Goal: Information Seeking & Learning: Learn about a topic

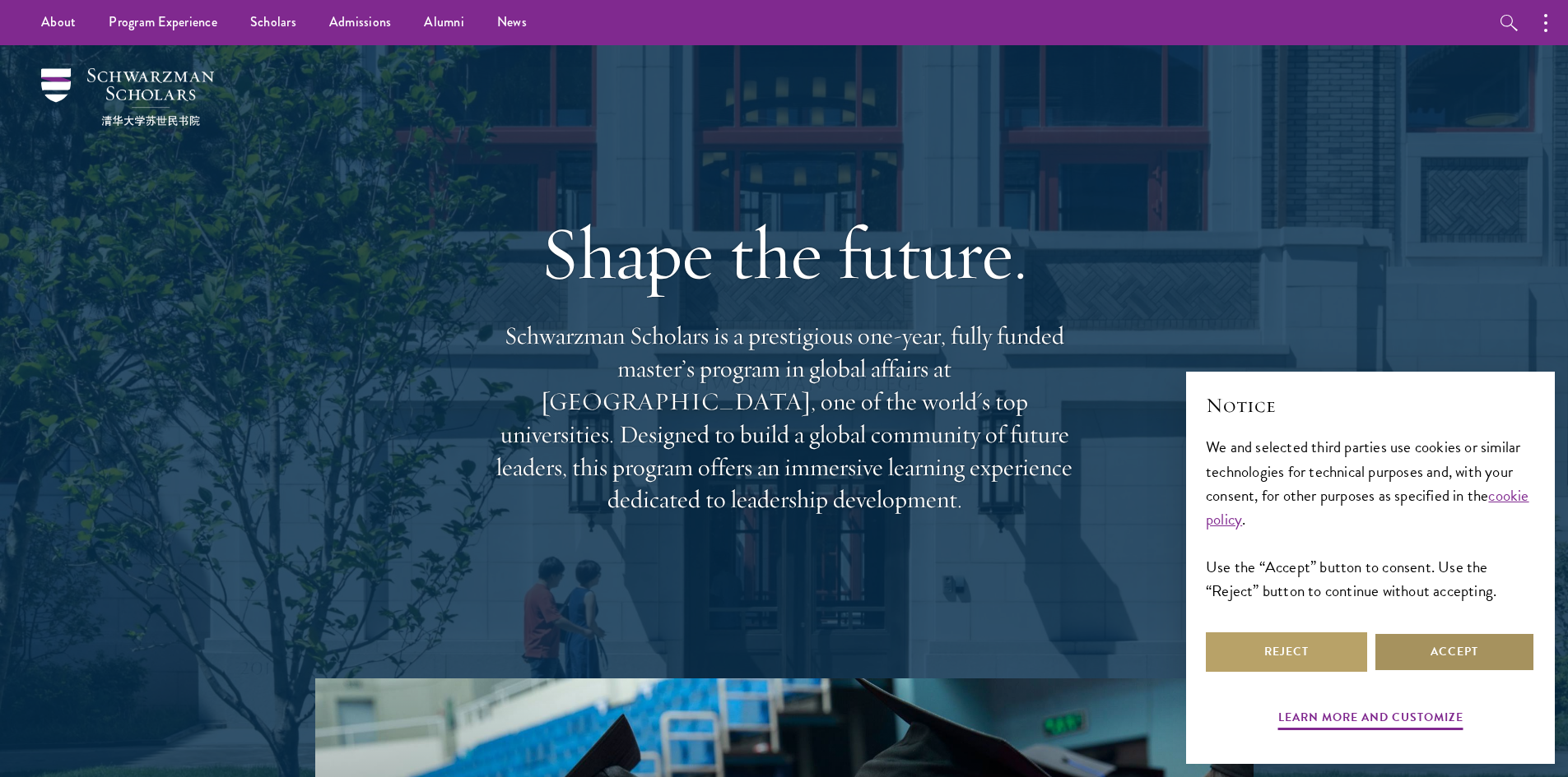
click at [1496, 665] on button "Accept" at bounding box center [1453, 652] width 161 height 39
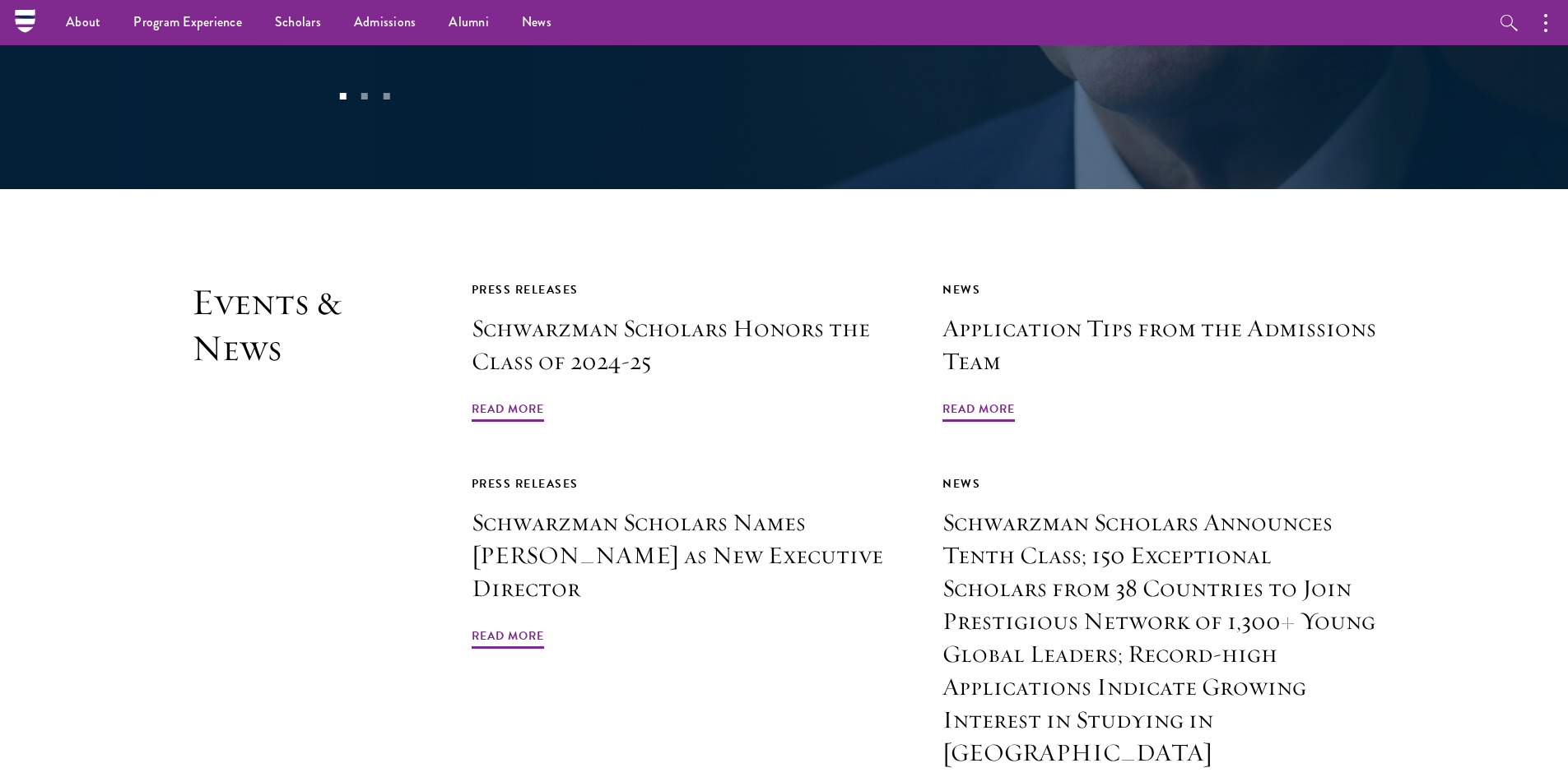
scroll to position [3581, 0]
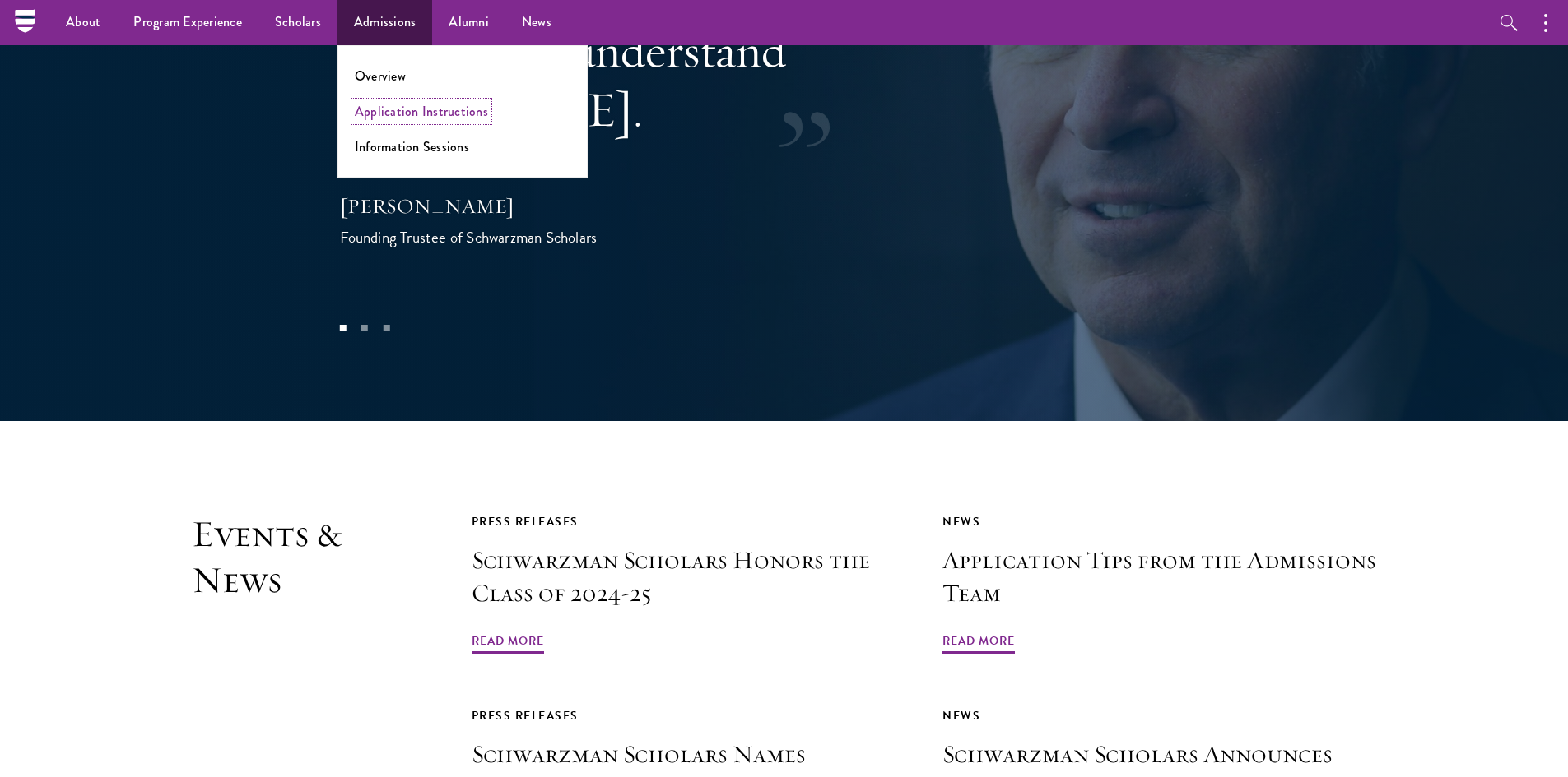
click at [389, 111] on link "Application Instructions" at bounding box center [421, 112] width 134 height 19
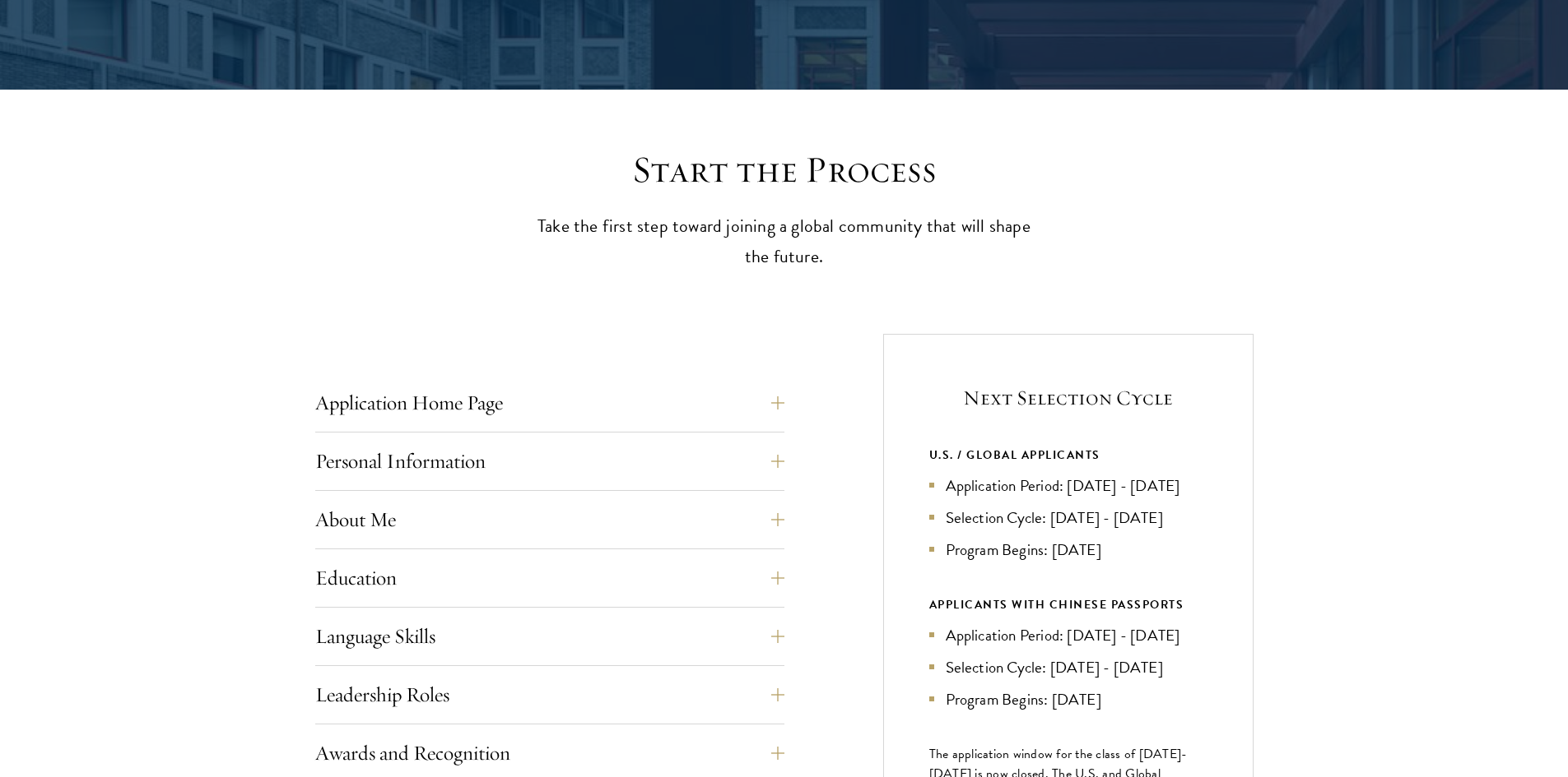
scroll to position [411, 0]
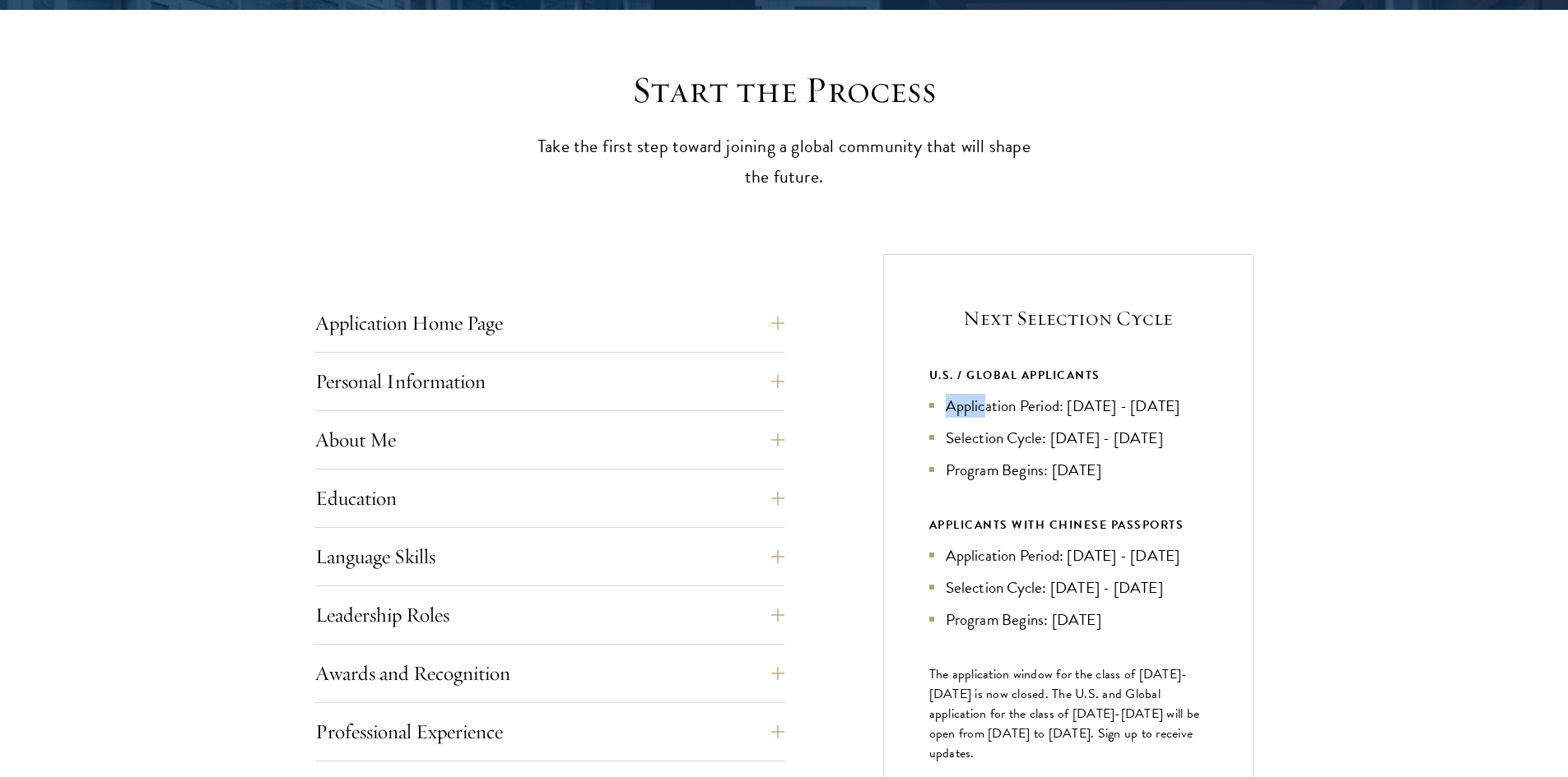
drag, startPoint x: 944, startPoint y: 405, endPoint x: 988, endPoint y: 412, distance: 44.6
click at [988, 412] on li "Application Period: Apr 2026 - Sep 2026" at bounding box center [1068, 406] width 278 height 24
click at [1062, 418] on li "Application Period: Apr 2026 - Sep 2026" at bounding box center [1068, 406] width 278 height 24
drag, startPoint x: 1069, startPoint y: 411, endPoint x: 1100, endPoint y: 413, distance: 31.1
click at [1100, 413] on li "Application Period: [DATE] - [DATE]" at bounding box center [1068, 406] width 278 height 24
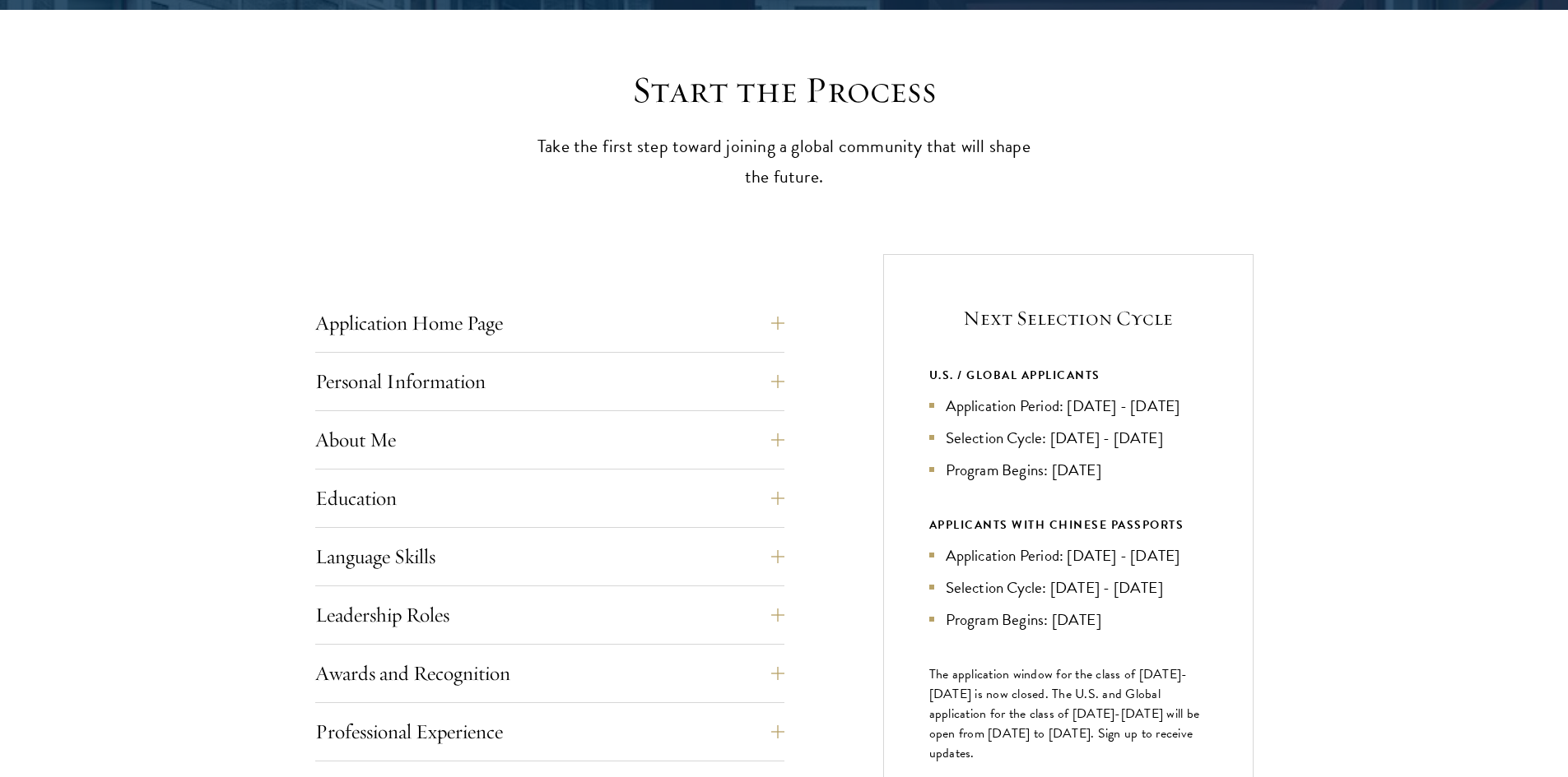
click at [994, 450] on li "Selection Cycle: [DATE] - [DATE]" at bounding box center [1068, 437] width 278 height 24
click at [779, 368] on button "Personal Information" at bounding box center [562, 381] width 469 height 39
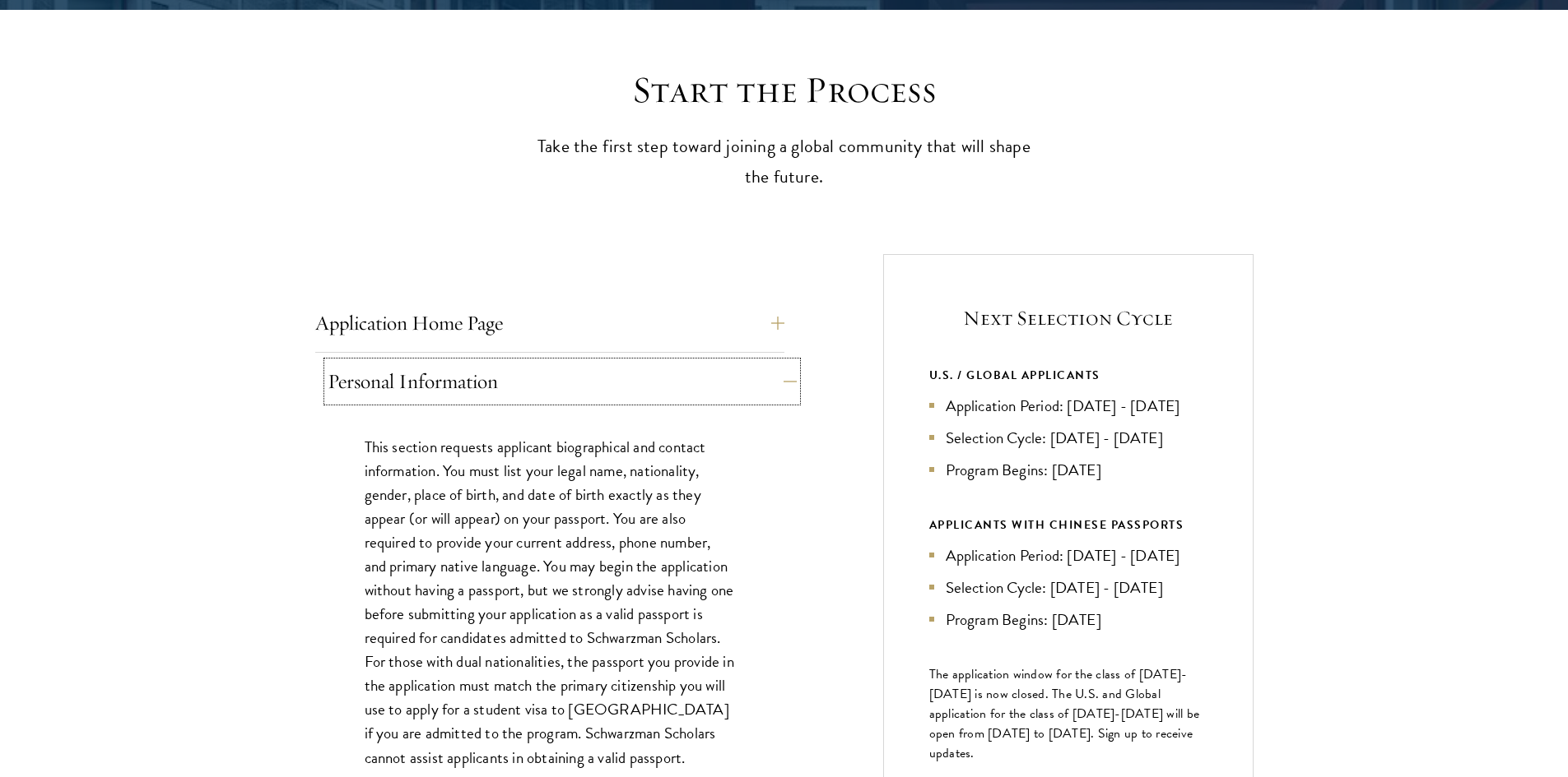
click at [779, 368] on button "Personal Information" at bounding box center [562, 381] width 469 height 39
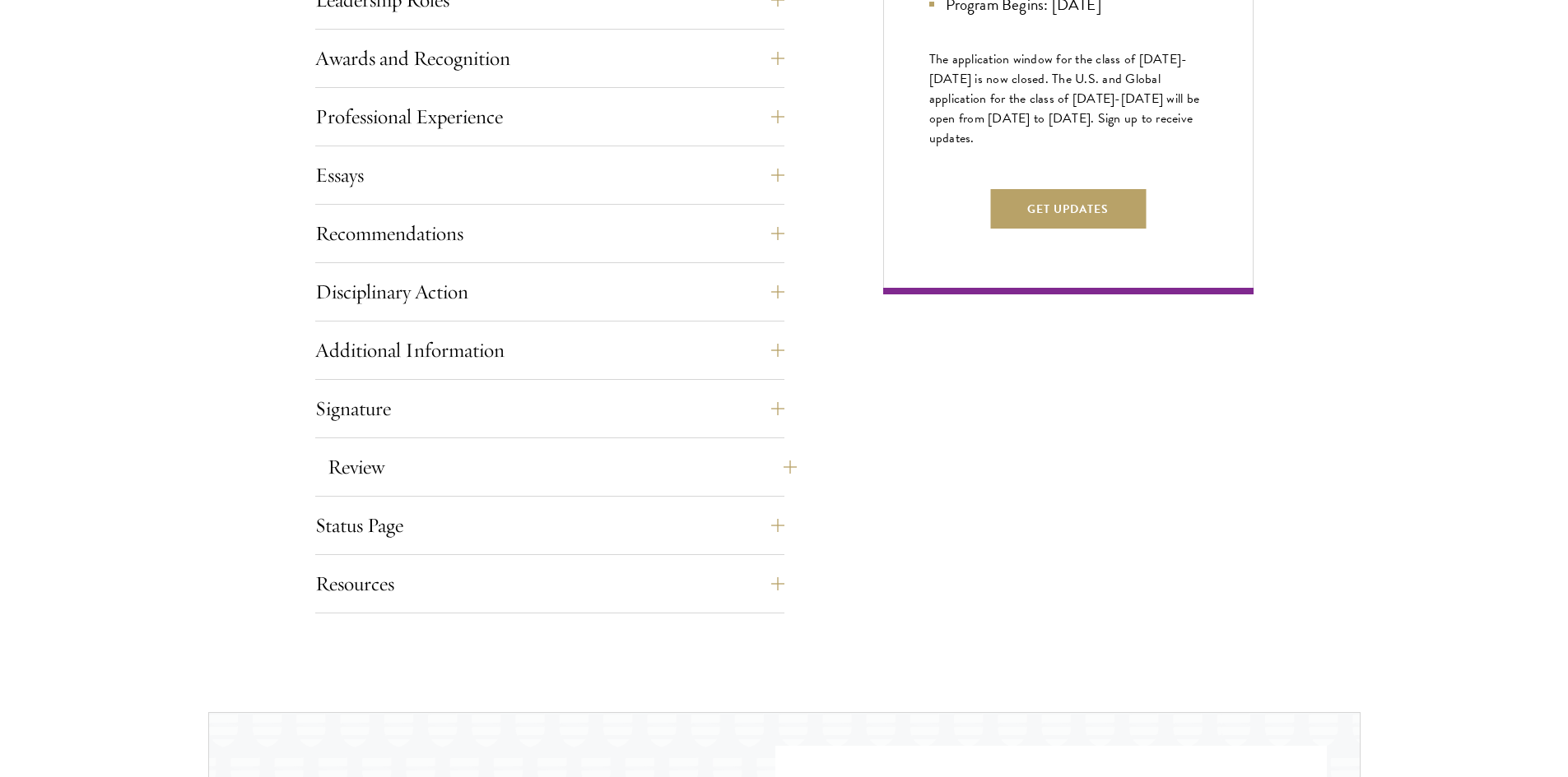
scroll to position [1069, 0]
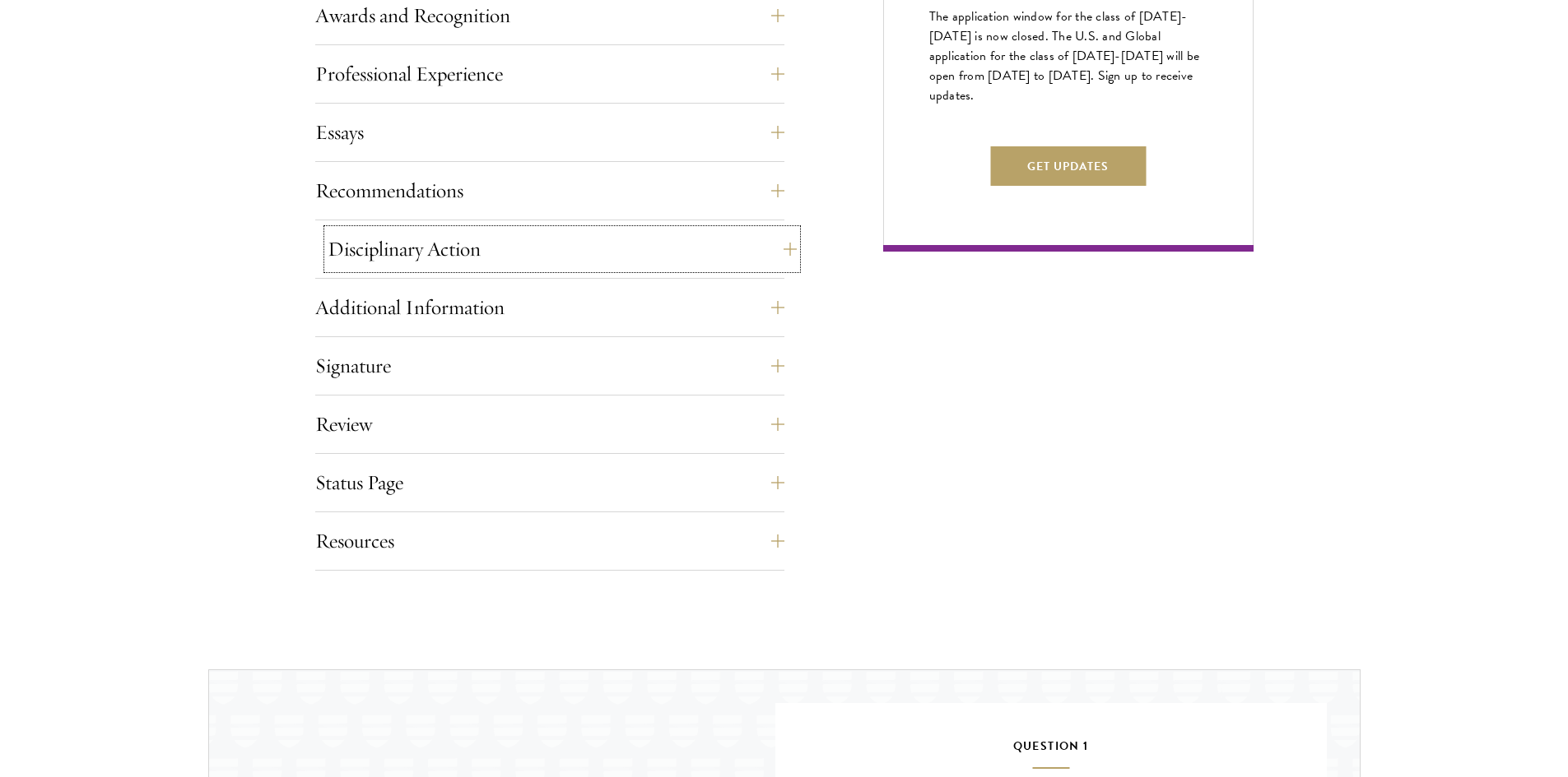
click at [687, 247] on button "Disciplinary Action" at bounding box center [562, 248] width 469 height 39
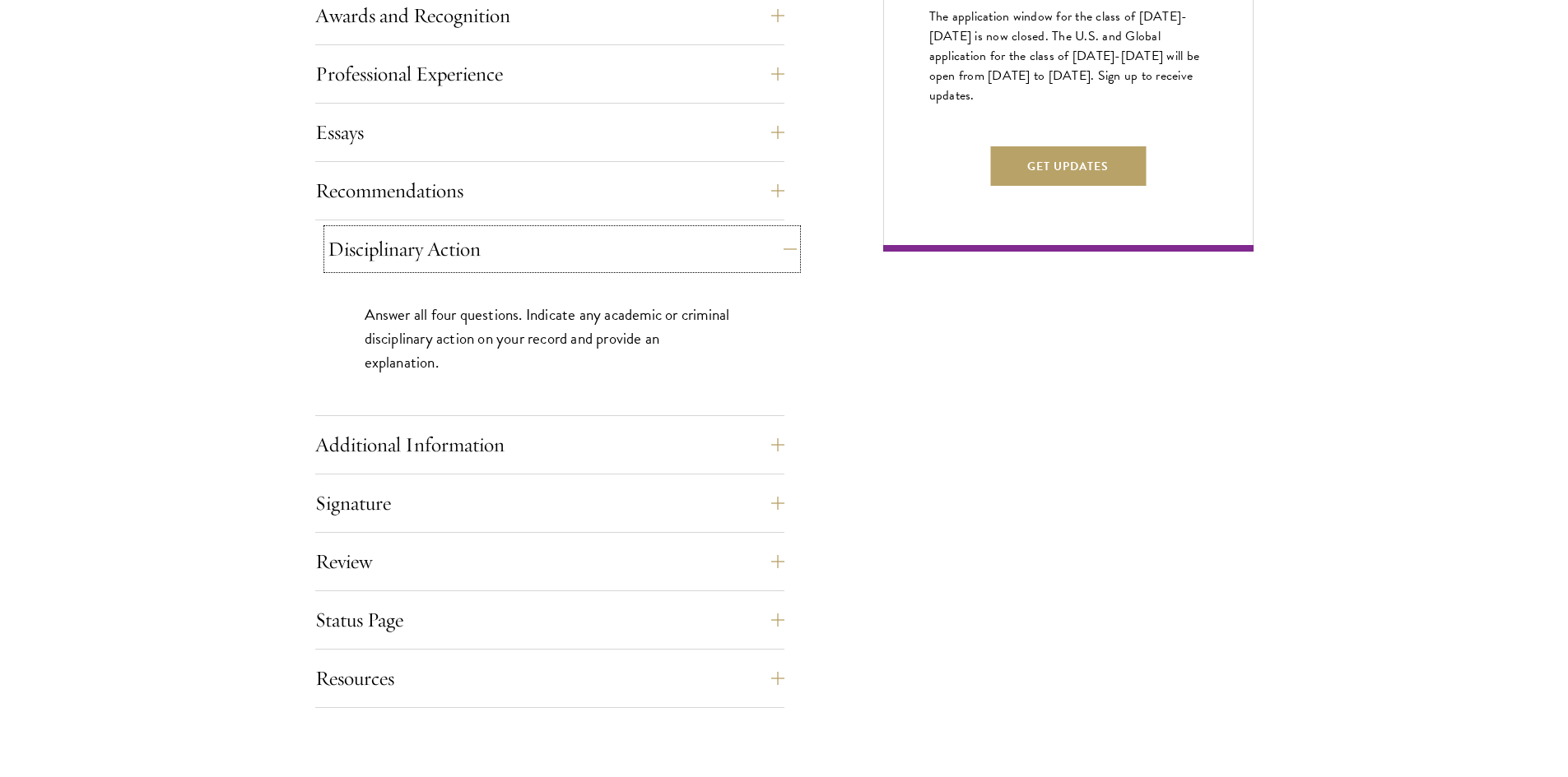
click at [687, 247] on button "Disciplinary Action" at bounding box center [562, 248] width 469 height 39
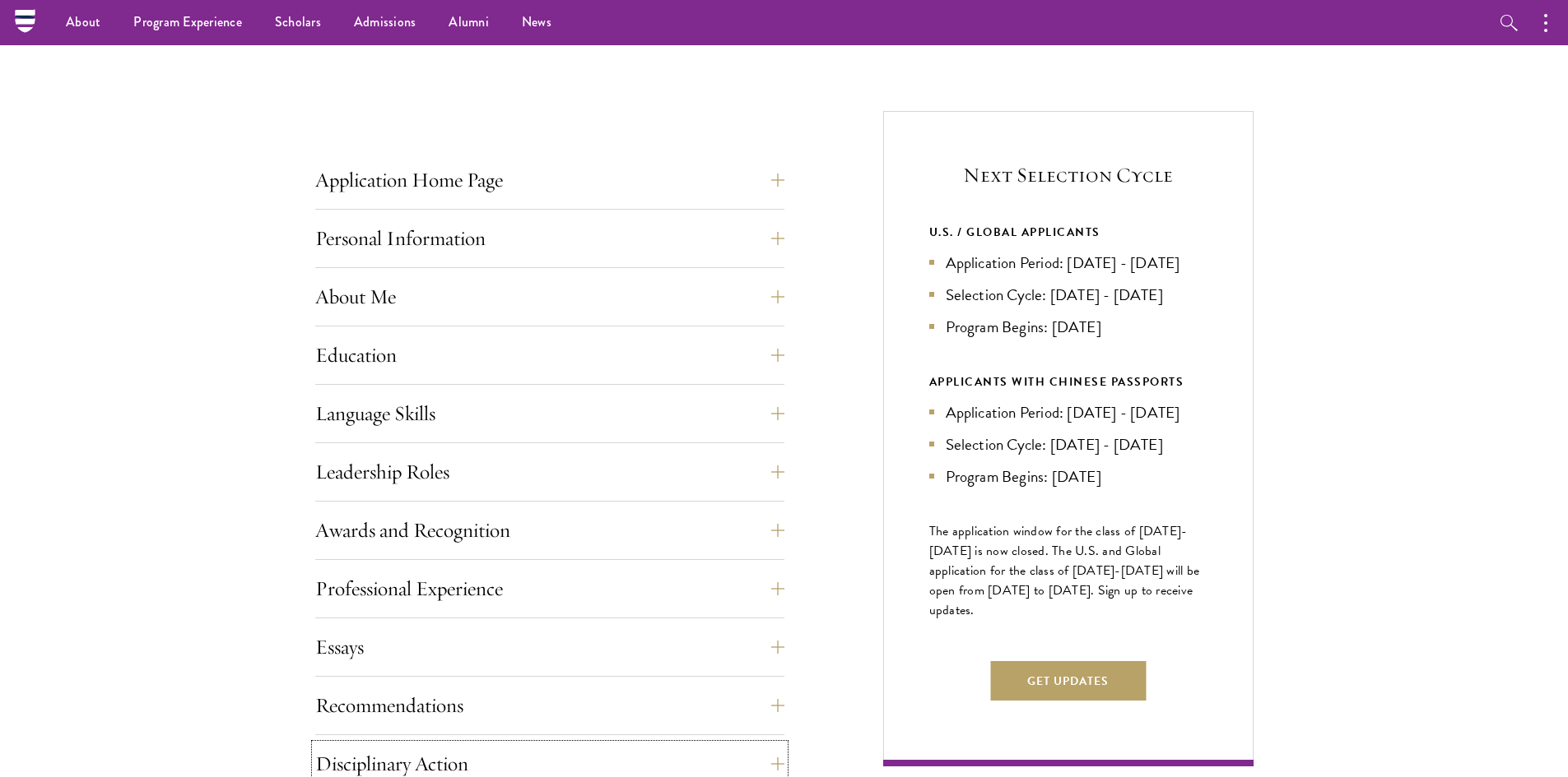
scroll to position [411, 0]
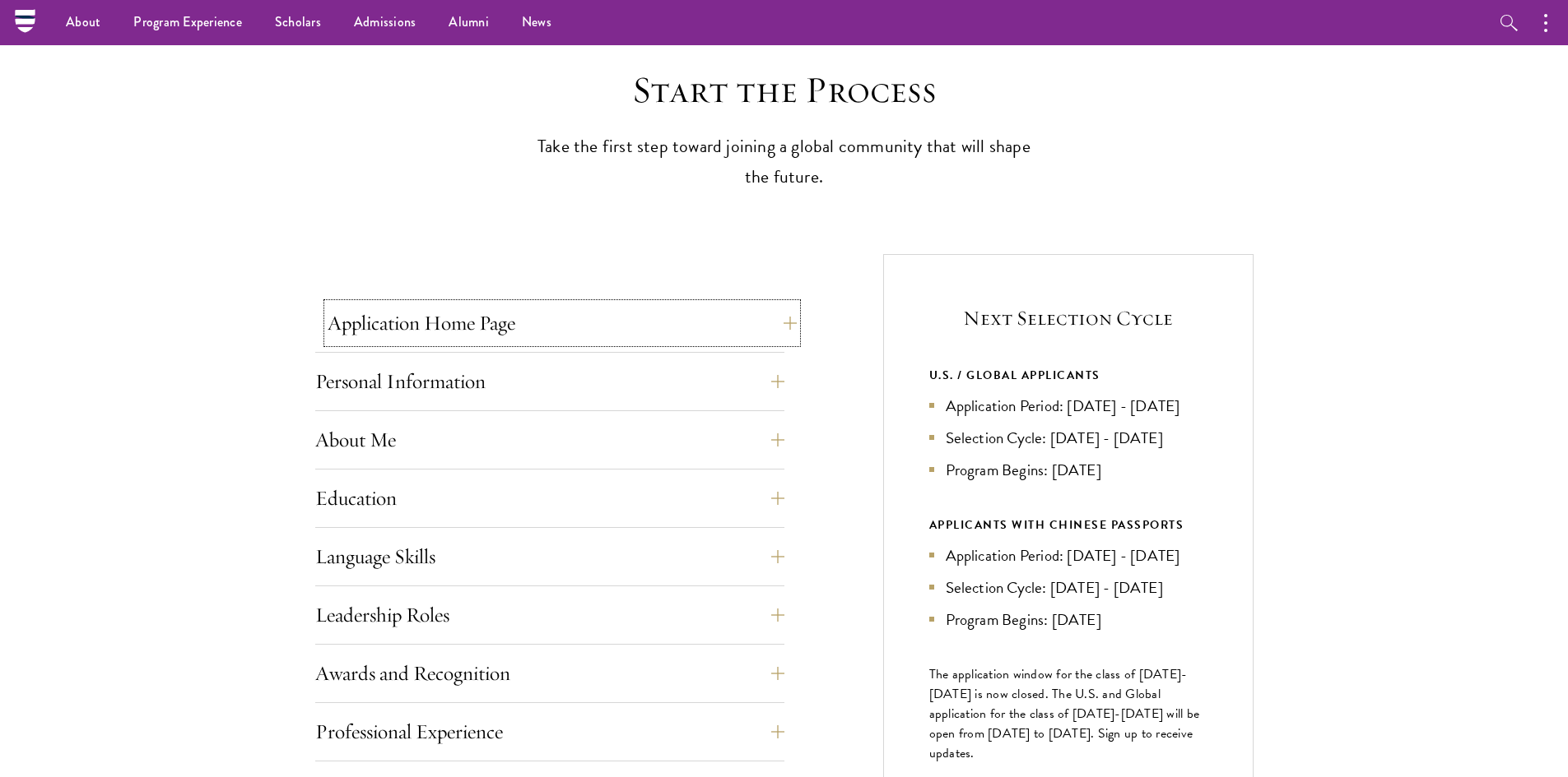
click at [658, 327] on button "Application Home Page" at bounding box center [562, 323] width 469 height 39
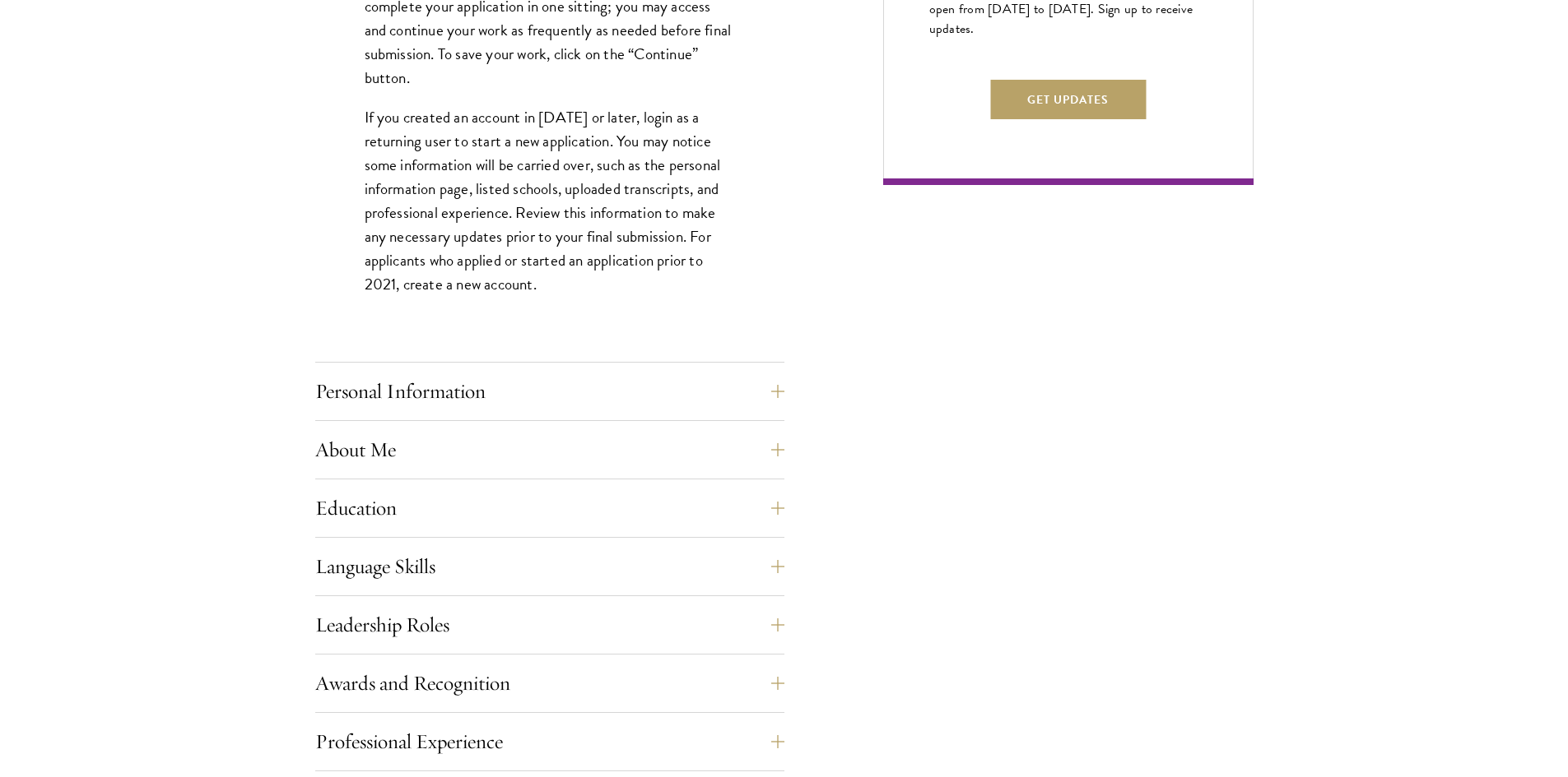
scroll to position [1151, 0]
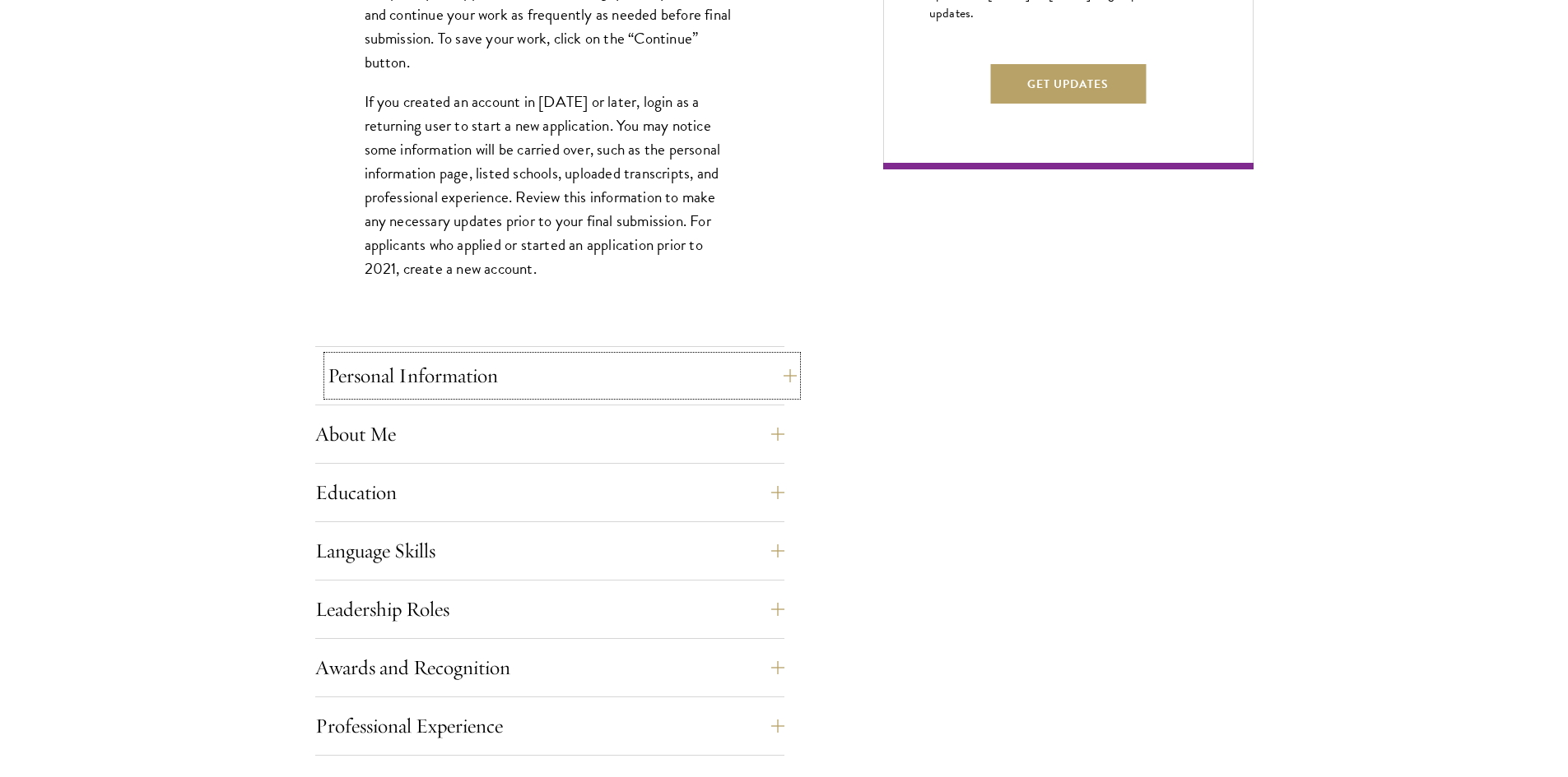
click at [591, 385] on button "Personal Information" at bounding box center [562, 375] width 469 height 39
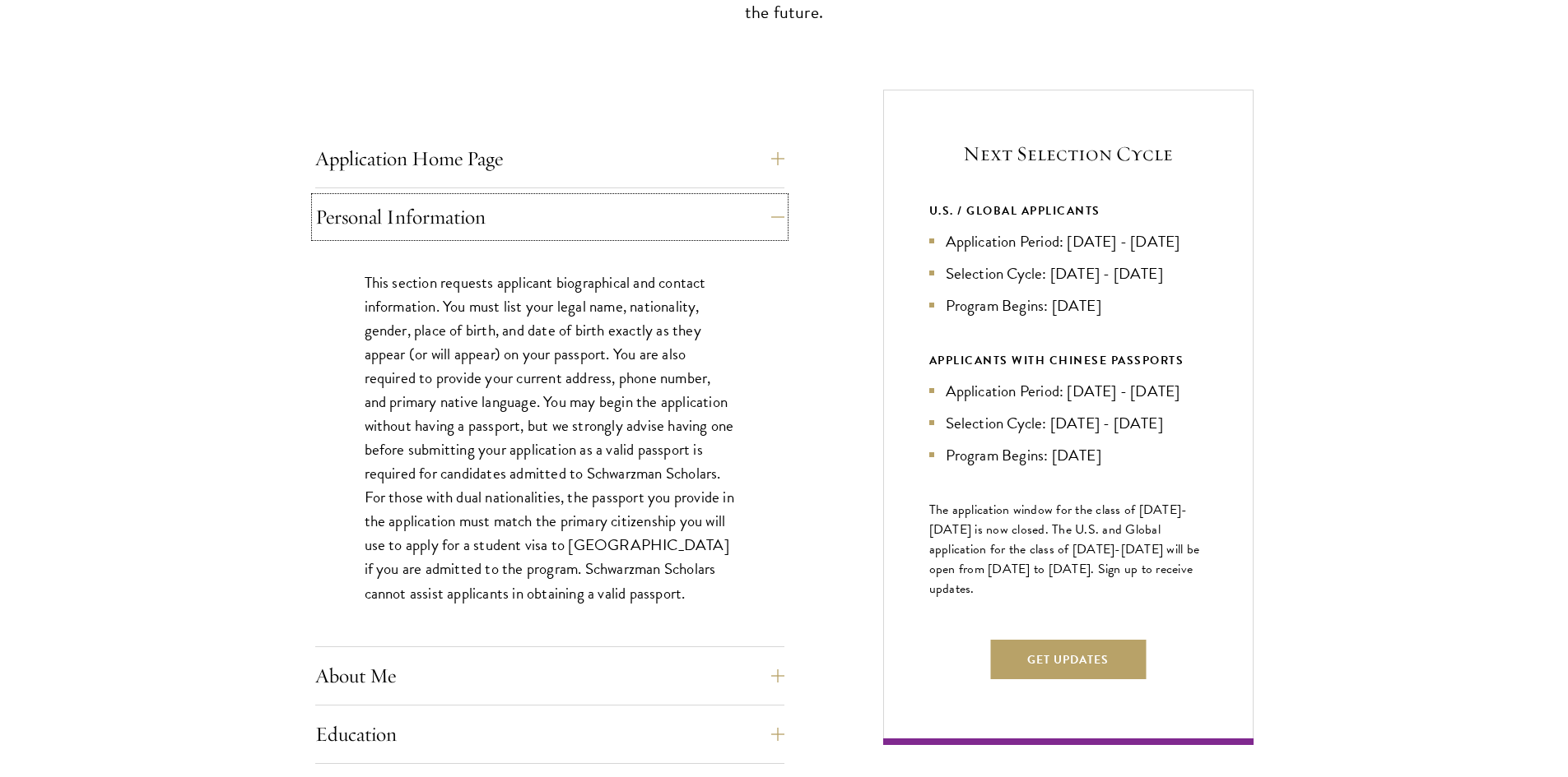
scroll to position [823, 0]
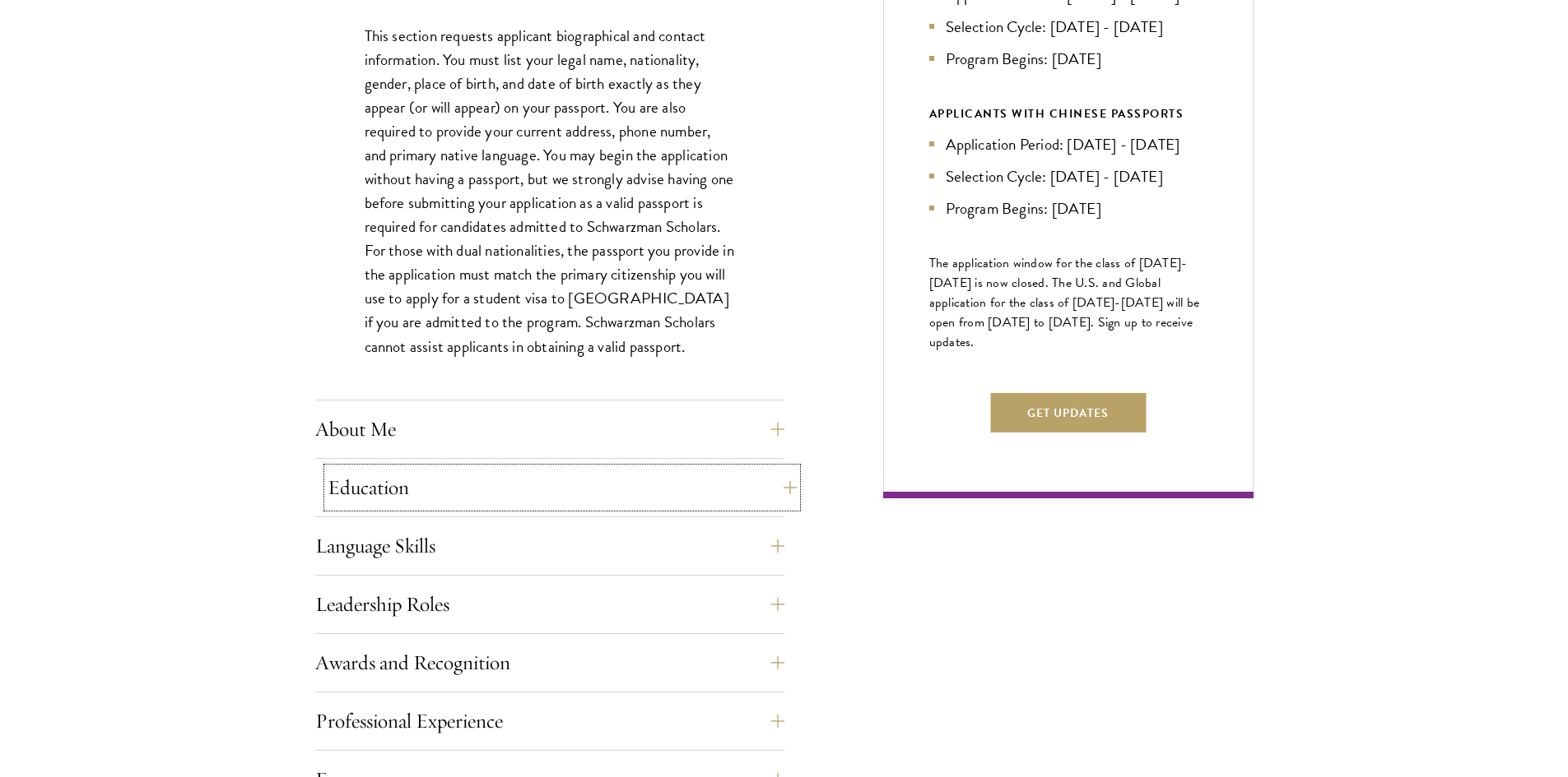
click at [523, 497] on button "Education" at bounding box center [562, 487] width 469 height 39
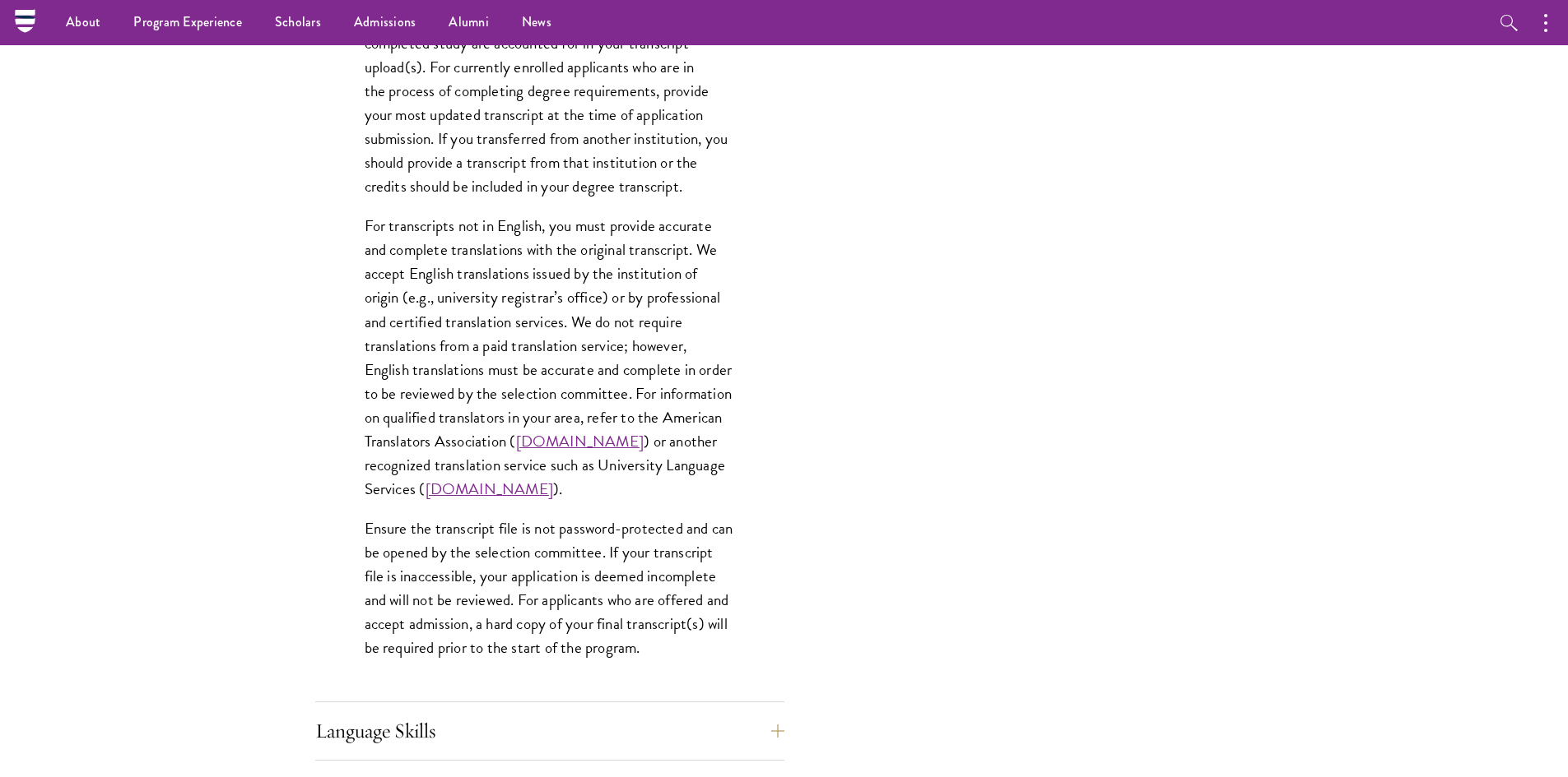
scroll to position [2139, 0]
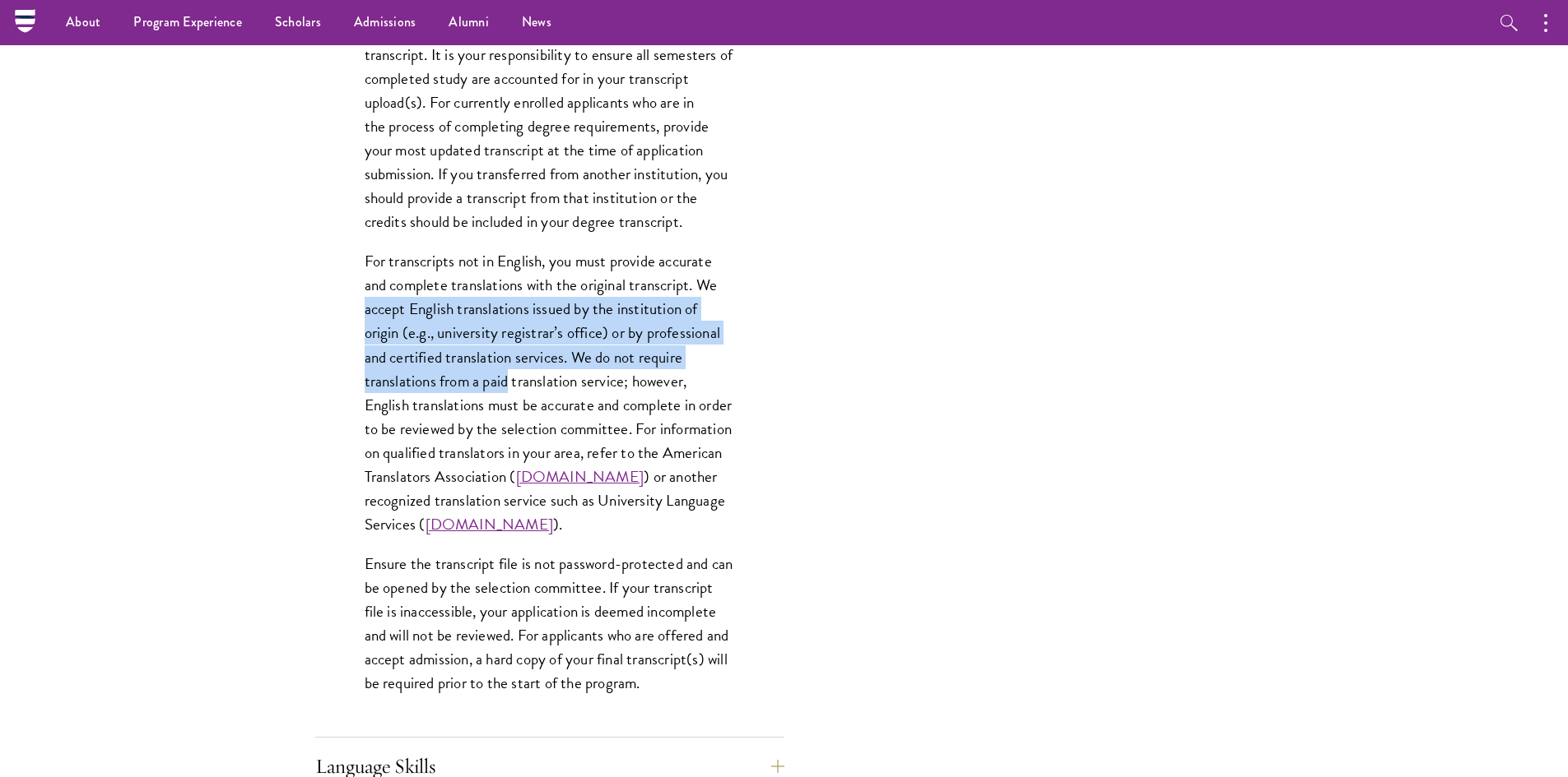
drag, startPoint x: 356, startPoint y: 280, endPoint x: 510, endPoint y: 354, distance: 170.9
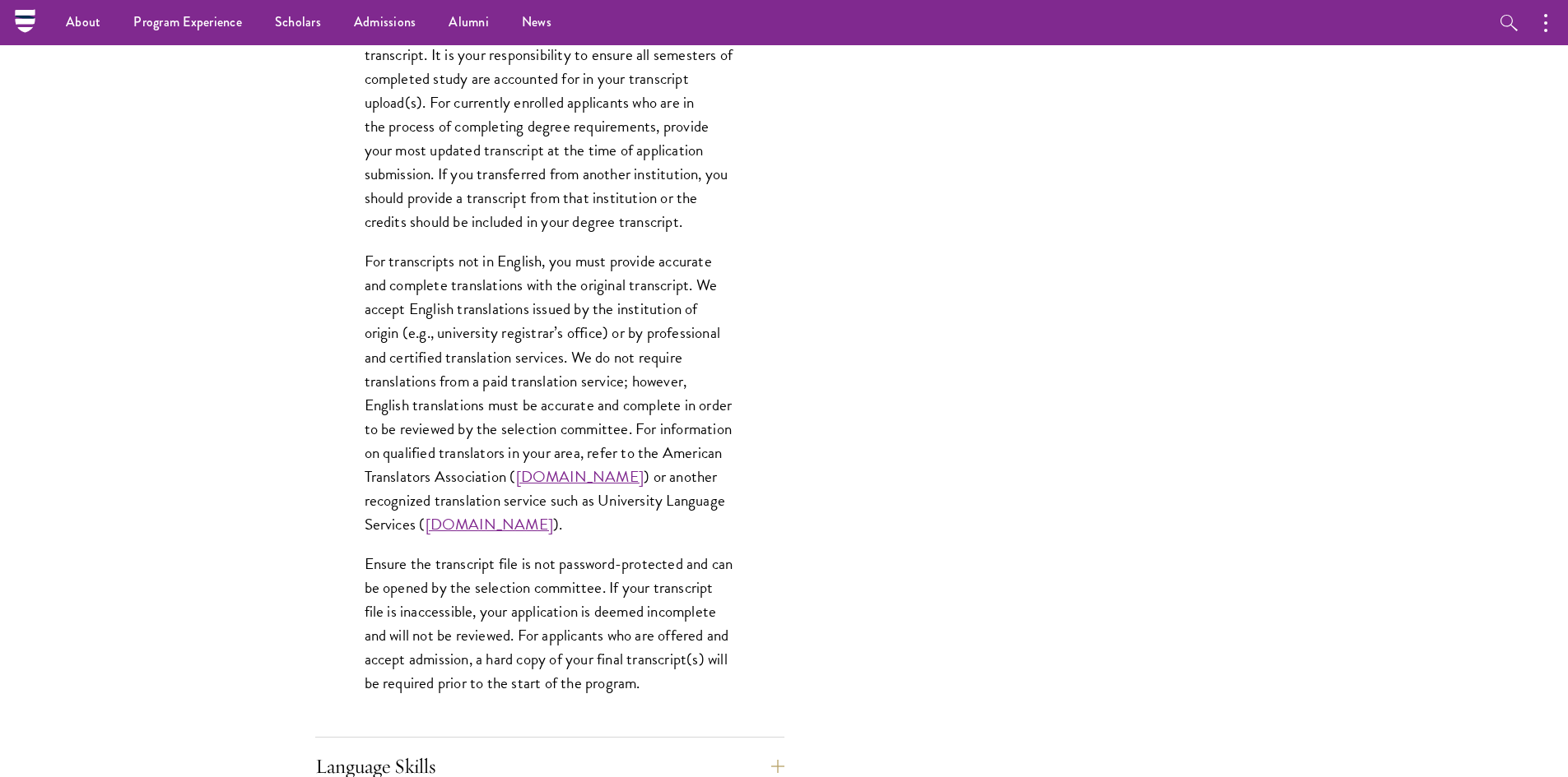
click at [533, 376] on p "For transcripts not in English, you must provide accurate and complete translat…" at bounding box center [550, 392] width 371 height 287
drag, startPoint x: 374, startPoint y: 382, endPoint x: 501, endPoint y: 380, distance: 127.0
click at [501, 380] on p "For transcripts not in English, you must provide accurate and complete translat…" at bounding box center [550, 392] width 371 height 287
click at [508, 400] on p "For transcripts not in English, you must provide accurate and complete translat…" at bounding box center [550, 392] width 371 height 287
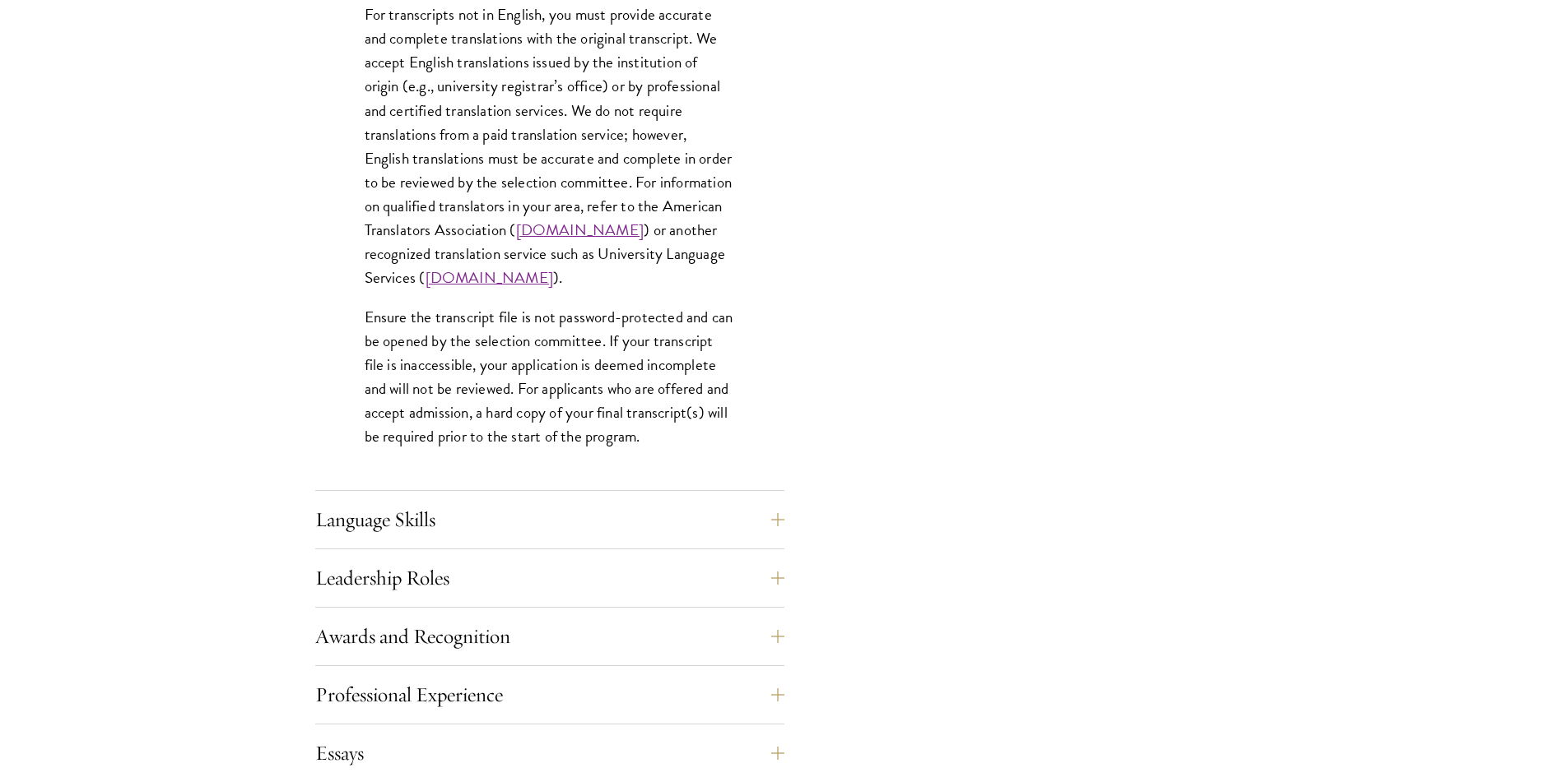
scroll to position [2468, 0]
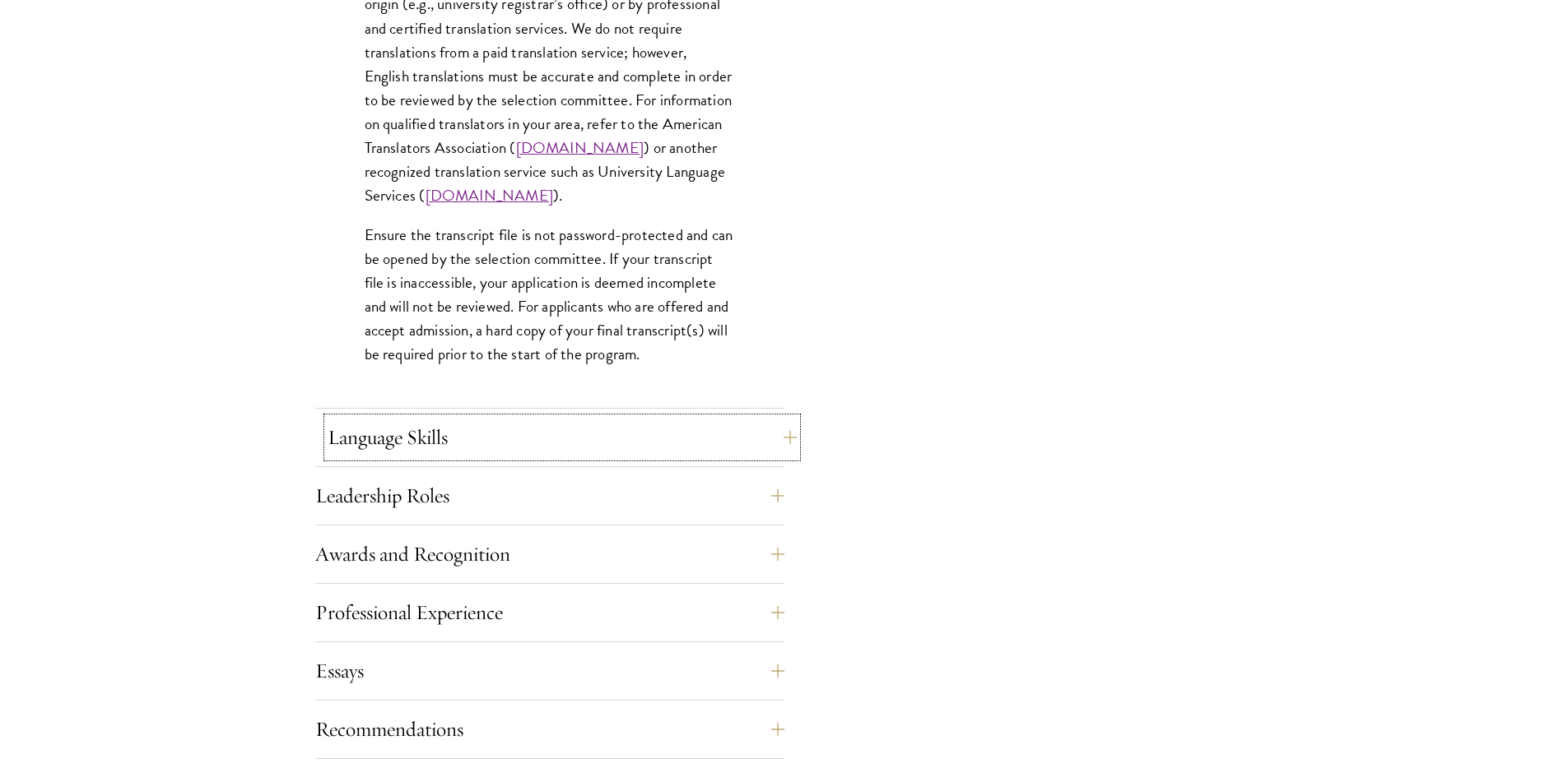
click at [559, 426] on button "Language Skills" at bounding box center [562, 437] width 469 height 39
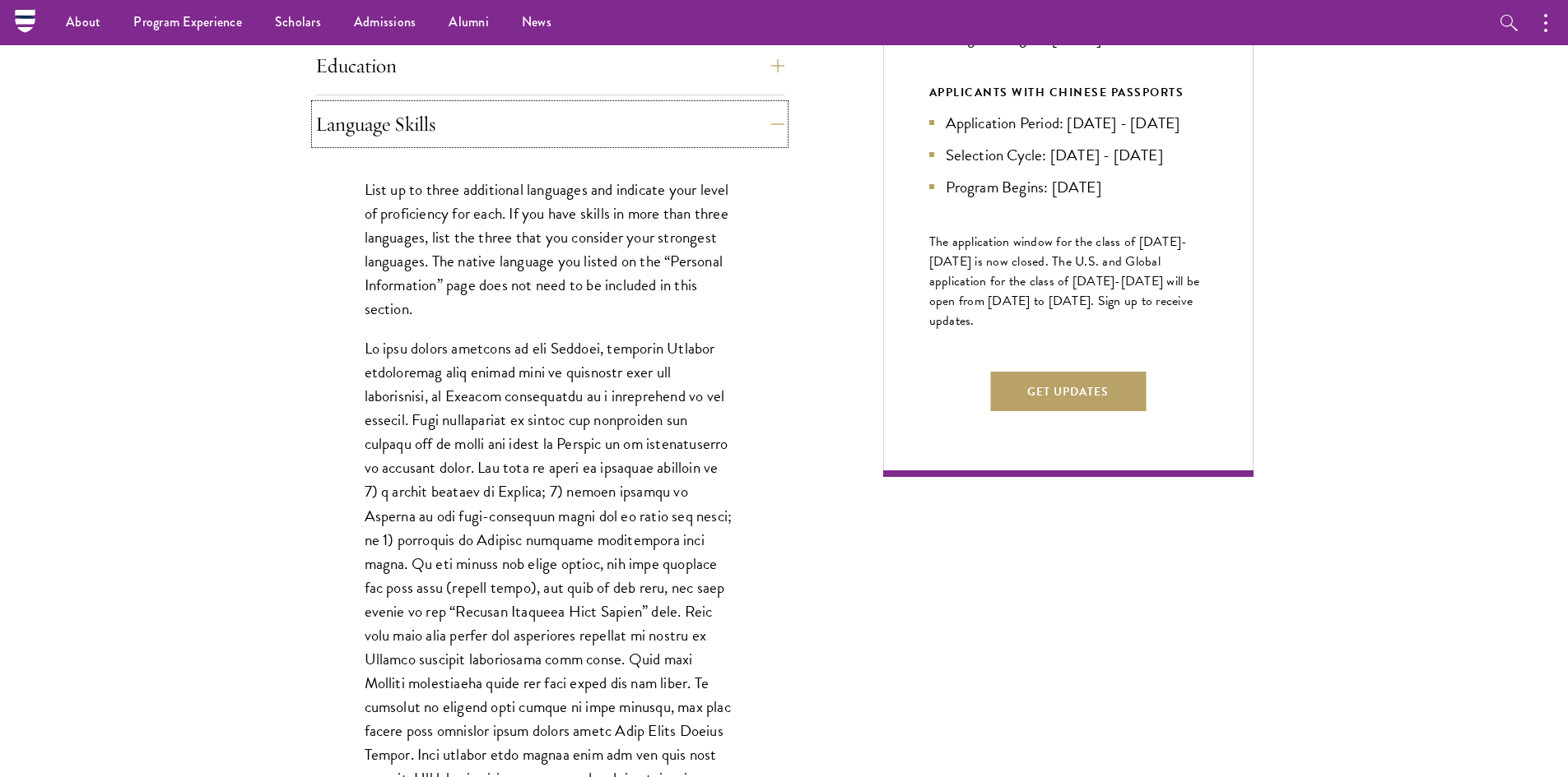
scroll to position [823, 0]
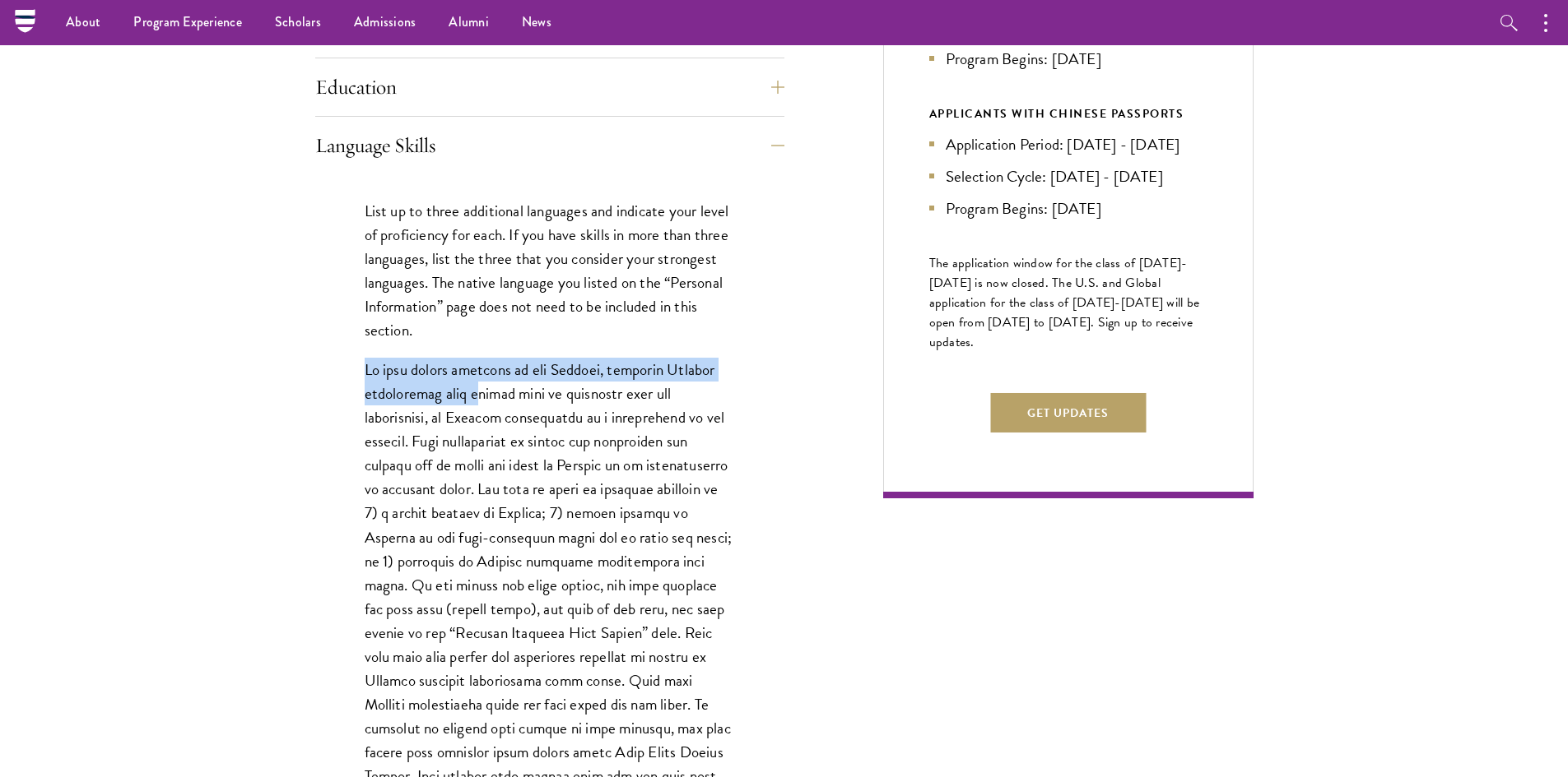
drag, startPoint x: 369, startPoint y: 368, endPoint x: 469, endPoint y: 384, distance: 101.3
click at [469, 384] on p at bounding box center [550, 597] width 371 height 478
click at [550, 422] on p at bounding box center [550, 597] width 371 height 478
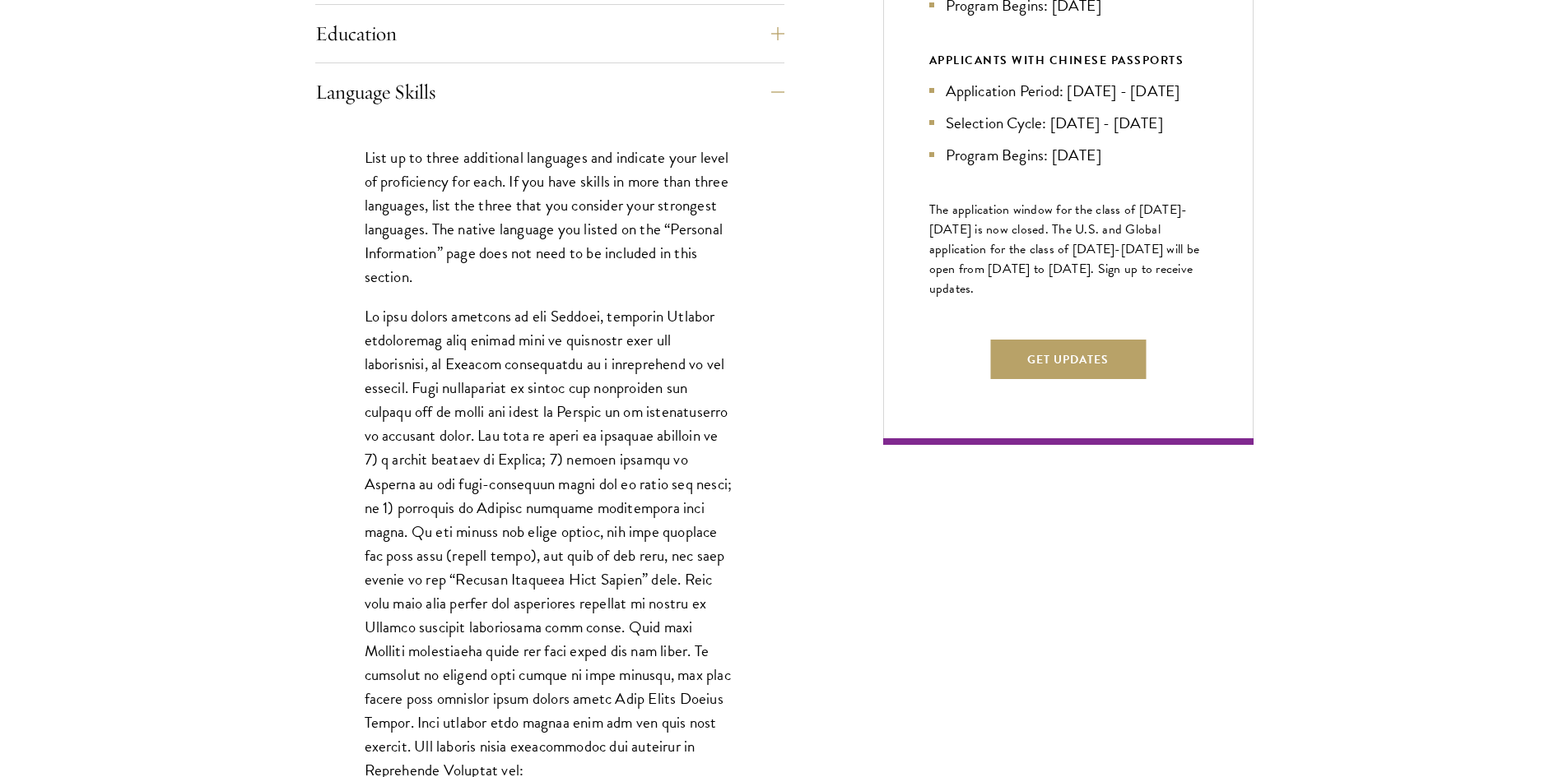
scroll to position [905, 0]
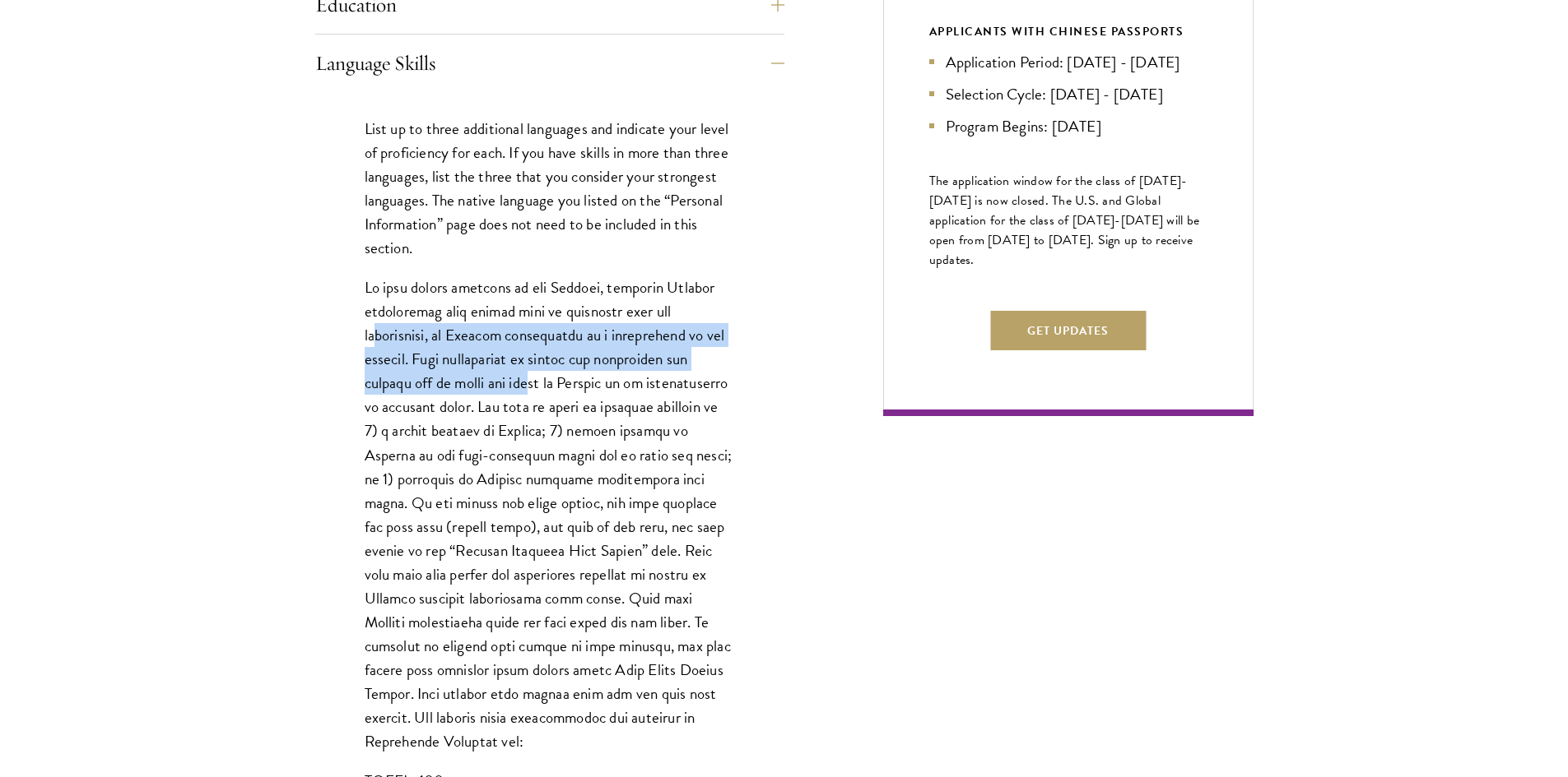
drag, startPoint x: 378, startPoint y: 330, endPoint x: 531, endPoint y: 381, distance: 161.3
click at [531, 381] on p at bounding box center [550, 514] width 371 height 478
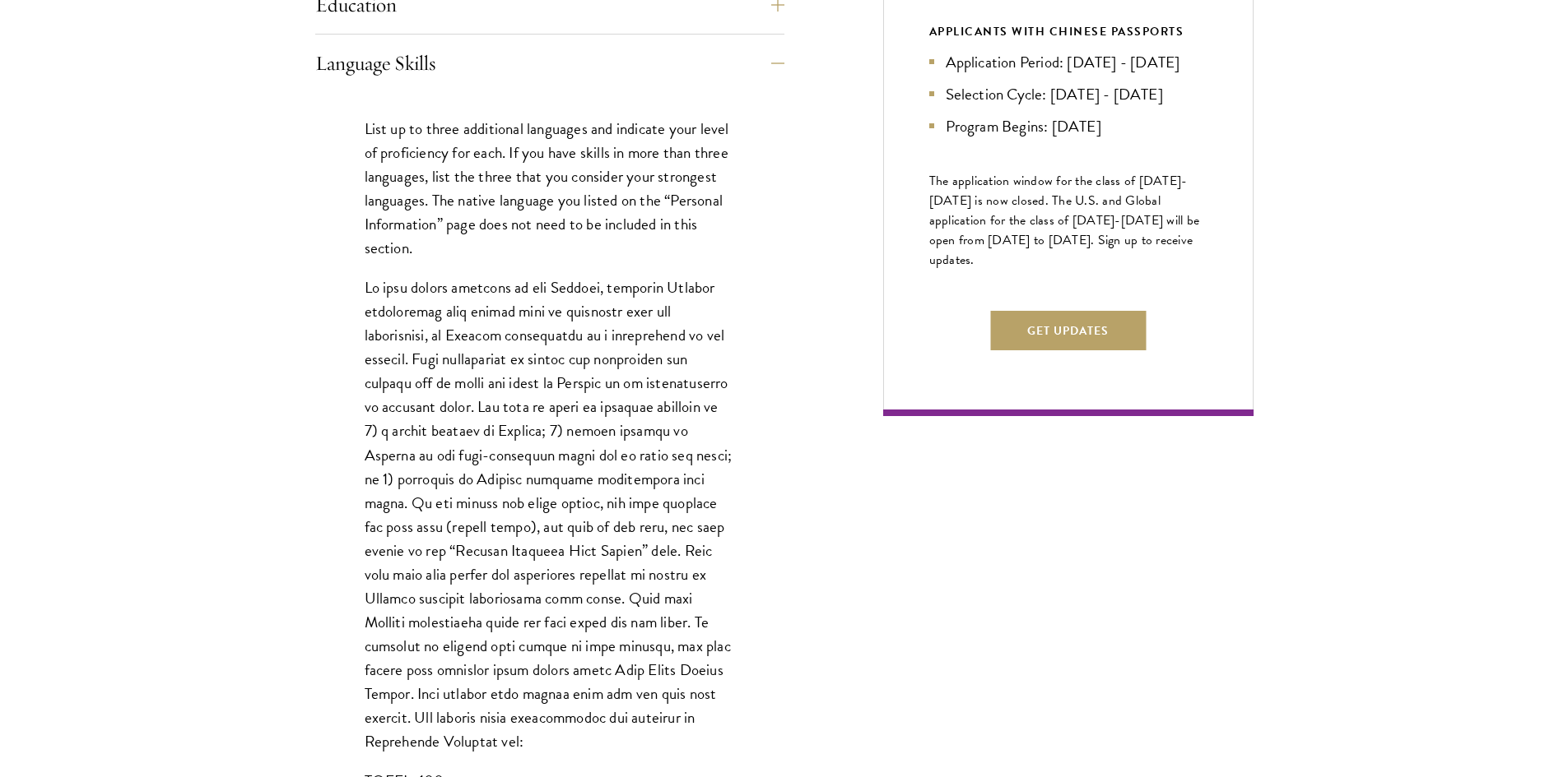
click at [563, 417] on p at bounding box center [550, 514] width 371 height 478
drag, startPoint x: 362, startPoint y: 431, endPoint x: 563, endPoint y: 430, distance: 201.0
click at [563, 430] on div "List up to three additional languages and indicate your level of proficiency fo…" at bounding box center [549, 512] width 469 height 838
click at [592, 457] on p at bounding box center [550, 514] width 371 height 478
drag, startPoint x: 478, startPoint y: 458, endPoint x: 540, endPoint y: 455, distance: 62.1
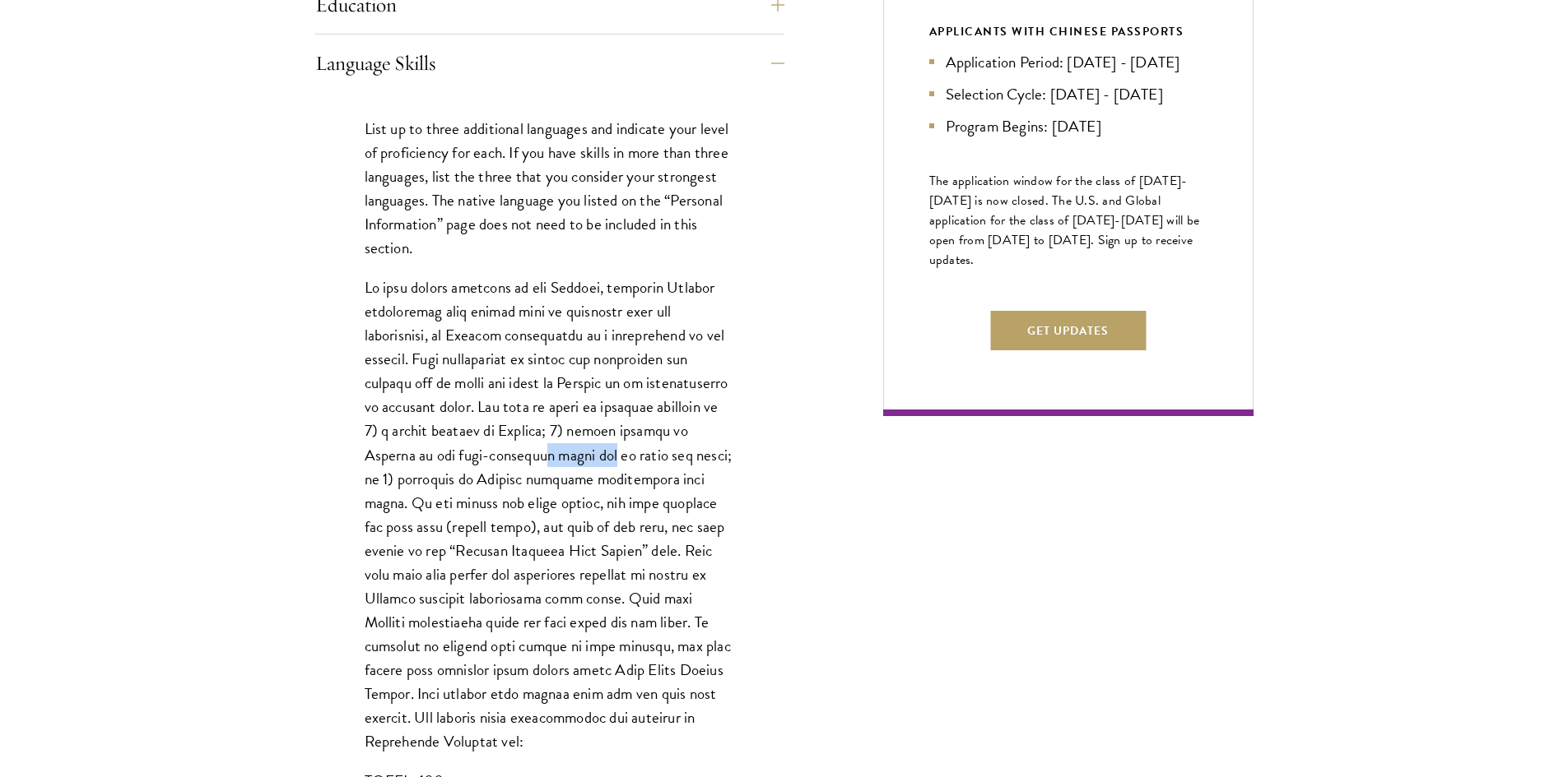
click at [540, 455] on p at bounding box center [550, 514] width 371 height 478
click at [589, 476] on p at bounding box center [550, 514] width 371 height 478
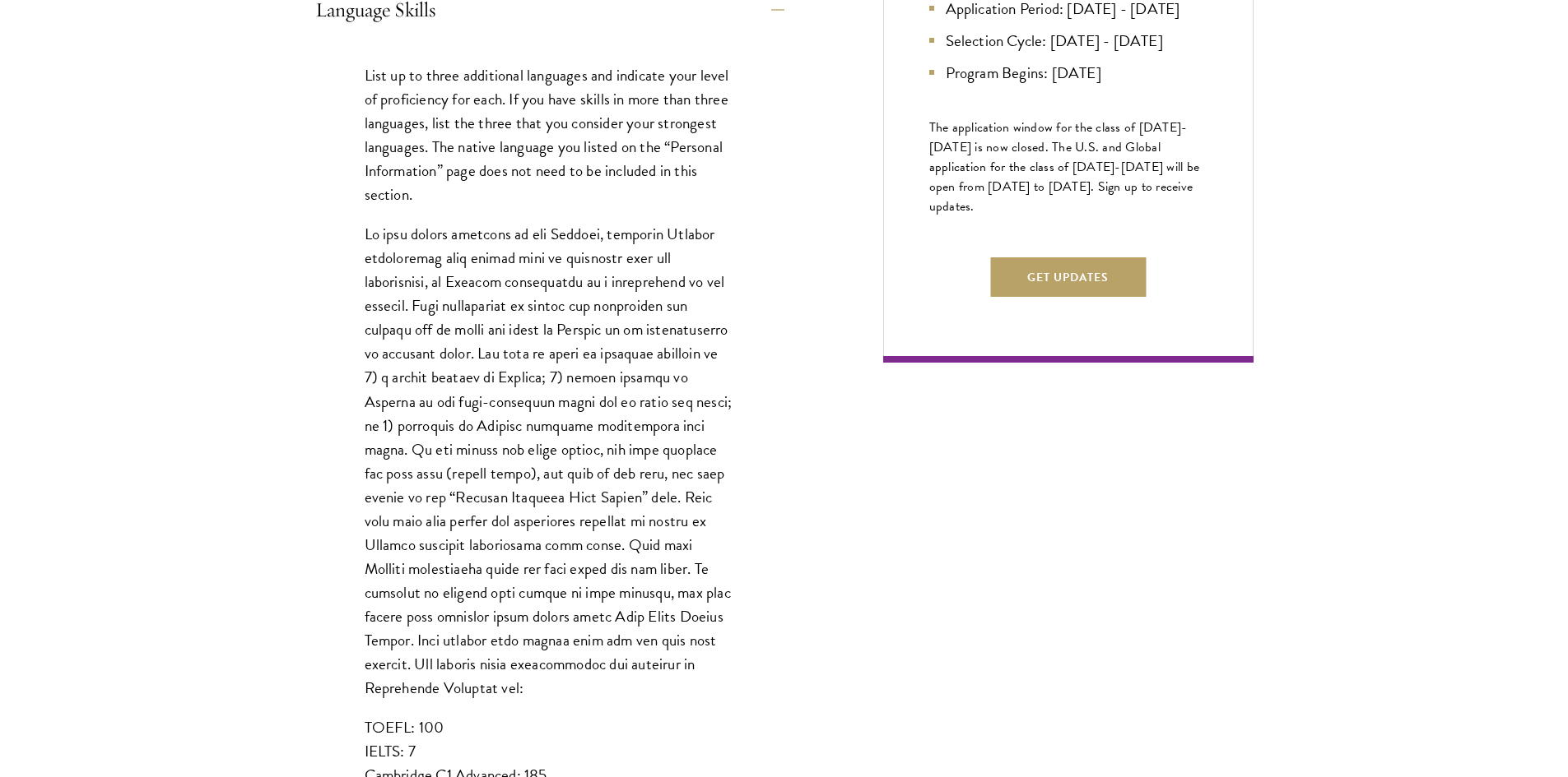
scroll to position [987, 0]
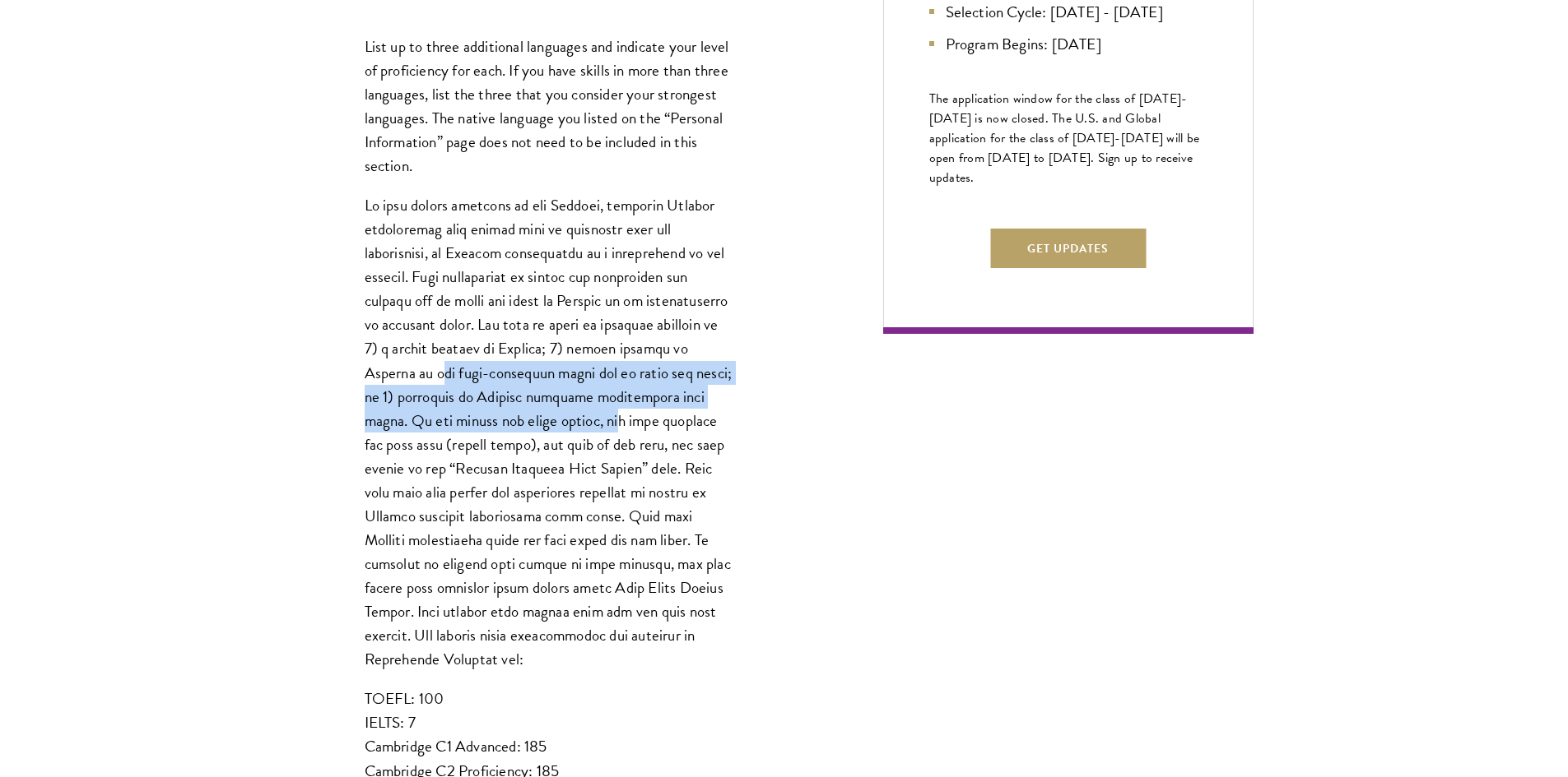
drag, startPoint x: 369, startPoint y: 384, endPoint x: 527, endPoint y: 415, distance: 161.0
click at [527, 415] on p at bounding box center [550, 432] width 371 height 478
click at [511, 429] on p at bounding box center [550, 432] width 371 height 478
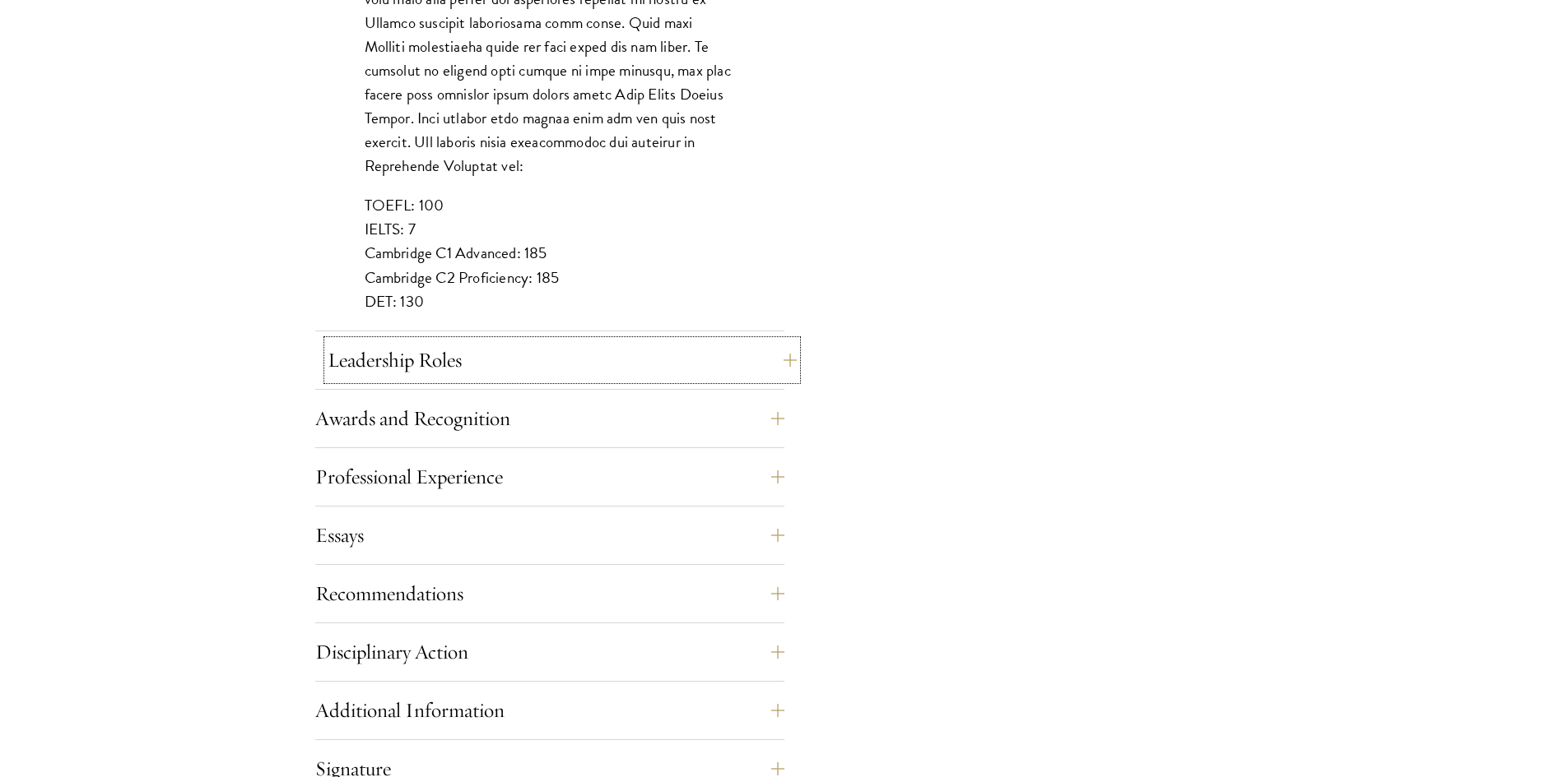
click at [503, 366] on button "Leadership Roles" at bounding box center [562, 360] width 469 height 39
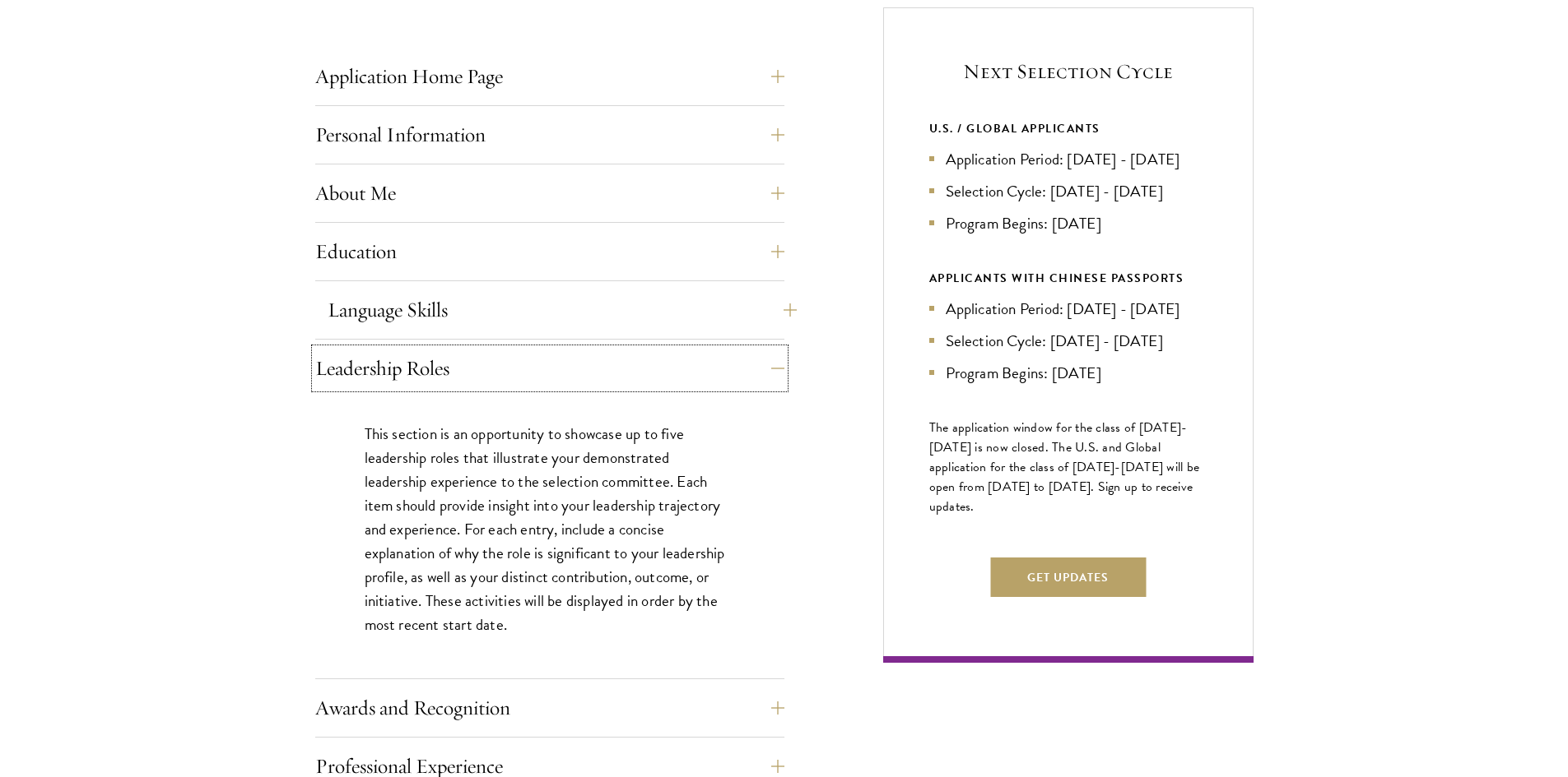
scroll to position [741, 0]
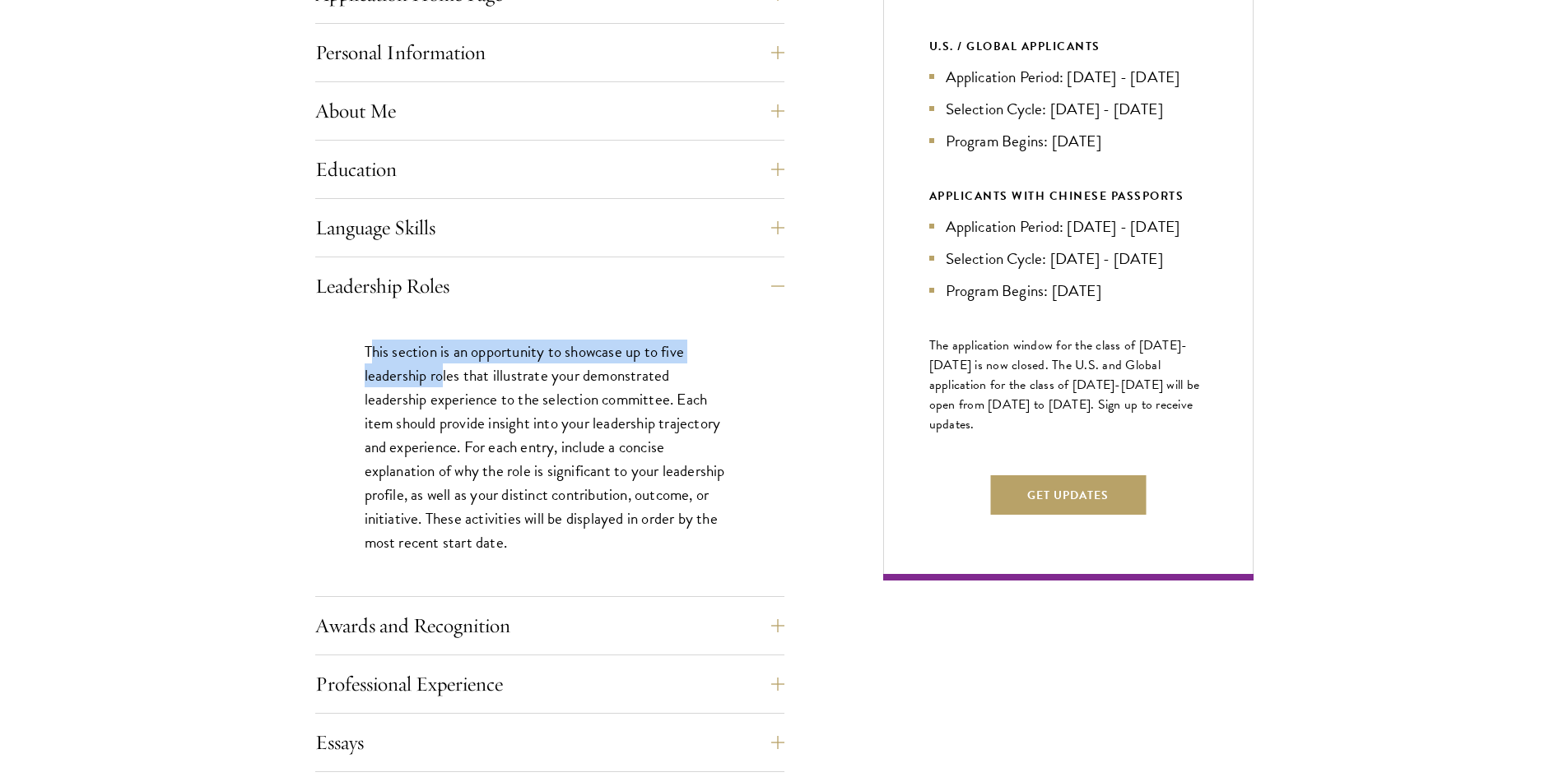
drag, startPoint x: 371, startPoint y: 352, endPoint x: 441, endPoint y: 370, distance: 72.3
click at [441, 370] on p "This section is an opportunity to showcase up to five leadership roles that ill…" at bounding box center [550, 448] width 371 height 216
click at [500, 380] on p "This section is an opportunity to showcase up to five leadership roles that ill…" at bounding box center [550, 448] width 371 height 216
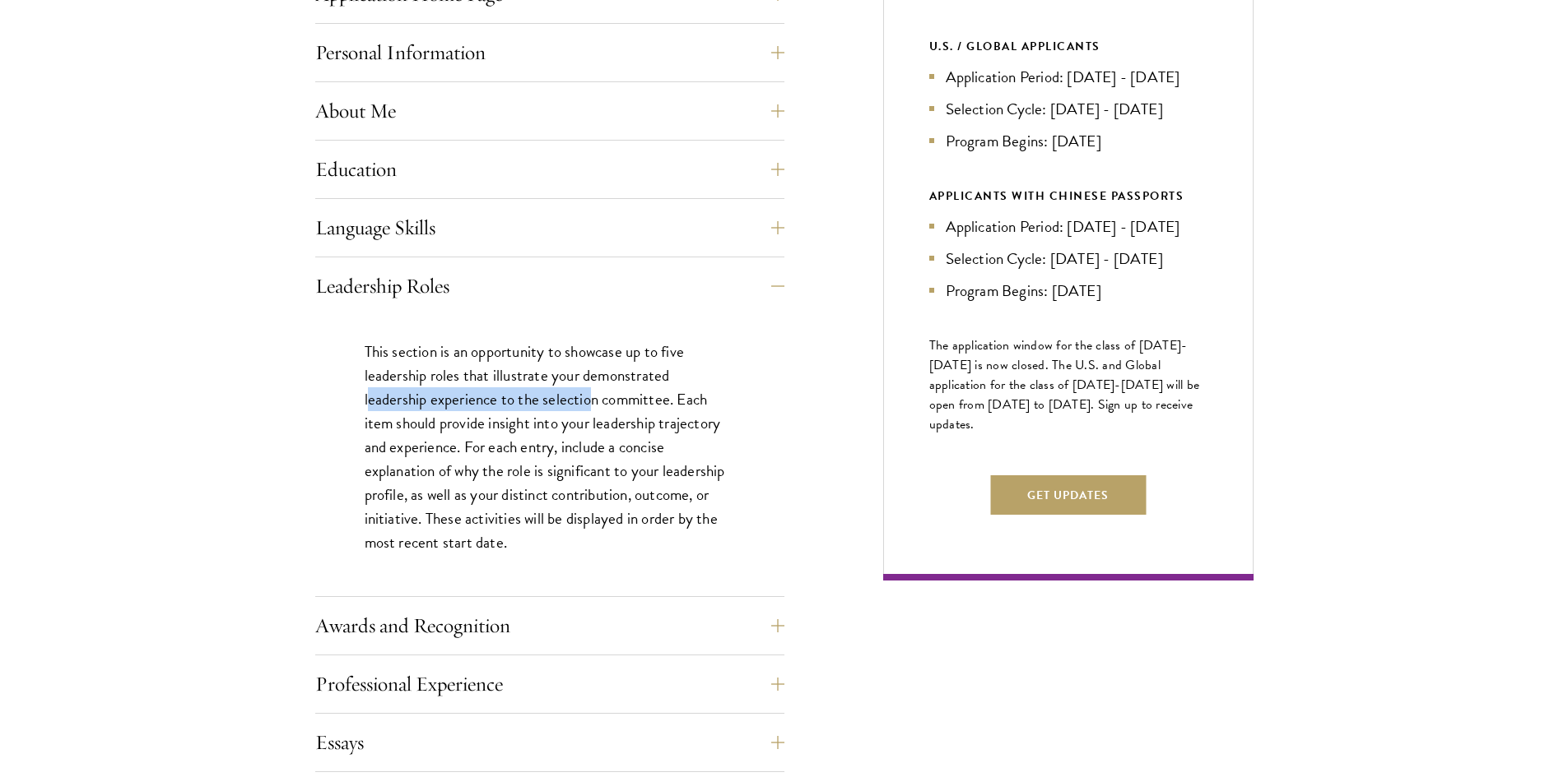
drag, startPoint x: 368, startPoint y: 401, endPoint x: 592, endPoint y: 400, distance: 224.0
click at [592, 400] on p "This section is an opportunity to showcase up to five leadership roles that ill…" at bounding box center [550, 448] width 371 height 216
click at [514, 416] on p "This section is an opportunity to showcase up to five leadership roles that ill…" at bounding box center [550, 448] width 371 height 216
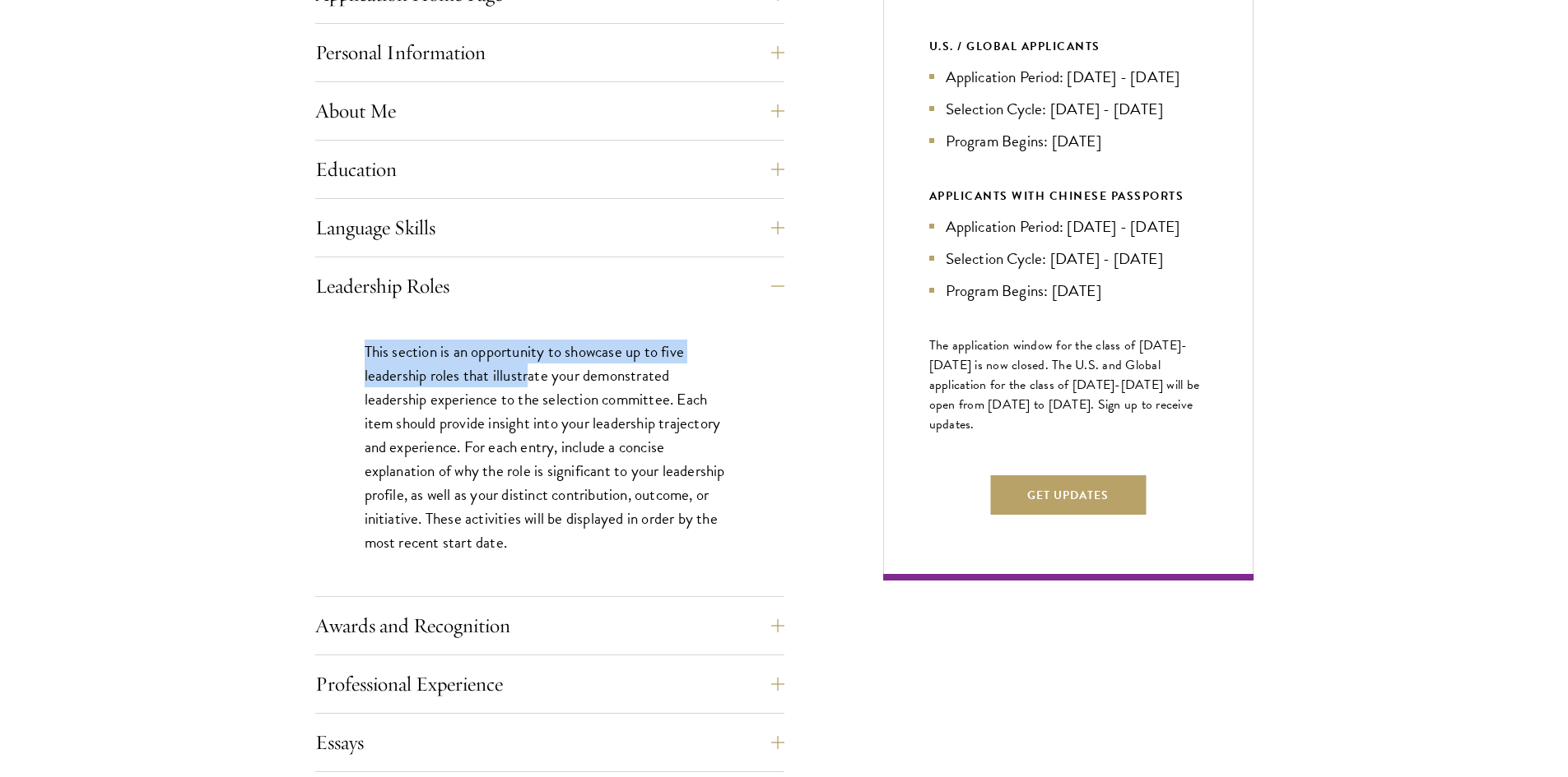
drag, startPoint x: 366, startPoint y: 351, endPoint x: 530, endPoint y: 369, distance: 165.0
click at [530, 369] on p "This section is an opportunity to showcase up to five leadership roles that ill…" at bounding box center [550, 448] width 371 height 216
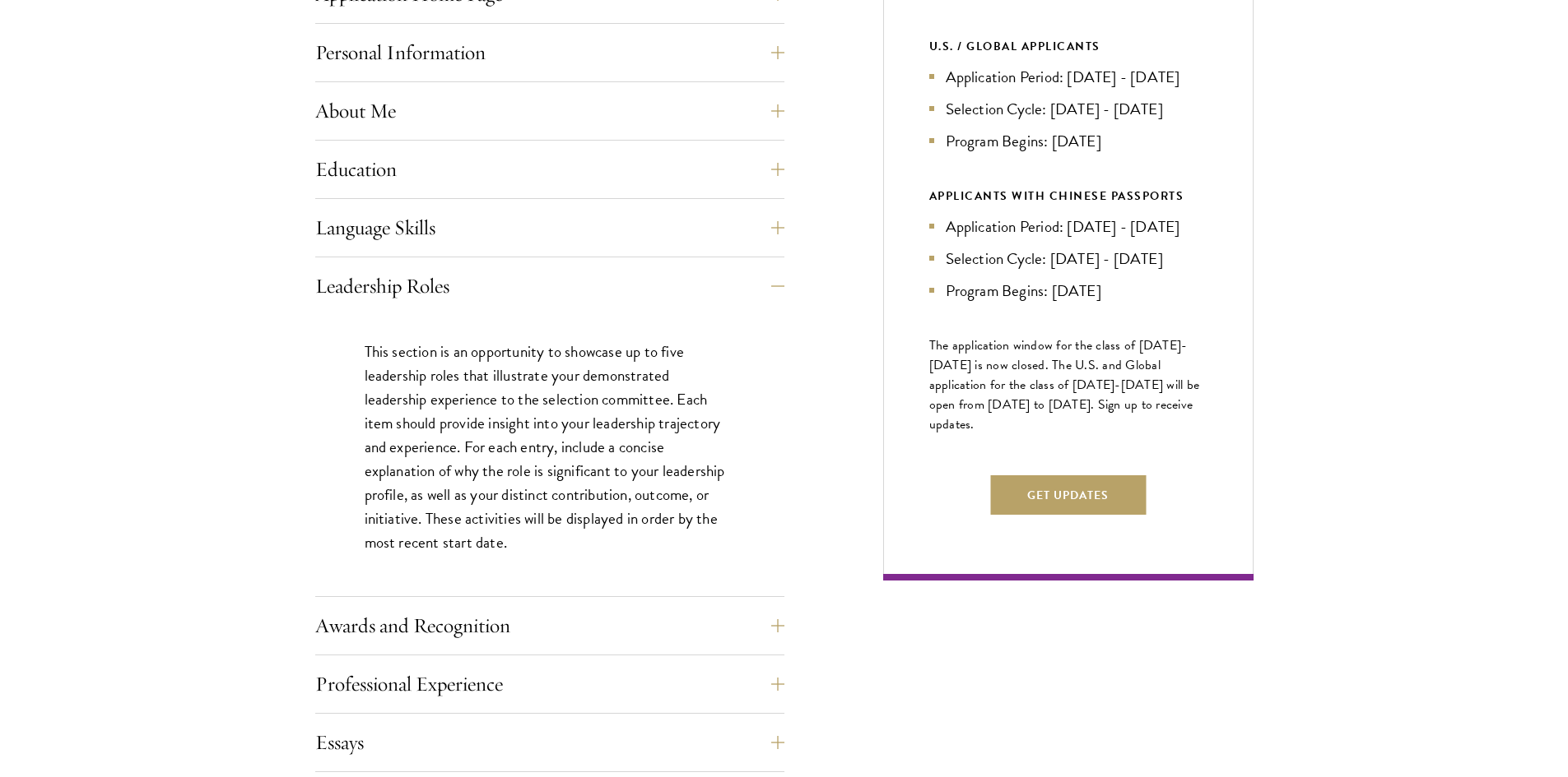
drag, startPoint x: 561, startPoint y: 443, endPoint x: 572, endPoint y: 440, distance: 11.4
click at [561, 442] on p "This section is an opportunity to showcase up to five leadership roles that ill…" at bounding box center [550, 448] width 371 height 216
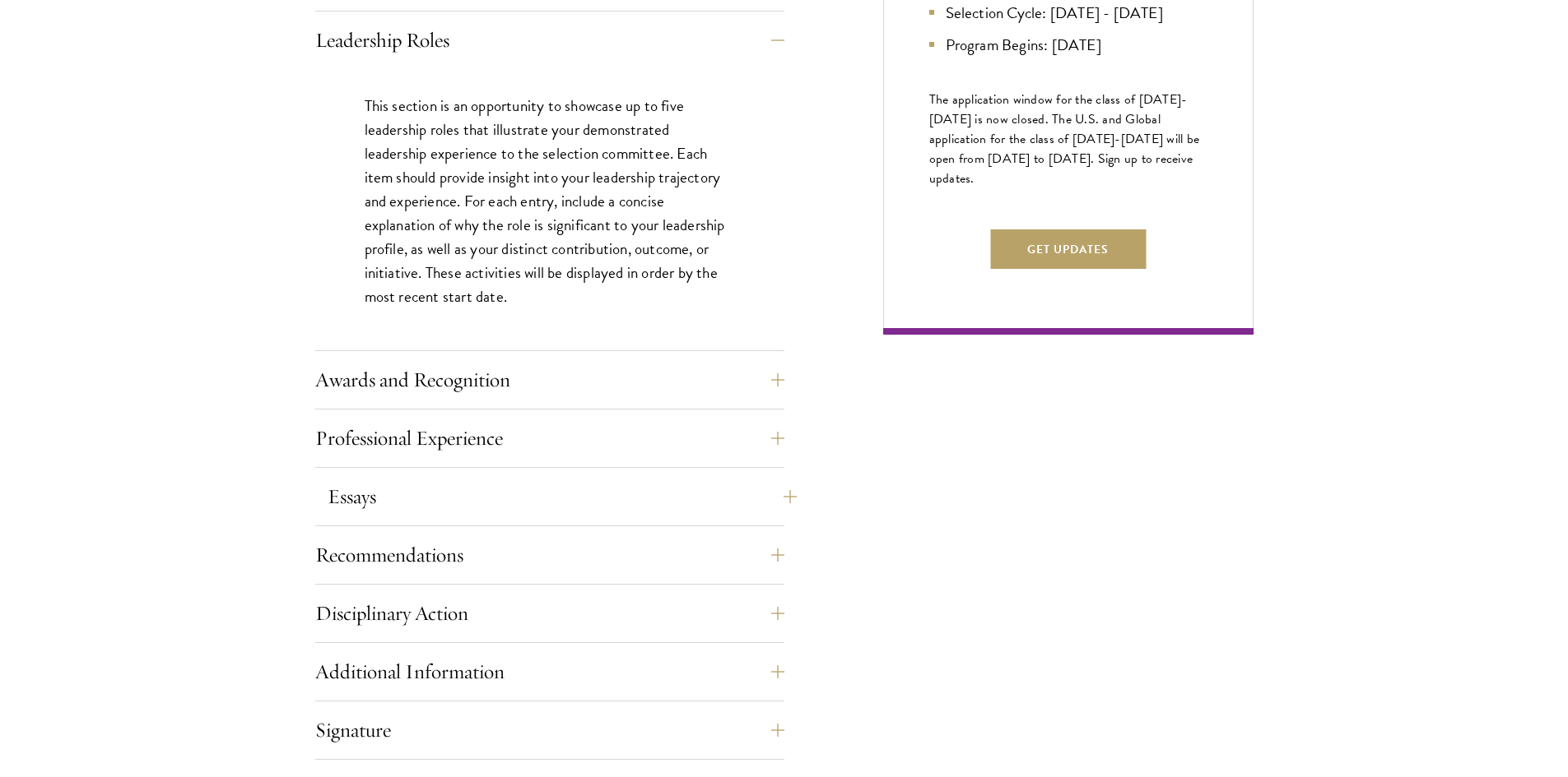
scroll to position [987, 0]
click at [517, 371] on button "Awards and Recognition" at bounding box center [562, 379] width 469 height 39
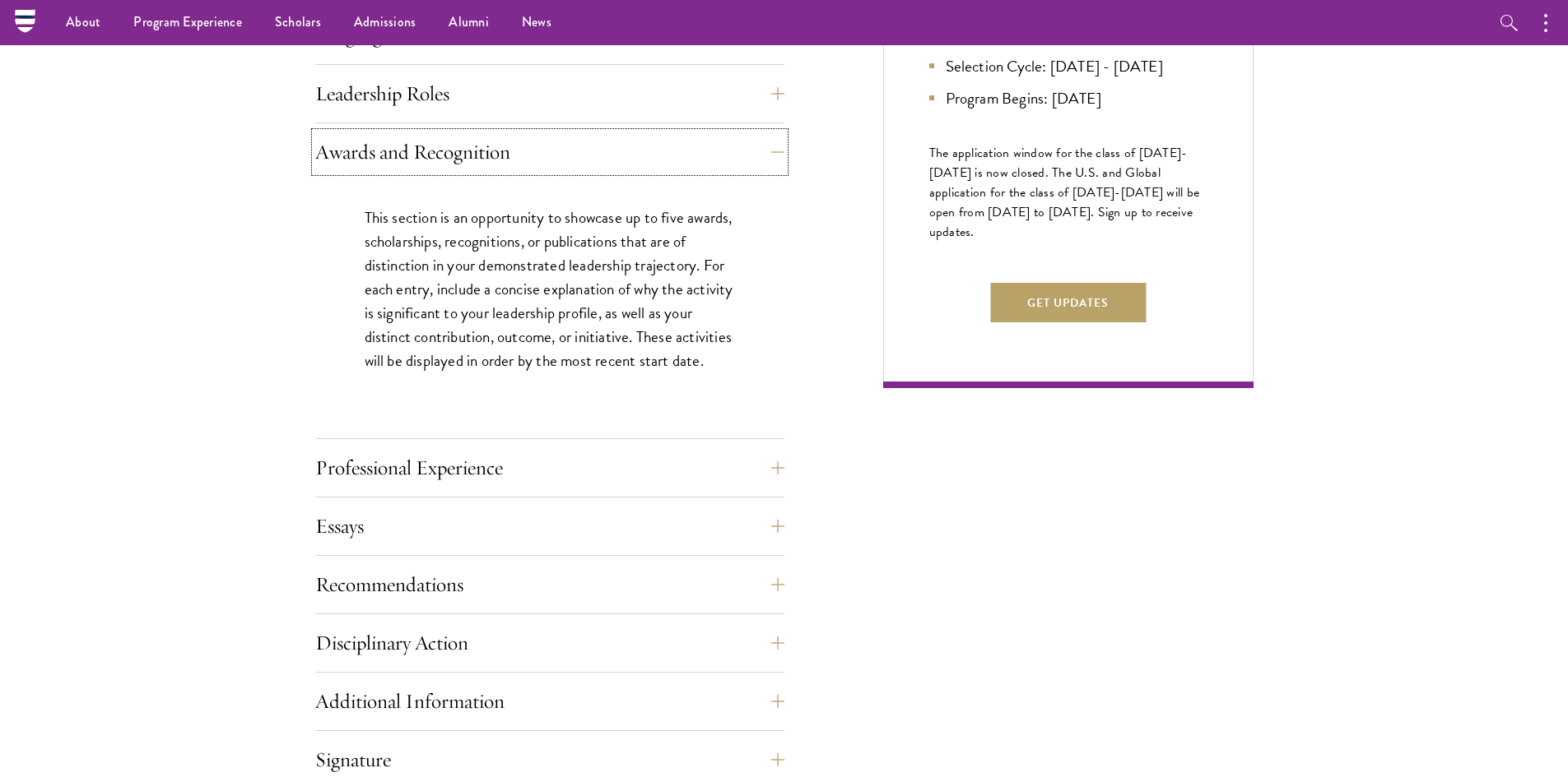
scroll to position [823, 0]
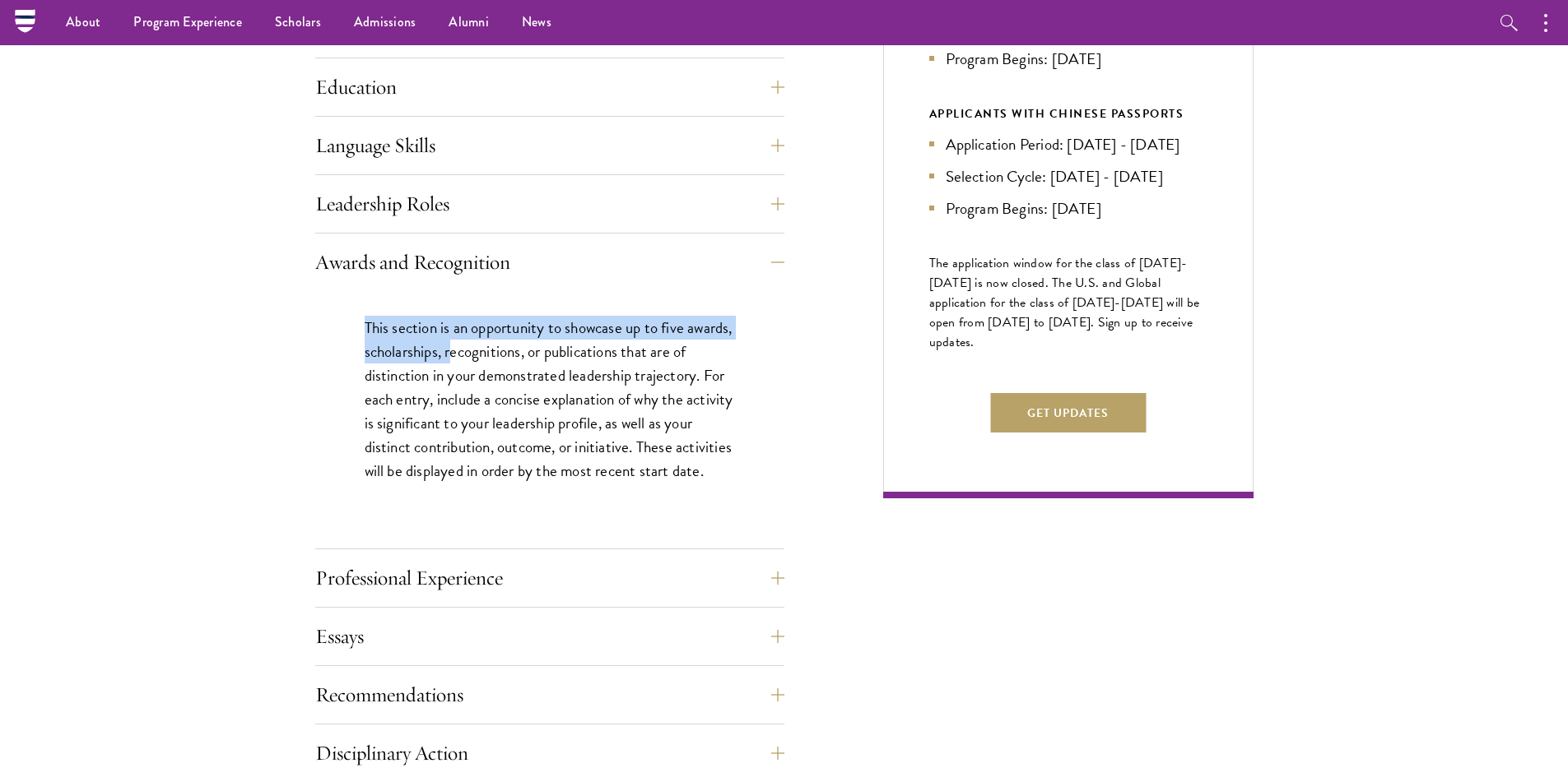
drag, startPoint x: 360, startPoint y: 319, endPoint x: 517, endPoint y: 354, distance: 160.9
click at [503, 350] on div "This section is an opportunity to showcase up to five awards, scholarships, rec…" at bounding box center [549, 408] width 469 height 233
click at [545, 366] on p "This section is an opportunity to showcase up to five awards, scholarships, rec…" at bounding box center [550, 399] width 371 height 167
drag, startPoint x: 355, startPoint y: 322, endPoint x: 519, endPoint y: 327, distance: 164.1
click at [519, 327] on div "This section is an opportunity to showcase up to five awards, scholarships, rec…" at bounding box center [549, 408] width 469 height 233
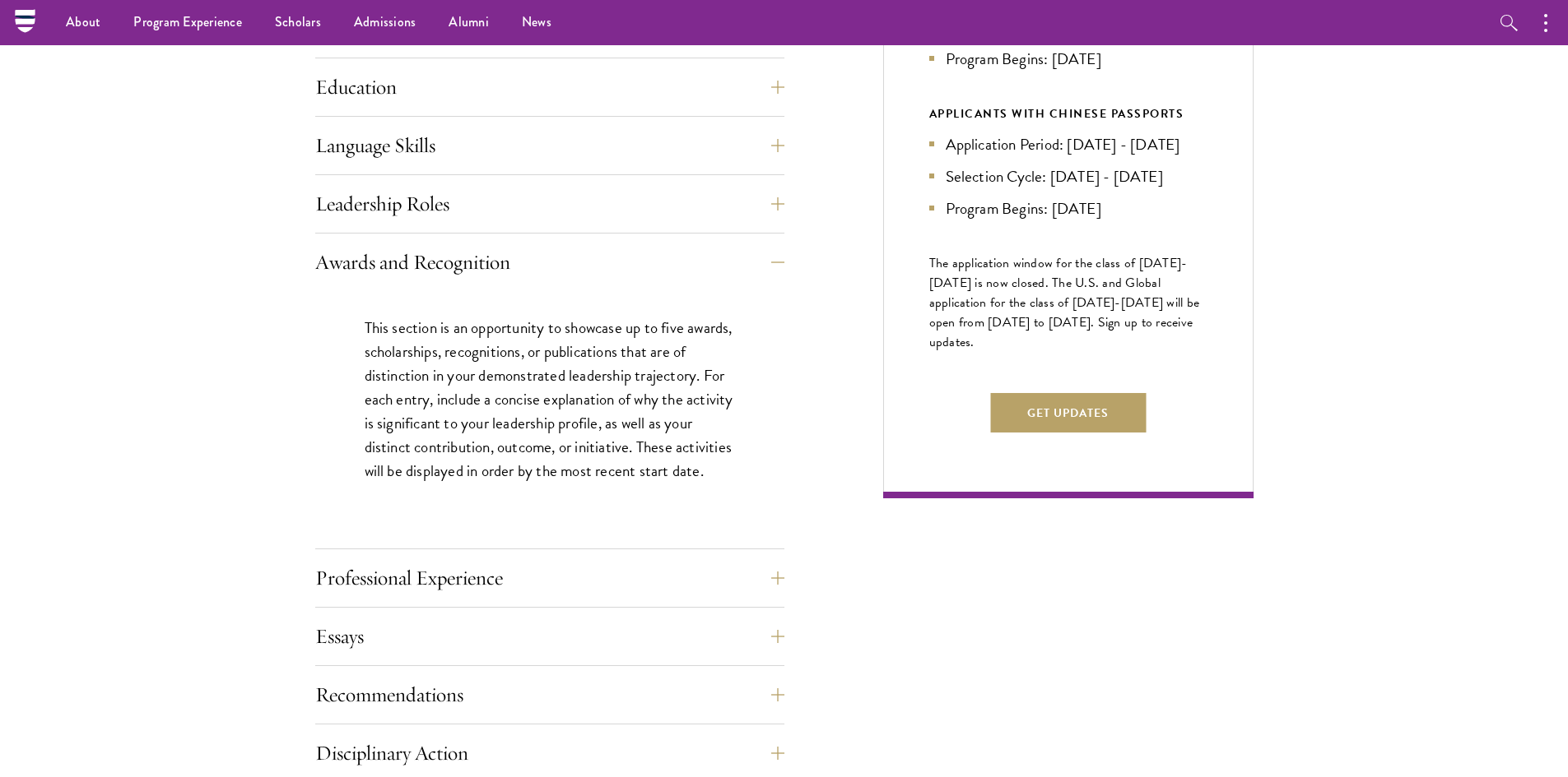
drag, startPoint x: 539, startPoint y: 336, endPoint x: 562, endPoint y: 334, distance: 23.1
click at [540, 336] on p "This section is an opportunity to showcase up to five awards, scholarships, rec…" at bounding box center [550, 399] width 371 height 167
drag, startPoint x: 368, startPoint y: 348, endPoint x: 678, endPoint y: 354, distance: 310.1
click at [678, 354] on p "This section is an opportunity to showcase up to five awards, scholarships, rec…" at bounding box center [550, 399] width 371 height 167
click at [636, 413] on p "This section is an opportunity to showcase up to five awards, scholarships, rec…" at bounding box center [550, 399] width 371 height 167
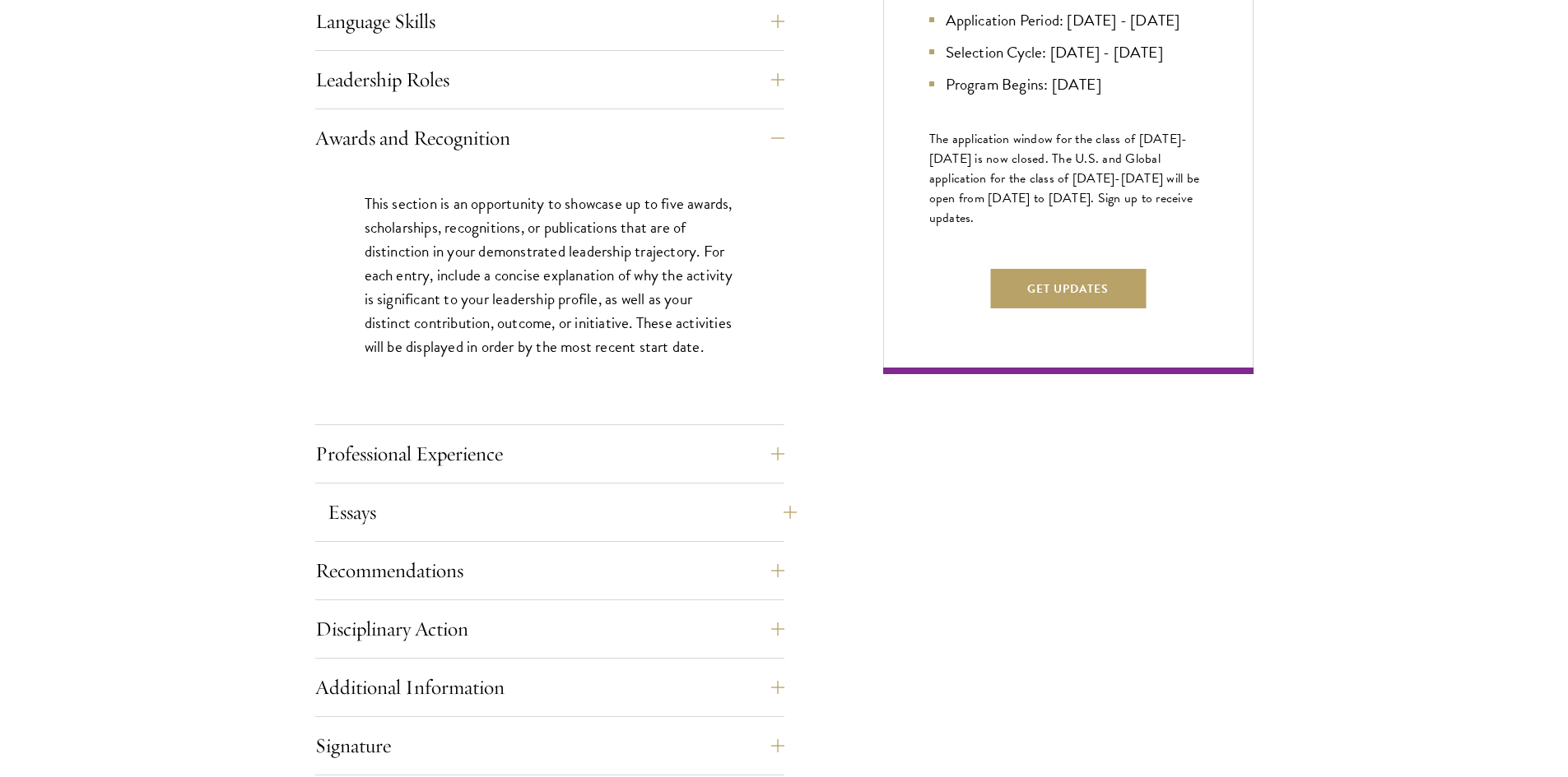
scroll to position [1069, 0]
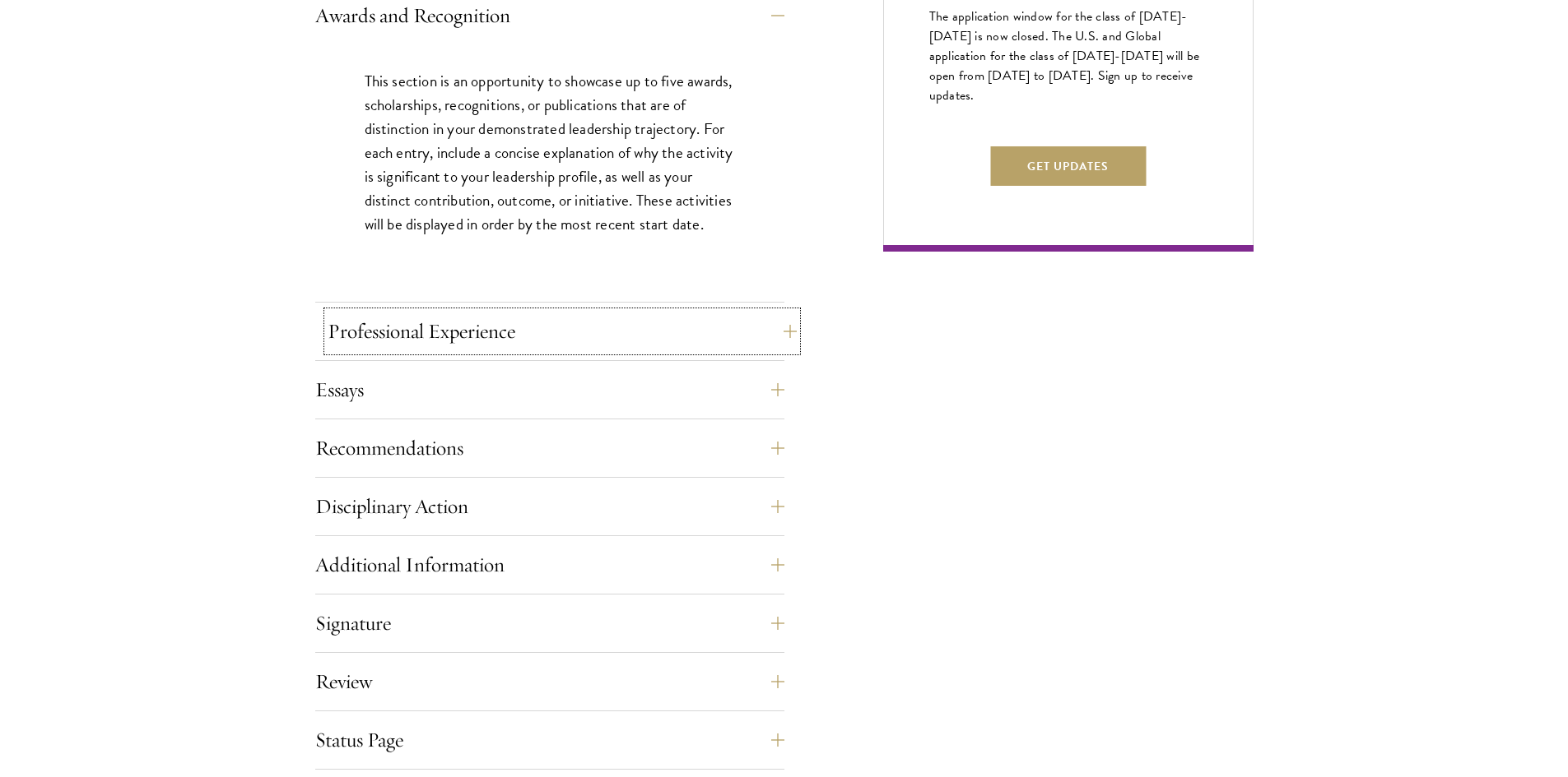
click at [502, 327] on button "Professional Experience" at bounding box center [562, 331] width 469 height 39
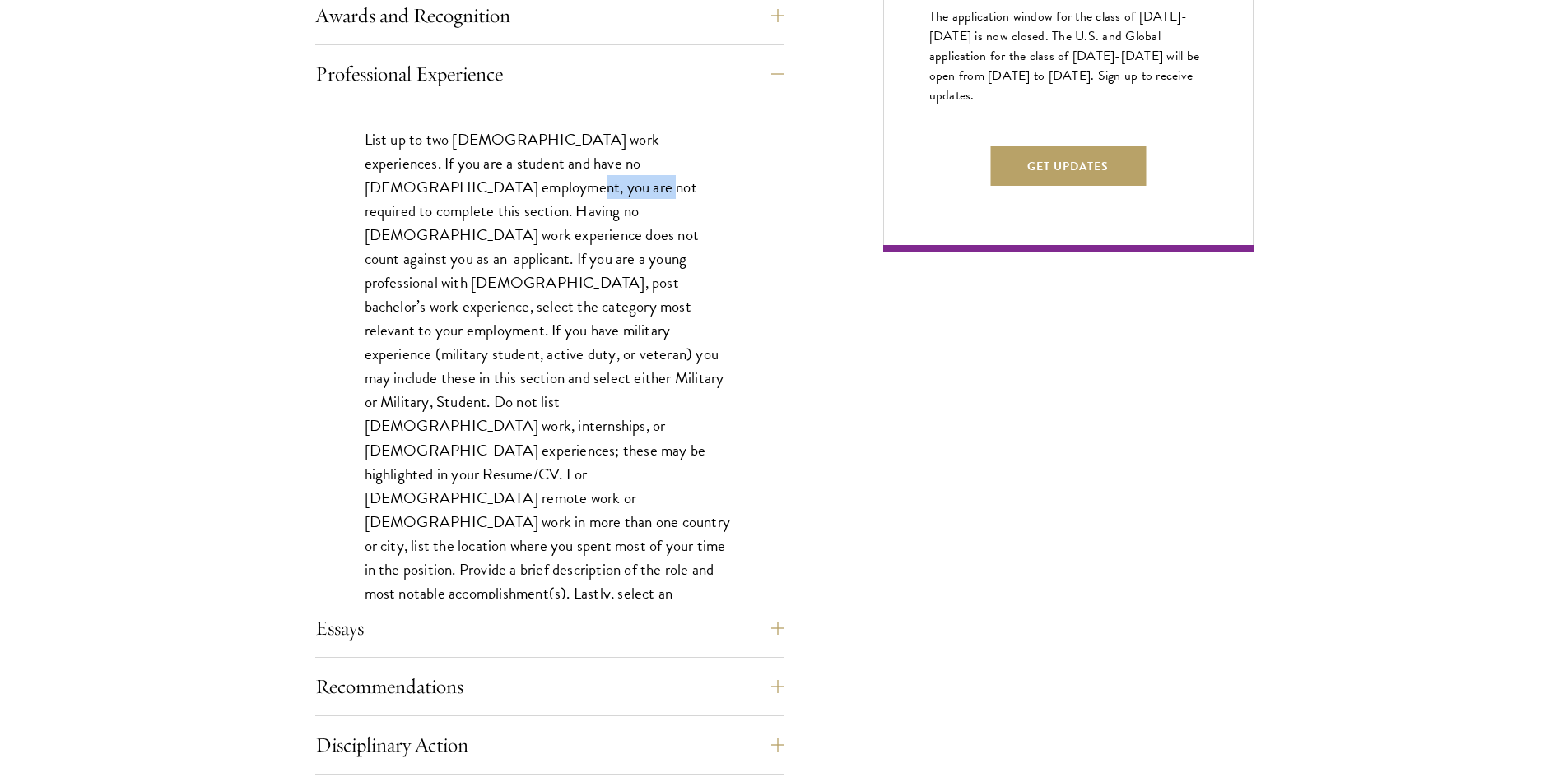
drag, startPoint x: 378, startPoint y: 188, endPoint x: 452, endPoint y: 197, distance: 74.5
click at [452, 197] on p "List up to two full-time work experiences. If you are a student and have no ful…" at bounding box center [550, 390] width 371 height 526
click at [586, 235] on p "List up to two full-time work experiences. If you are a student and have no ful…" at bounding box center [550, 390] width 371 height 526
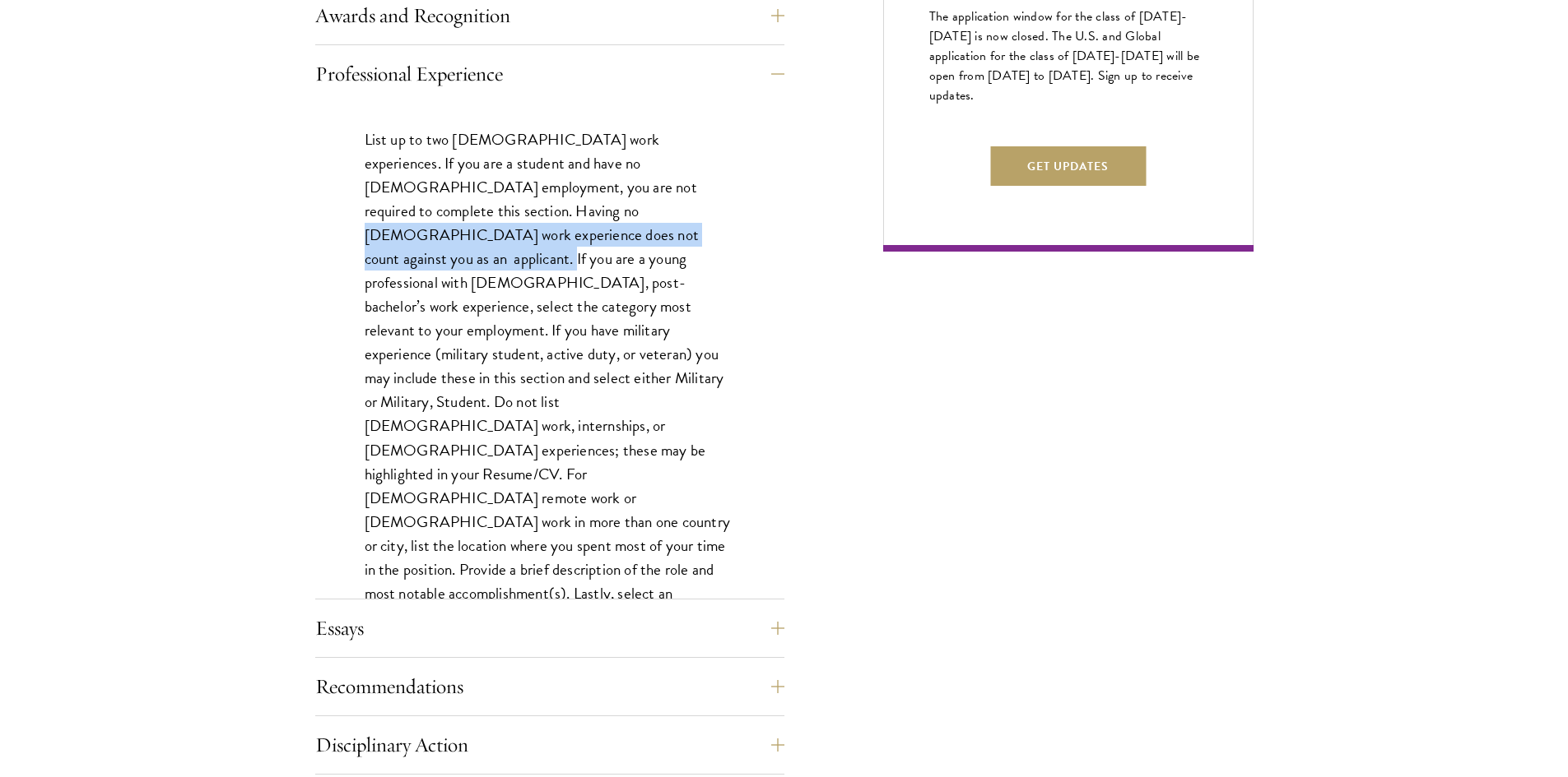
drag, startPoint x: 378, startPoint y: 210, endPoint x: 518, endPoint y: 223, distance: 140.6
click at [518, 223] on p "List up to two full-time work experiences. If you are a student and have no ful…" at bounding box center [550, 390] width 371 height 526
click at [587, 221] on p "List up to two full-time work experiences. If you are a student and have no ful…" at bounding box center [550, 390] width 371 height 526
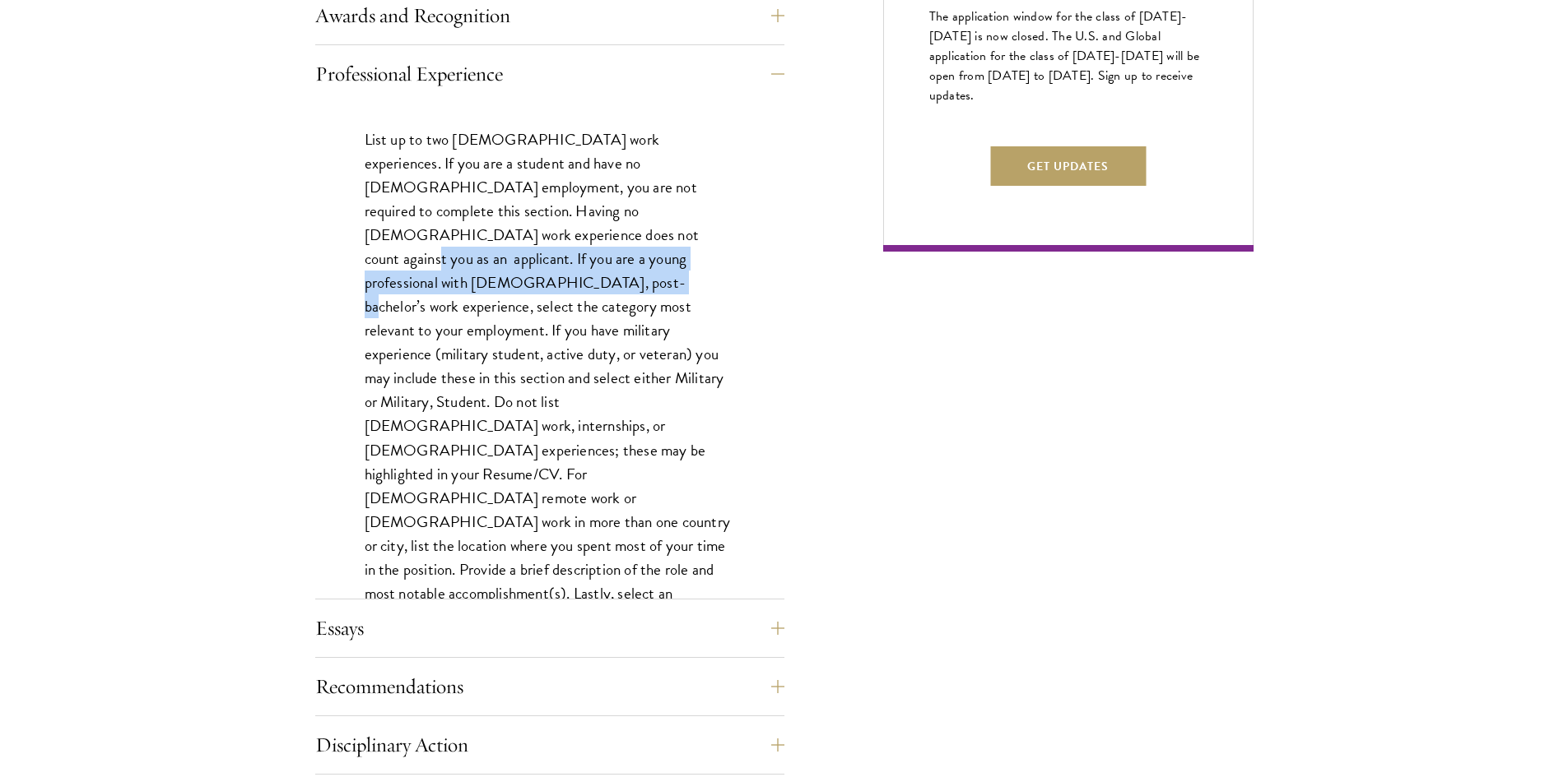
drag, startPoint x: 360, startPoint y: 227, endPoint x: 531, endPoint y: 261, distance: 174.3
click at [531, 261] on div "List up to two full-time work experiences. If you are a student and have no ful…" at bounding box center [549, 399] width 469 height 592
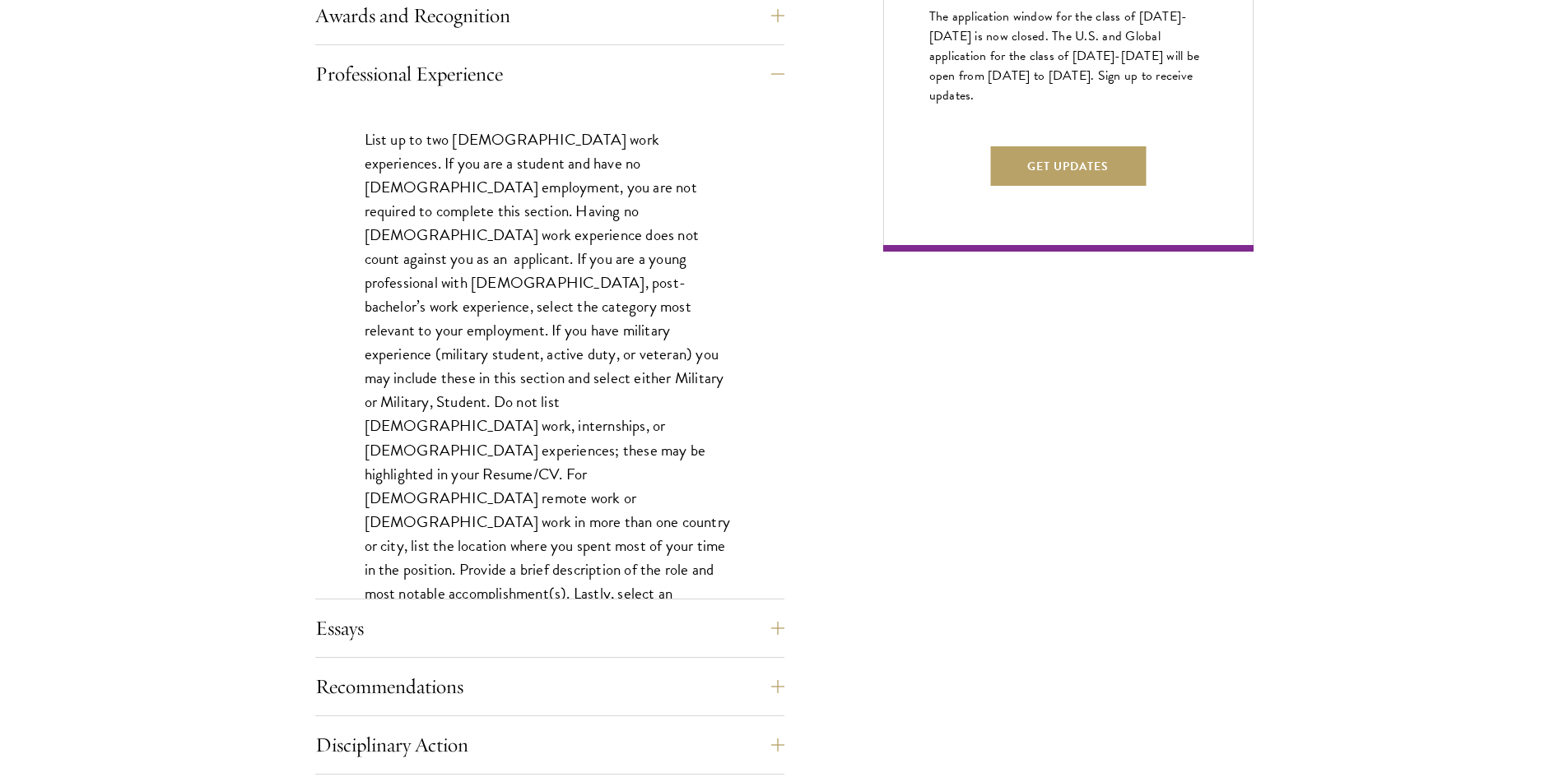
click at [535, 271] on p "List up to two full-time work experiences. If you are a student and have no ful…" at bounding box center [550, 390] width 371 height 526
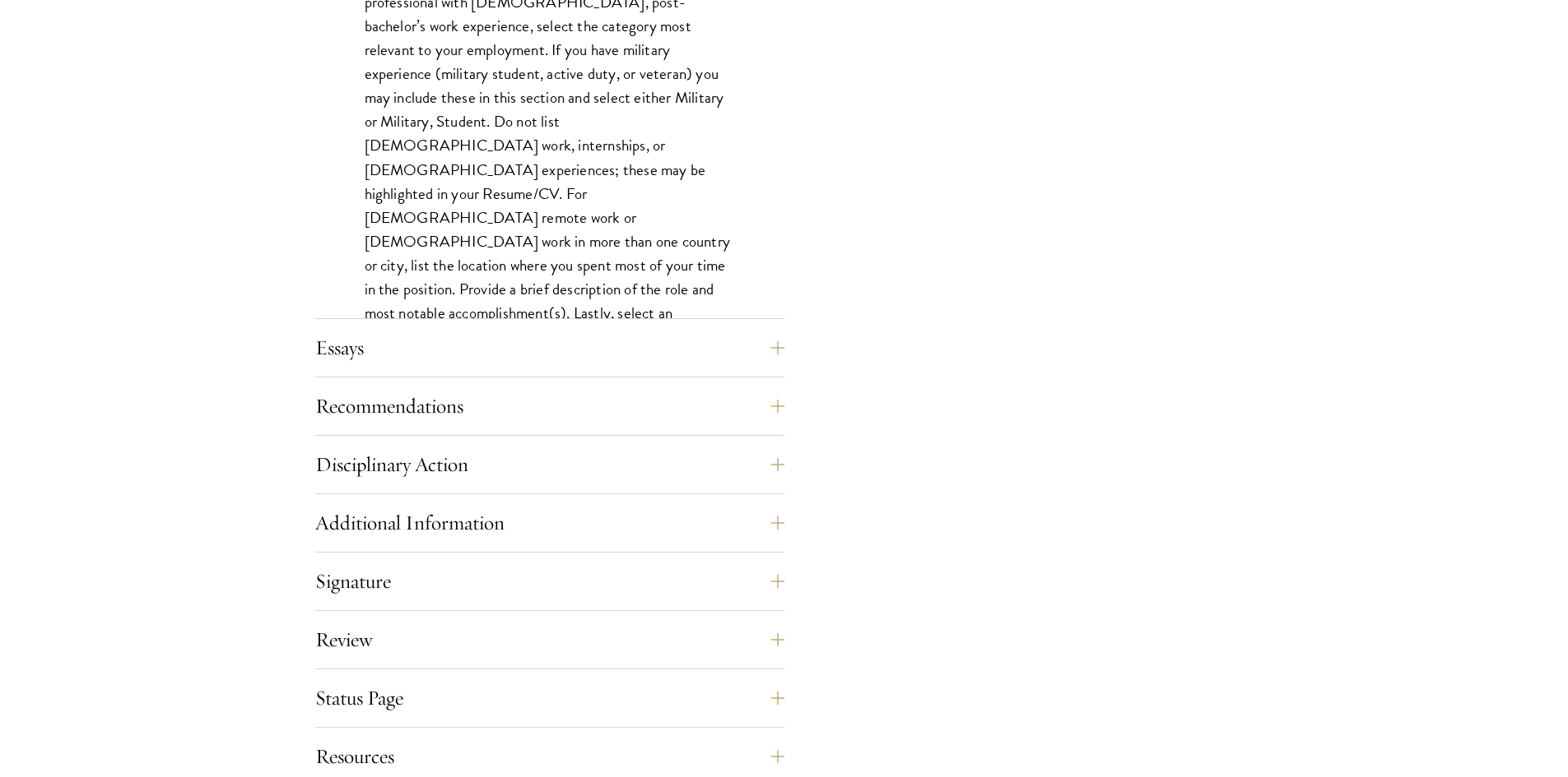
scroll to position [1398, 0]
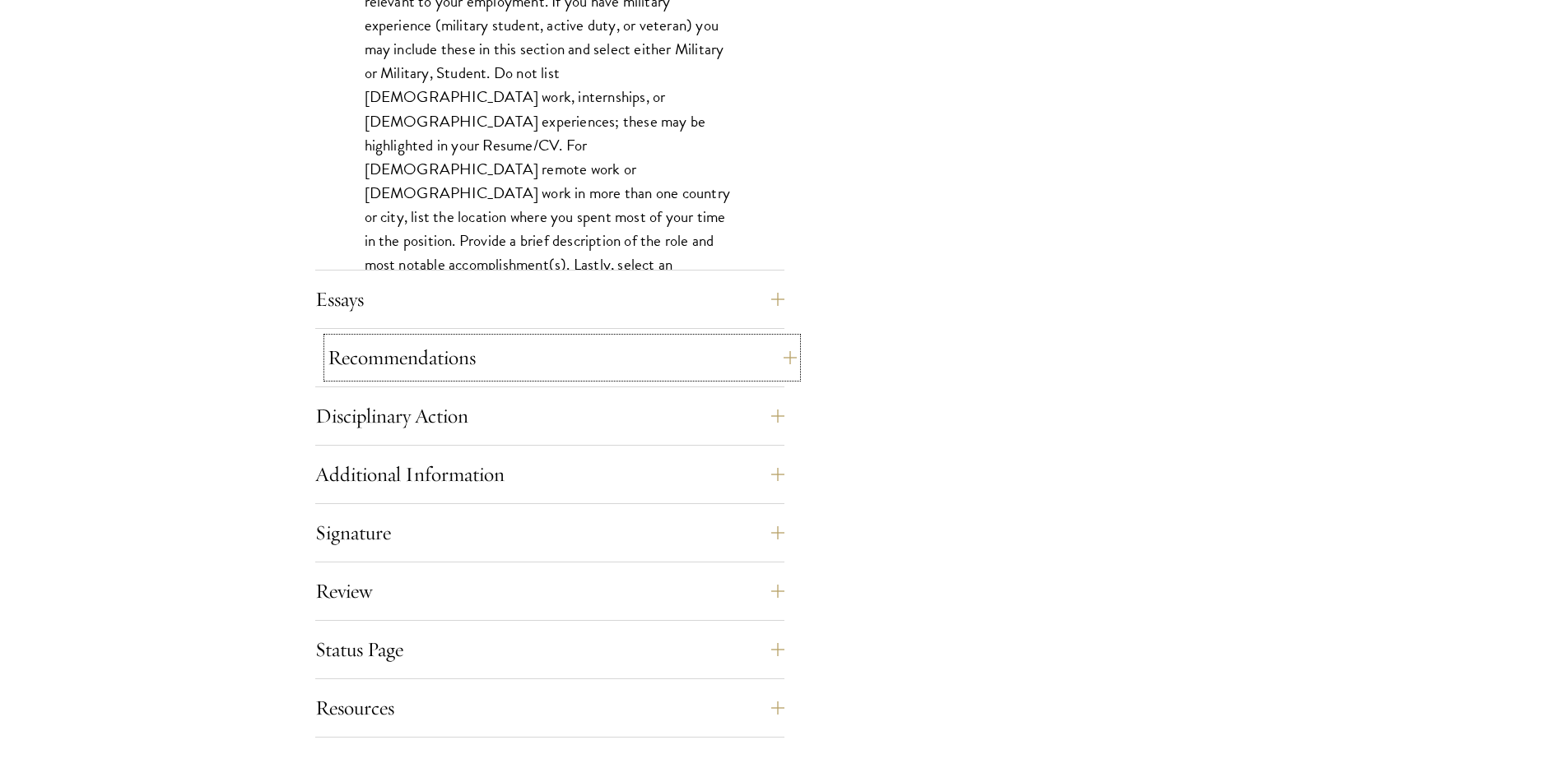
click at [498, 354] on button "Recommendations" at bounding box center [562, 357] width 469 height 39
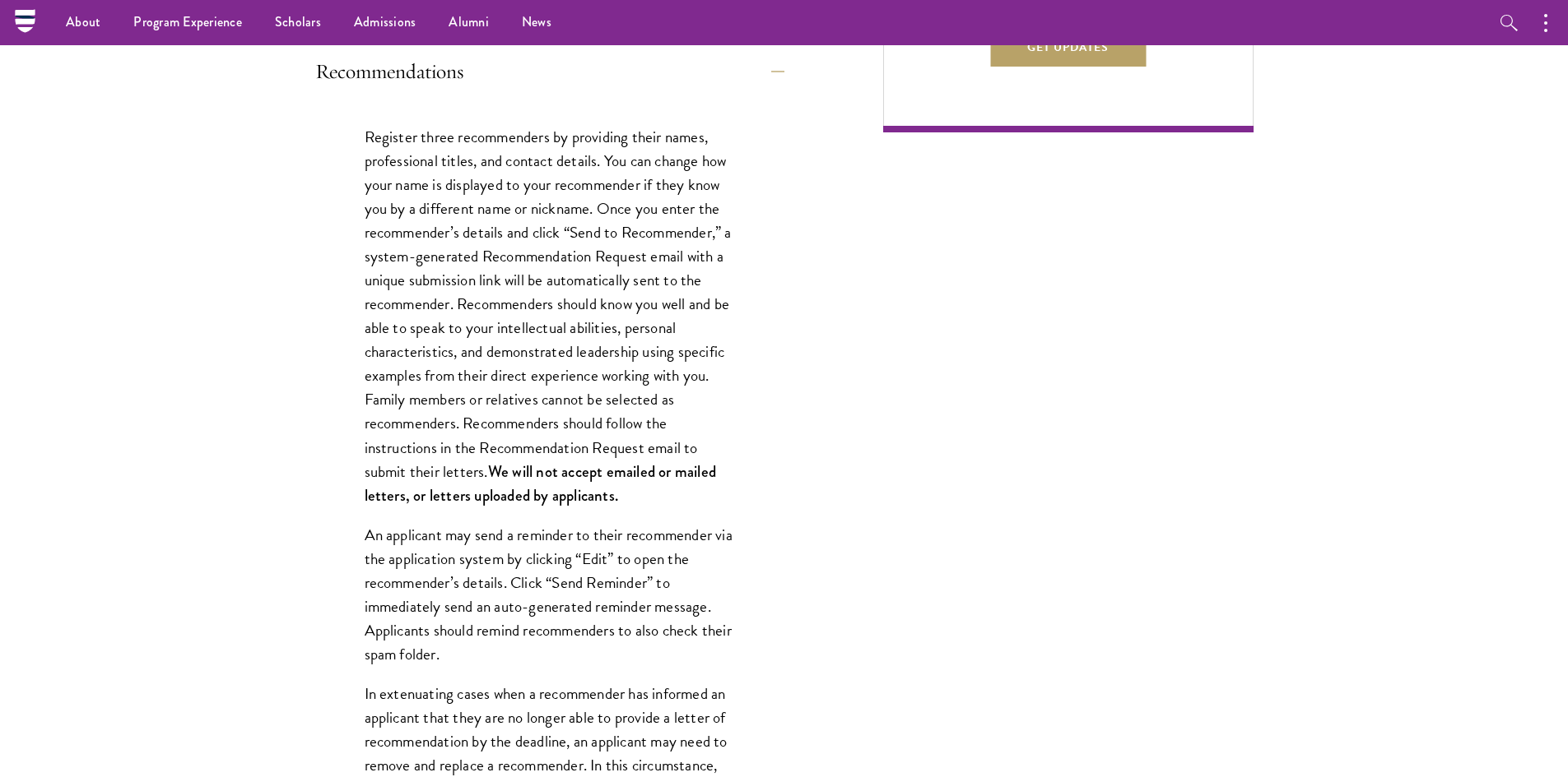
scroll to position [1053, 0]
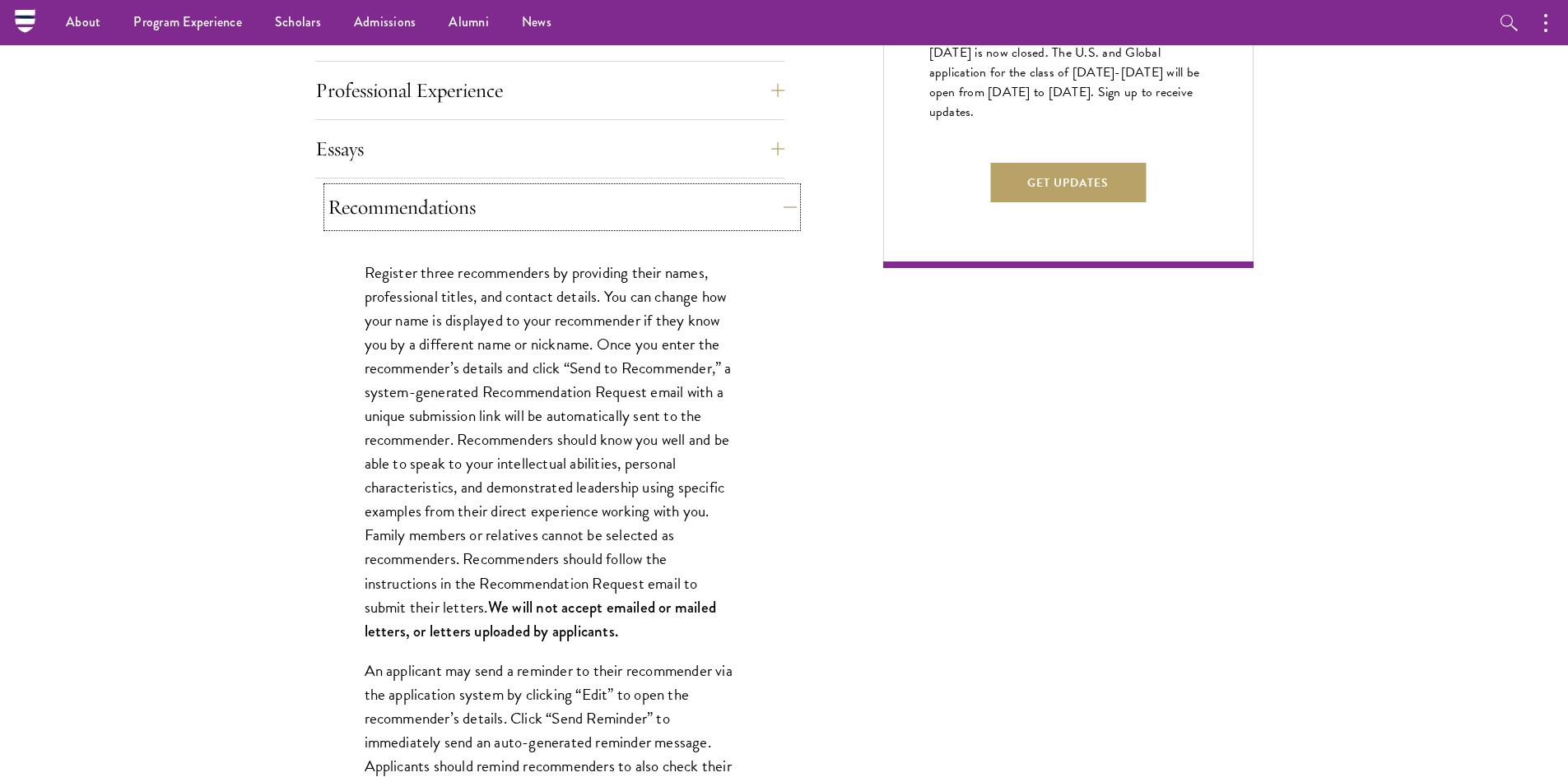
click at [579, 187] on button "Recommendations" at bounding box center [562, 206] width 469 height 39
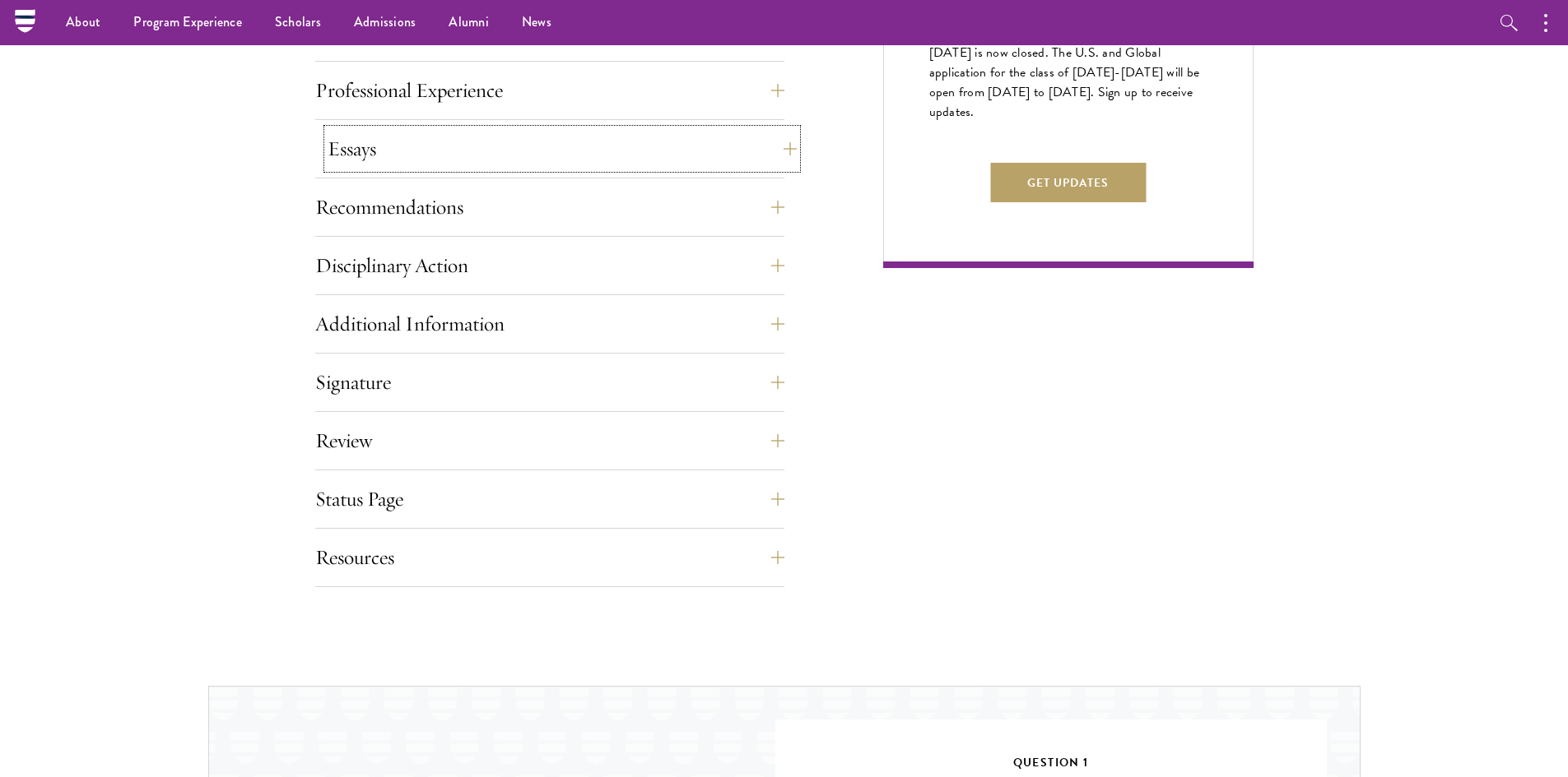
click at [540, 154] on button "Essays" at bounding box center [562, 148] width 469 height 39
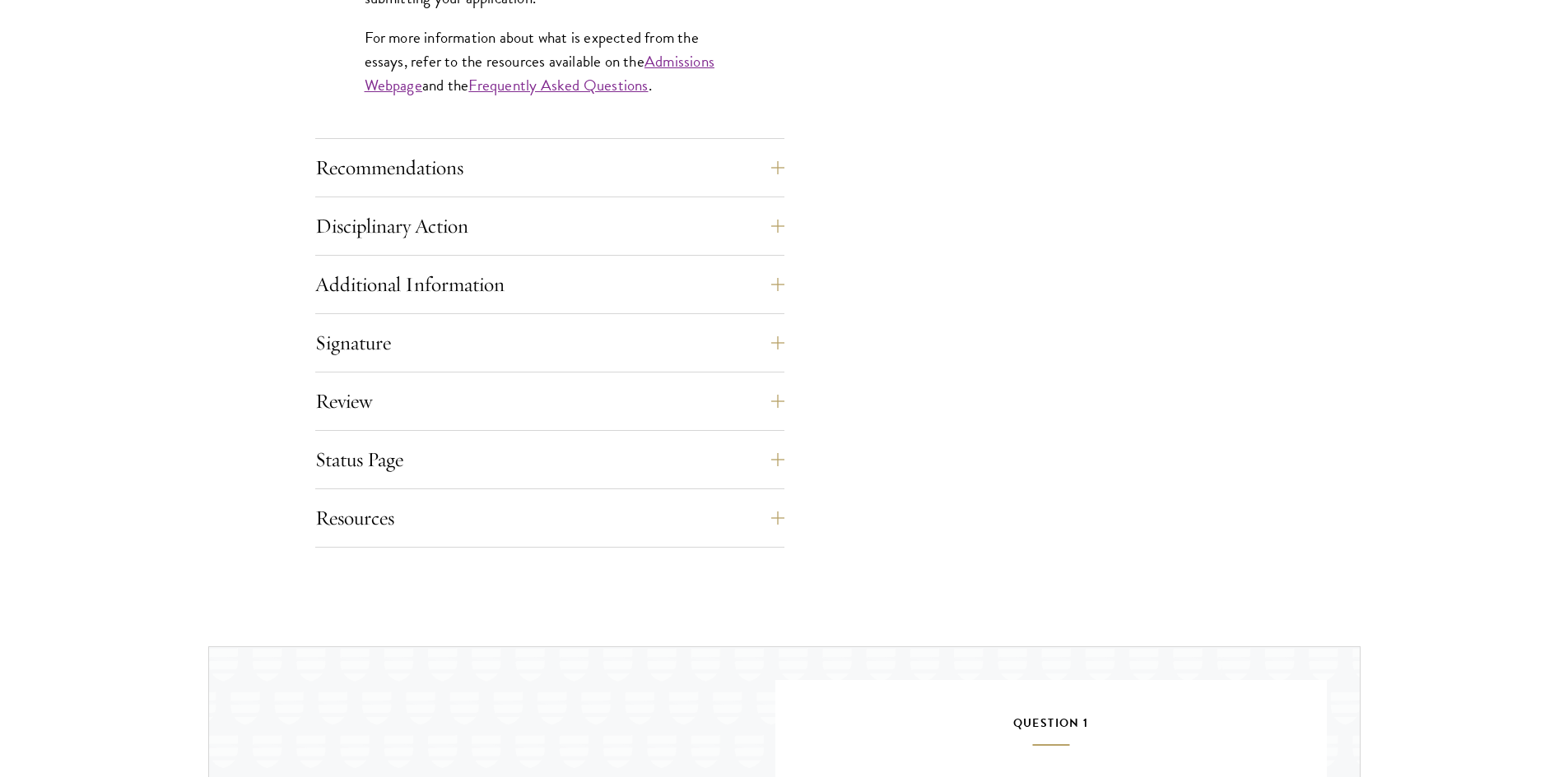
scroll to position [1628, 0]
click at [589, 391] on button "Review" at bounding box center [562, 400] width 469 height 39
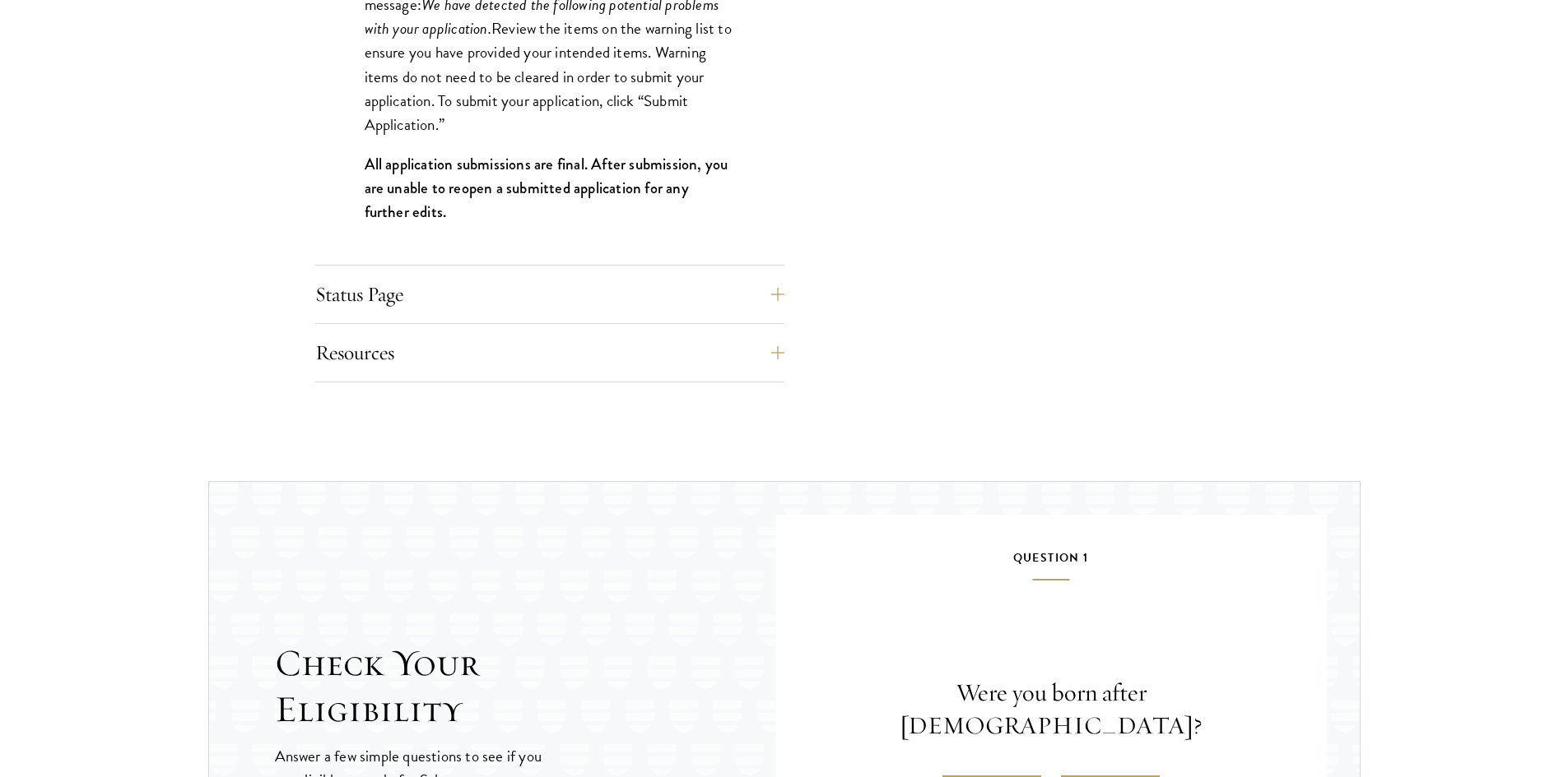
scroll to position [2122, 0]
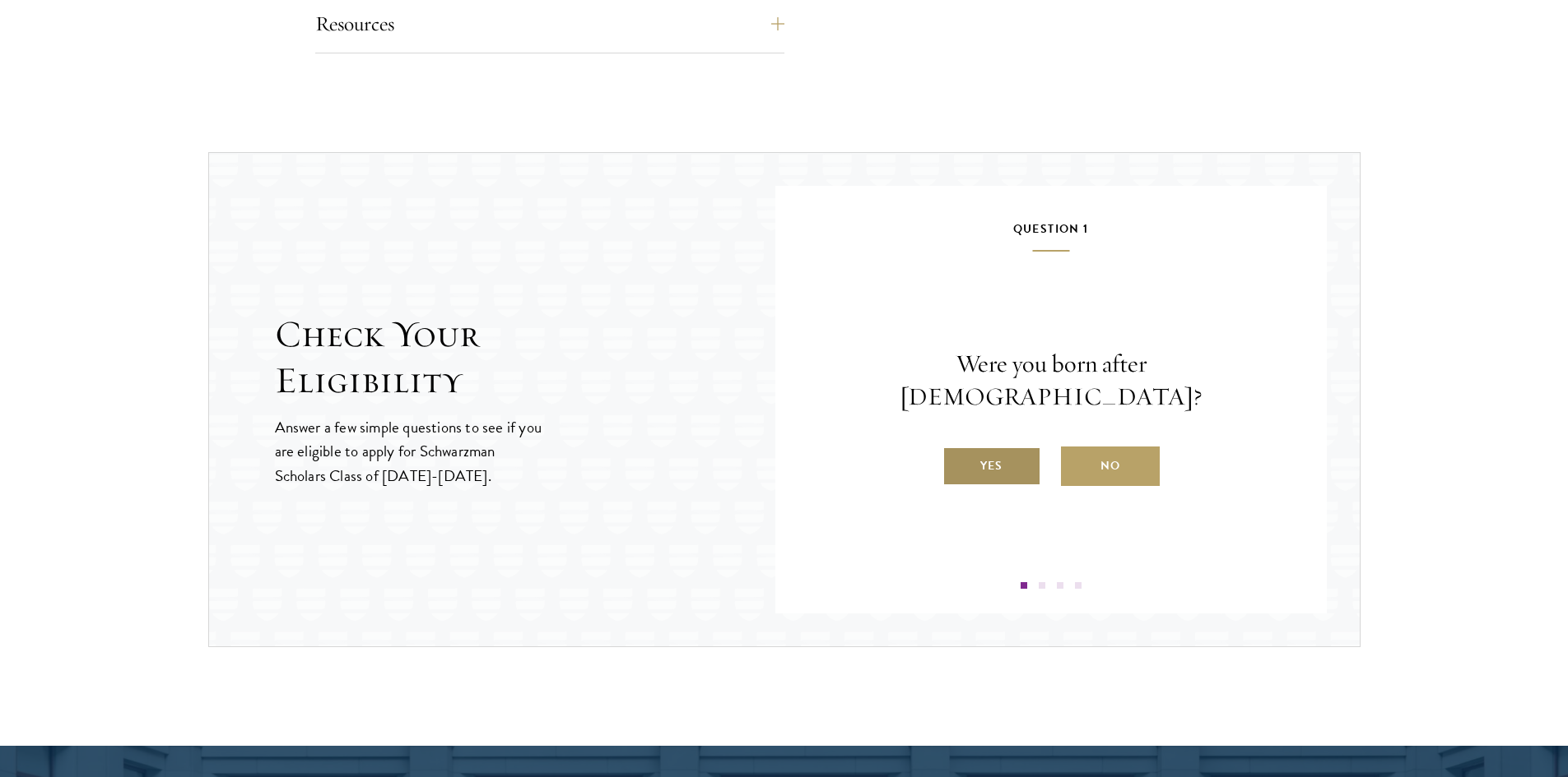
click at [995, 457] on label "Yes" at bounding box center [991, 466] width 98 height 39
click at [957, 457] on input "Yes" at bounding box center [950, 456] width 15 height 15
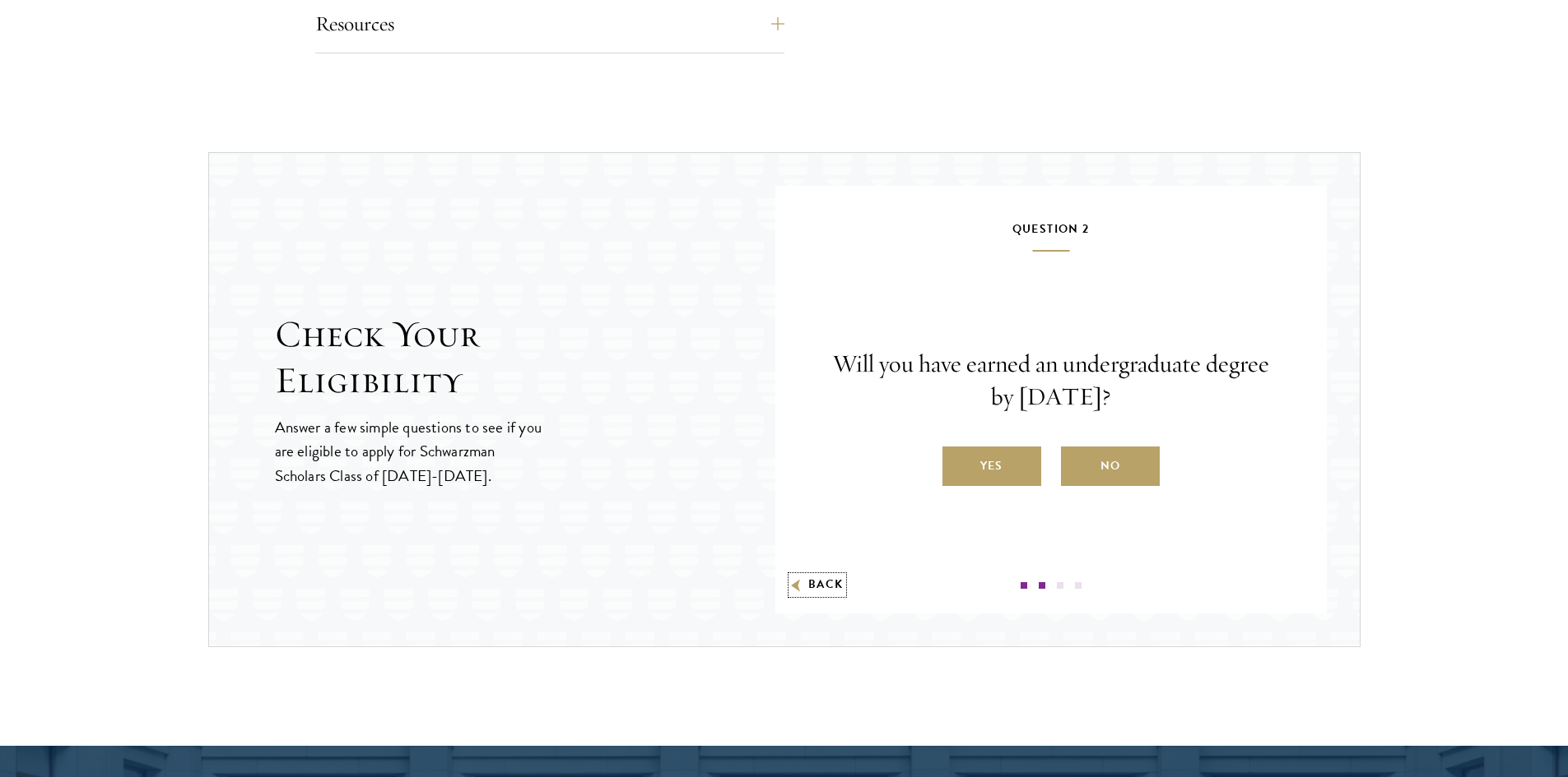
click at [812, 580] on button "Back" at bounding box center [817, 585] width 52 height 17
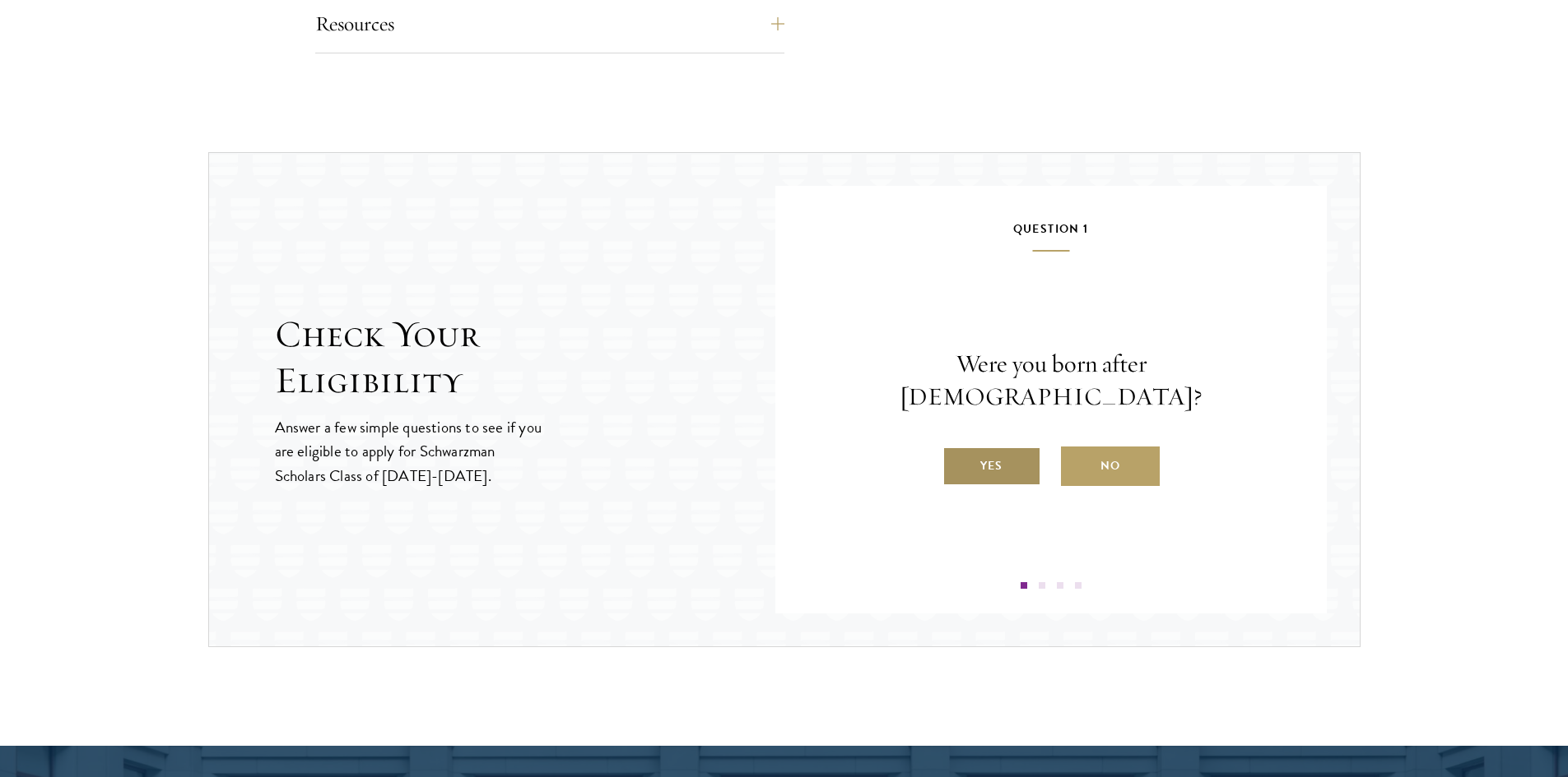
click at [985, 447] on label "Yes" at bounding box center [991, 466] width 98 height 39
click at [957, 449] on input "Yes" at bounding box center [950, 456] width 15 height 15
click at [996, 467] on label "Yes" at bounding box center [991, 466] width 98 height 39
click at [957, 463] on input "Yes" at bounding box center [950, 456] width 15 height 15
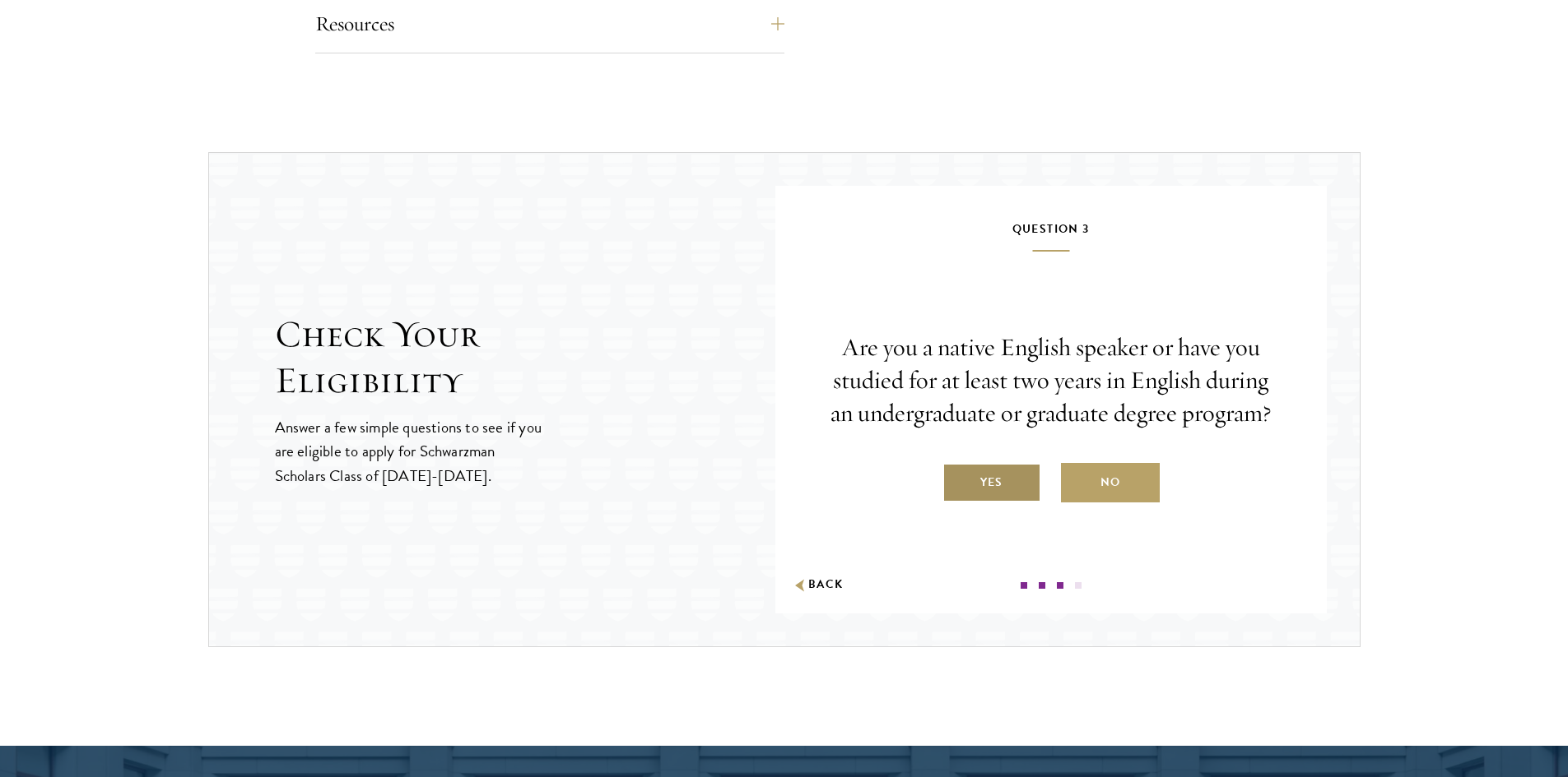
click at [1014, 488] on label "Yes" at bounding box center [991, 482] width 98 height 39
click at [957, 479] on input "Yes" at bounding box center [950, 472] width 15 height 15
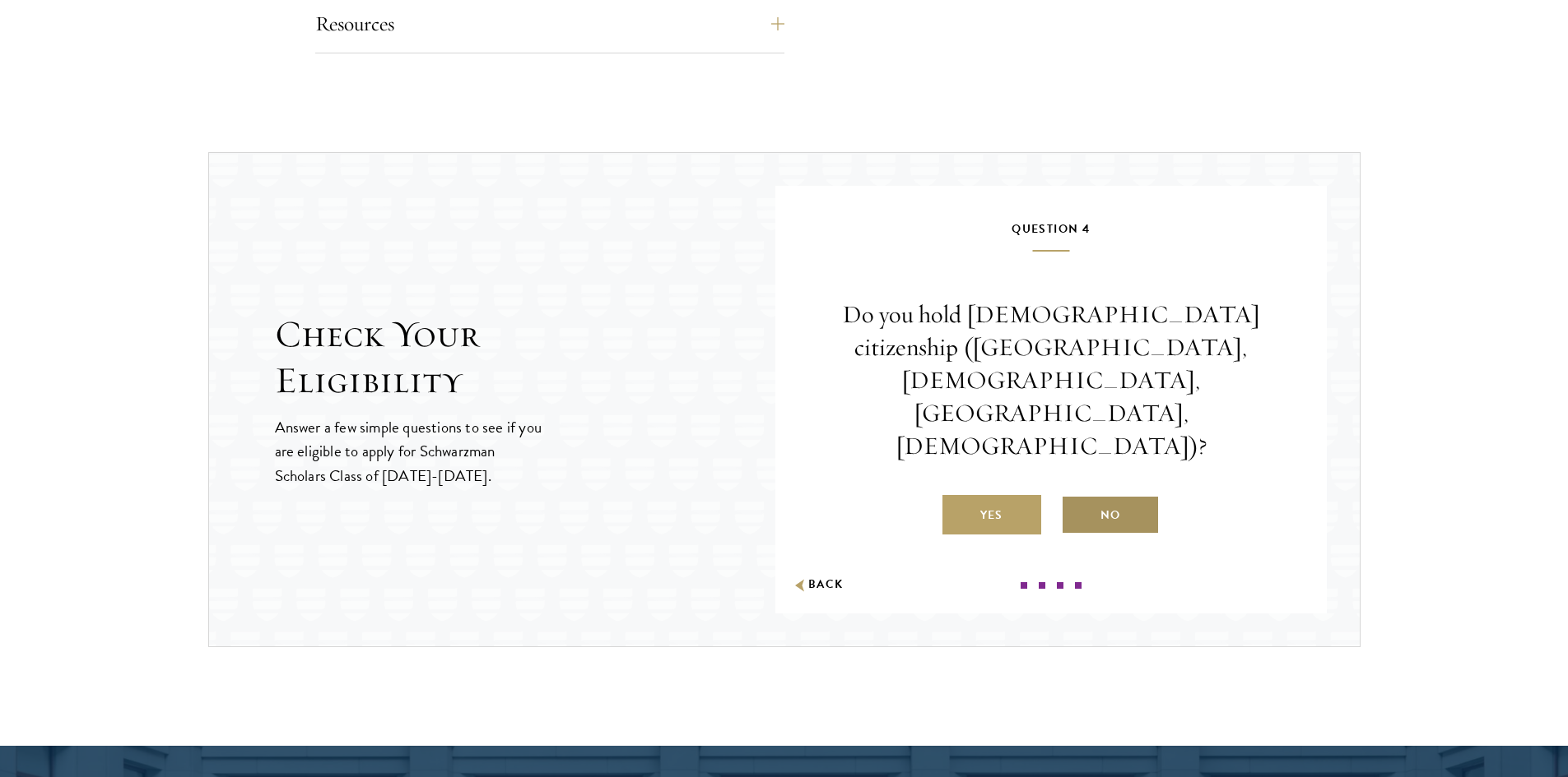
click at [1133, 495] on label "No" at bounding box center [1110, 514] width 98 height 39
click at [1075, 497] on input "No" at bounding box center [1069, 505] width 15 height 15
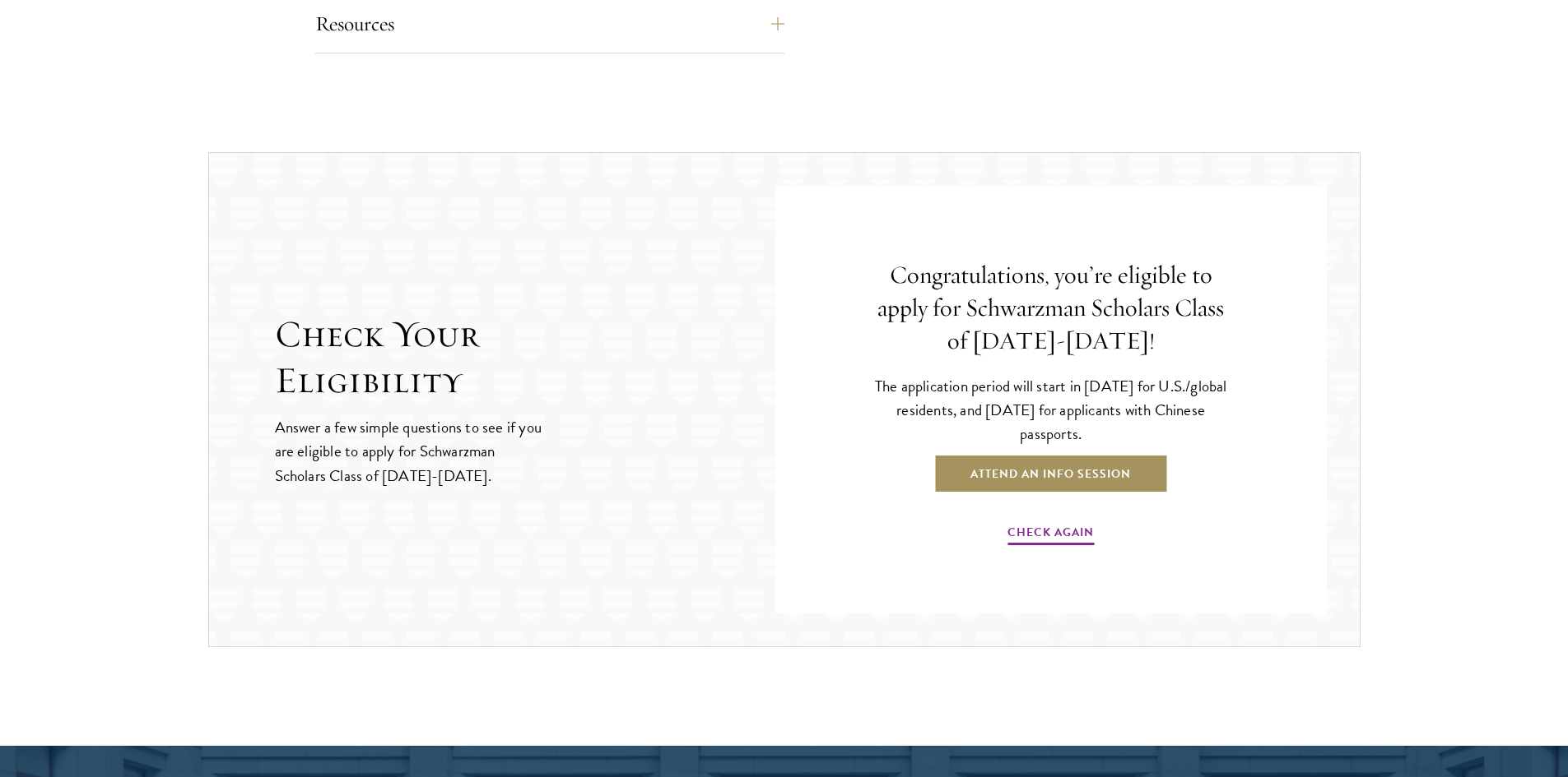
click at [1135, 472] on link "Attend an Info Session" at bounding box center [1050, 473] width 235 height 39
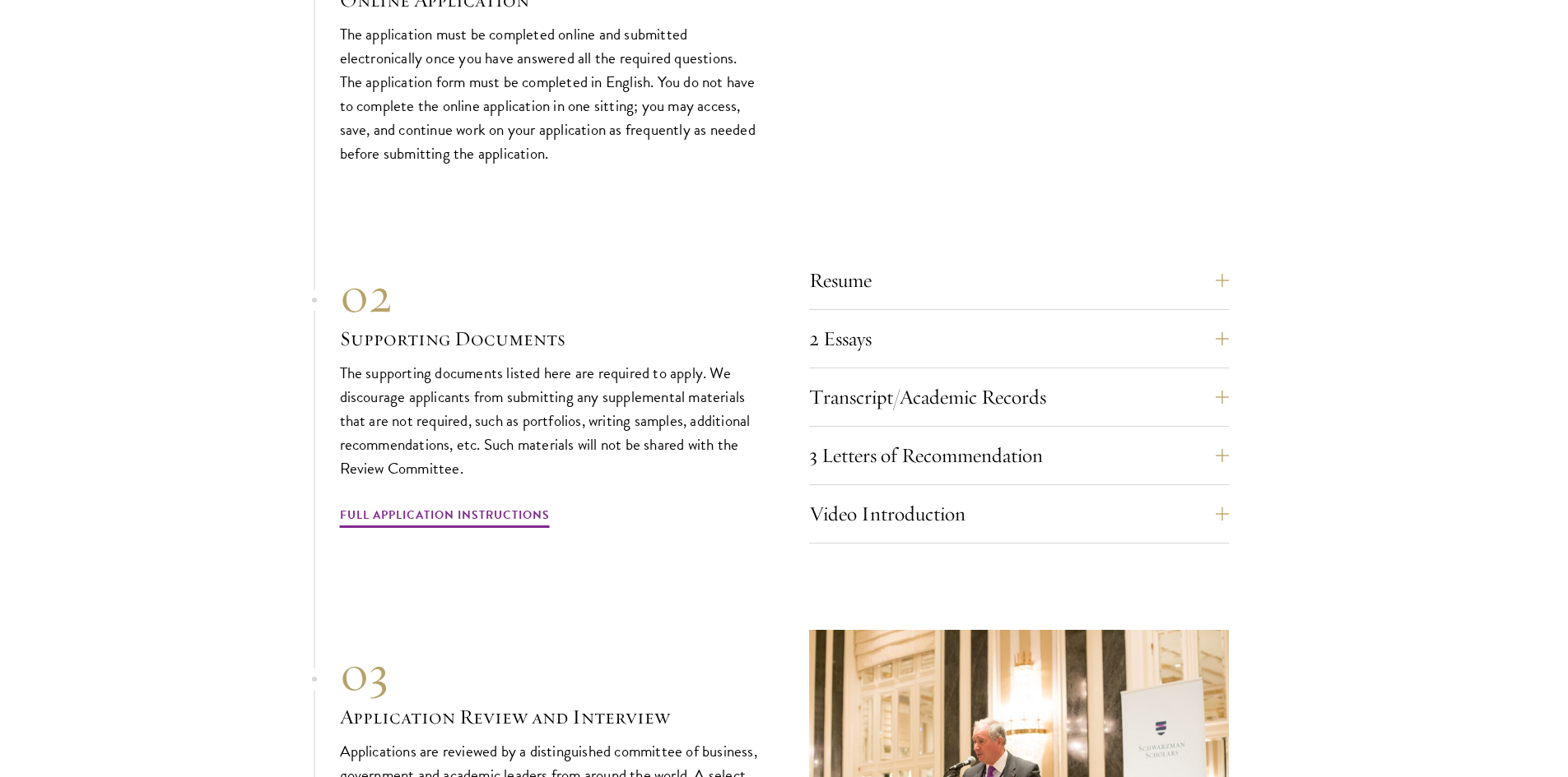
scroll to position [5018, 0]
click at [1053, 493] on button "Video Introduction" at bounding box center [1019, 512] width 420 height 39
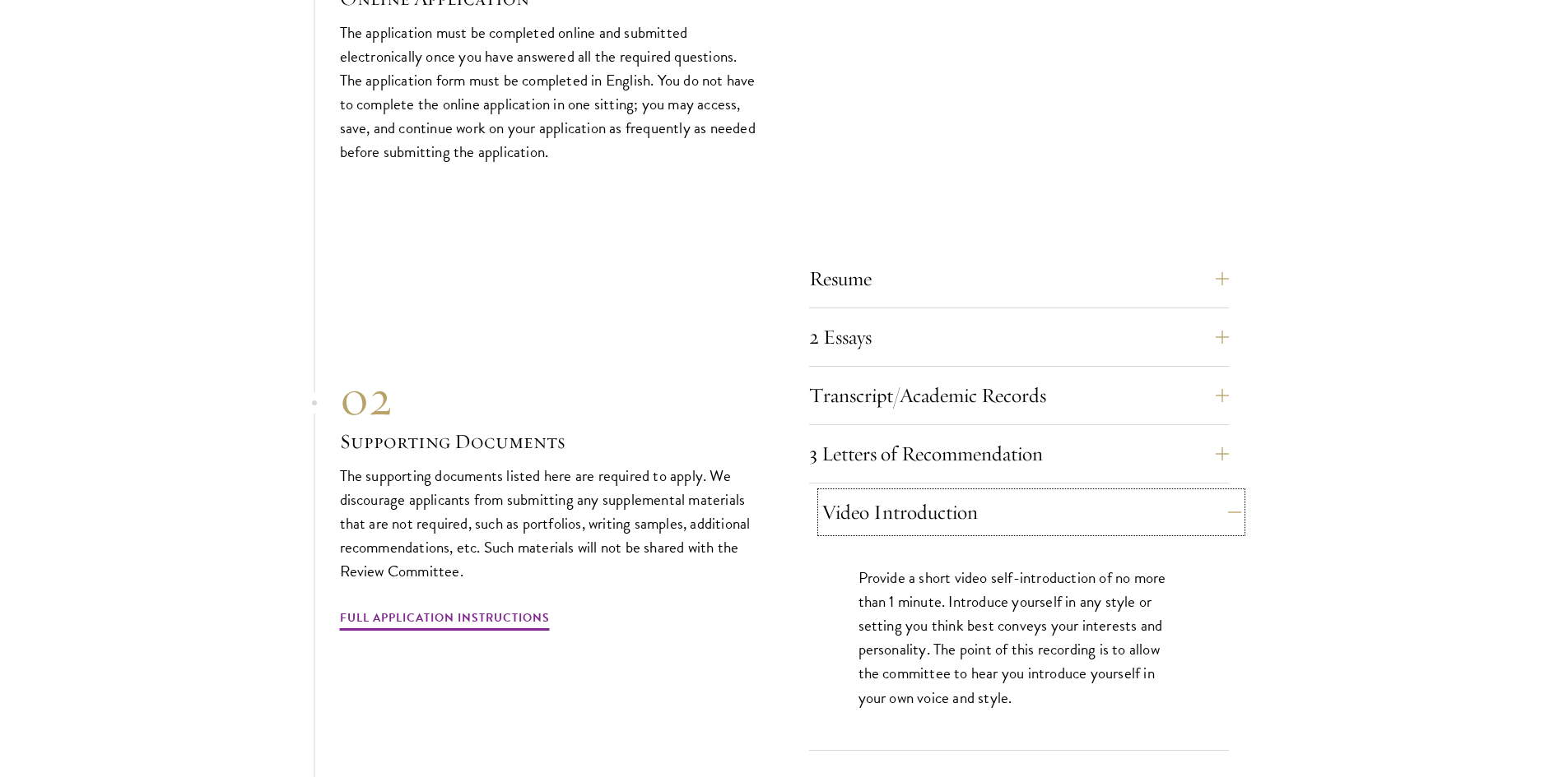
click at [1063, 493] on button "Video Introduction" at bounding box center [1031, 512] width 420 height 39
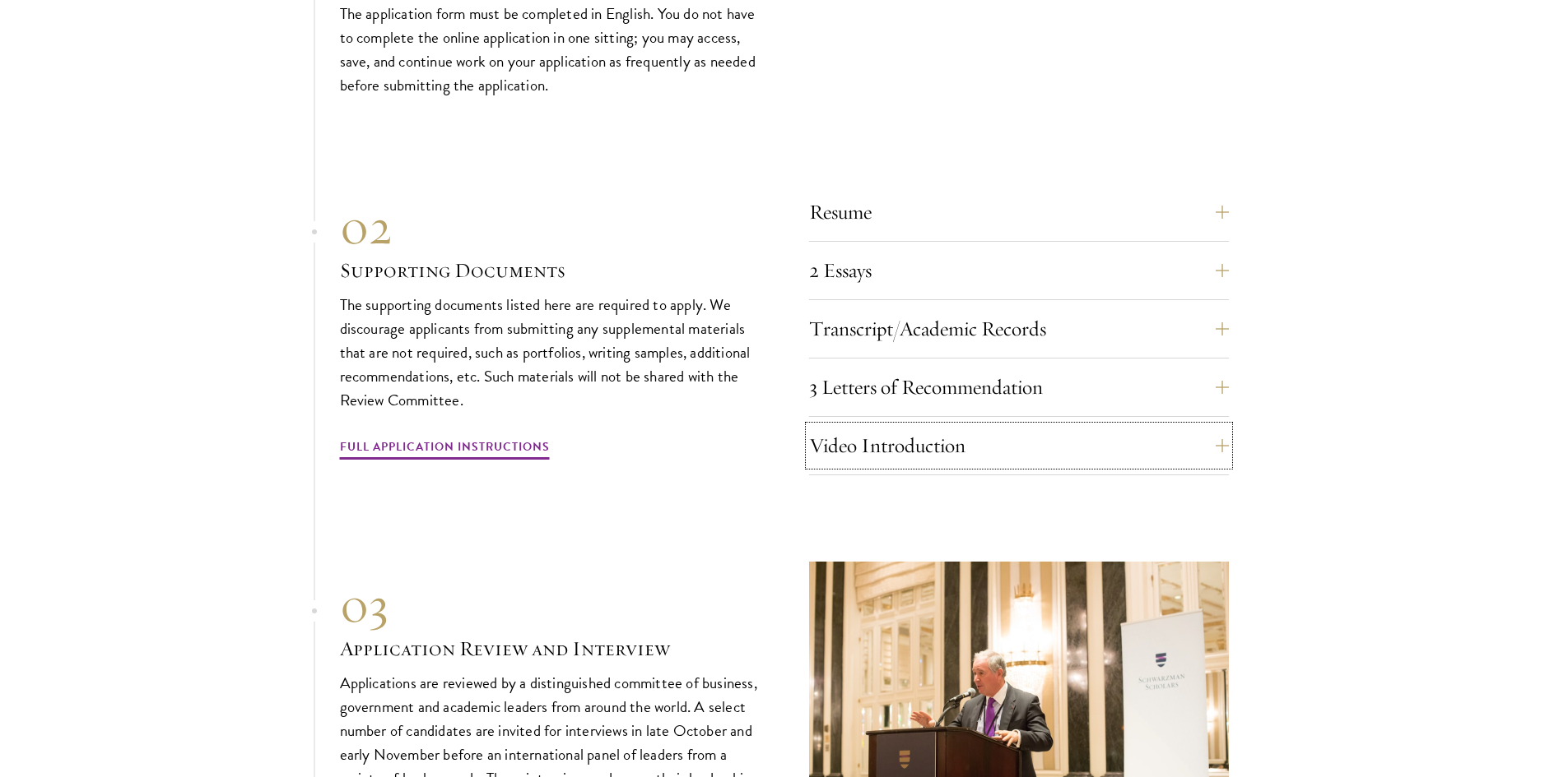
scroll to position [5182, 0]
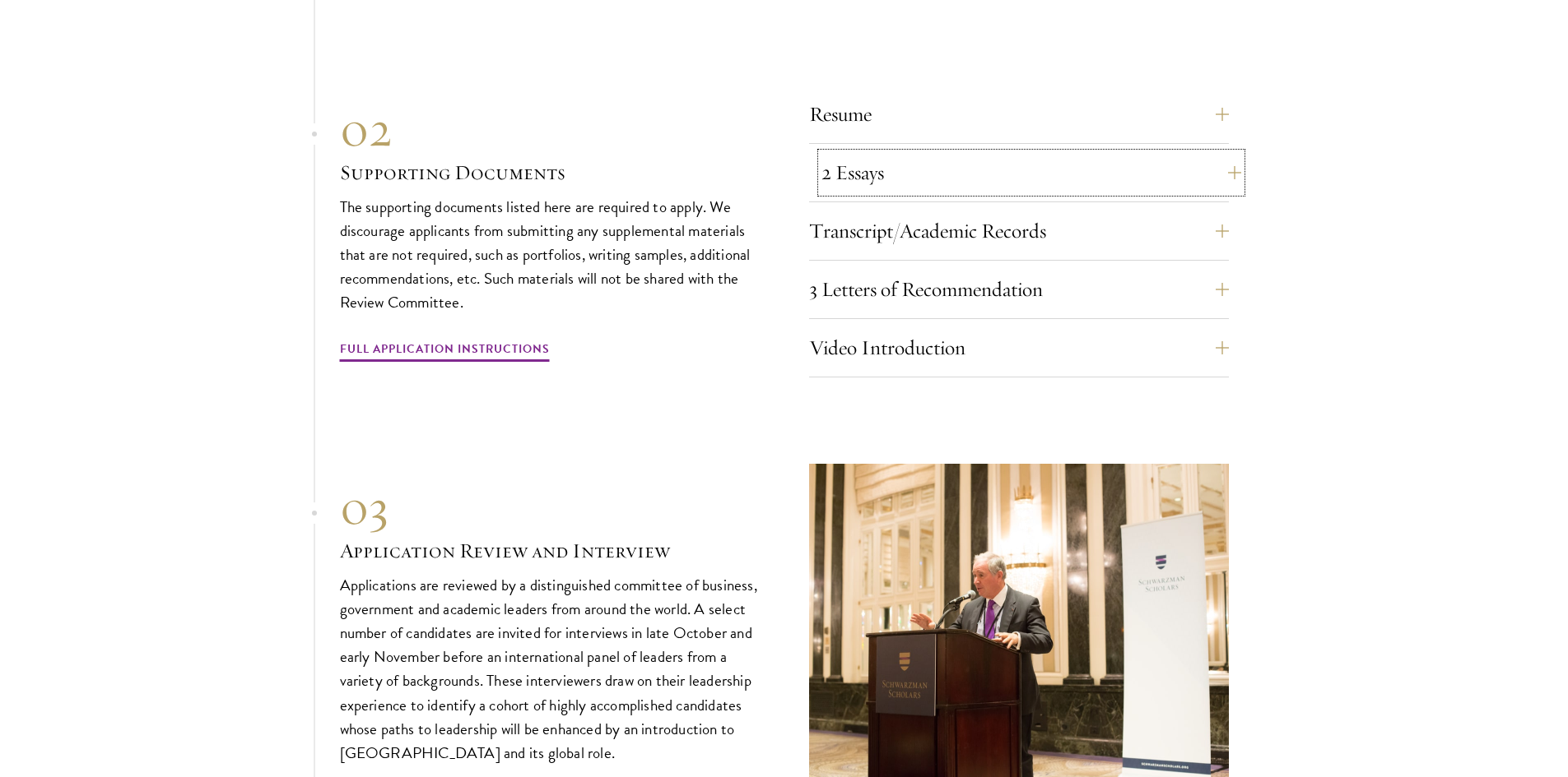
click at [982, 153] on button "2 Essays" at bounding box center [1031, 172] width 420 height 39
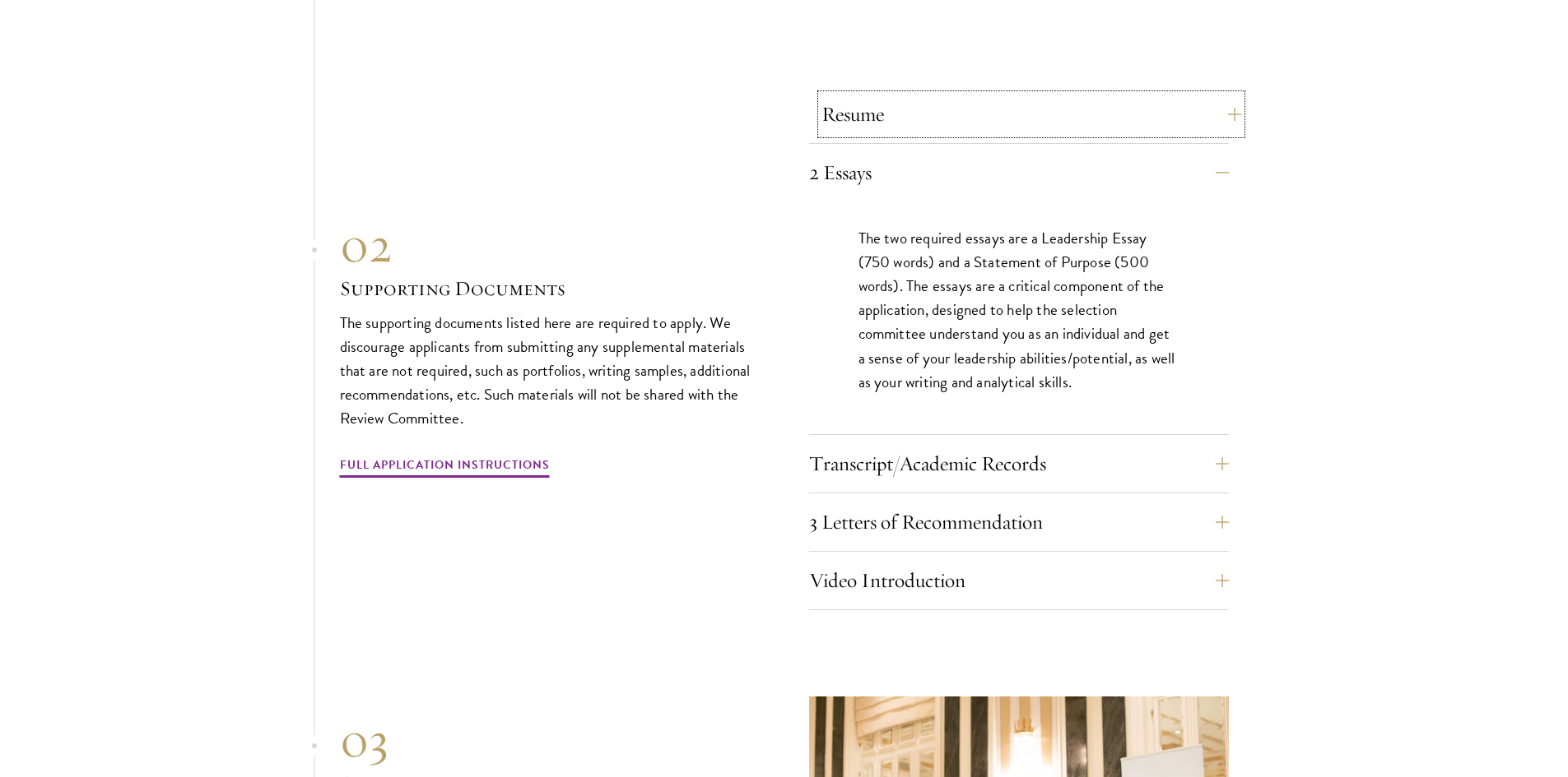
click at [988, 94] on button "Resume" at bounding box center [1031, 114] width 420 height 39
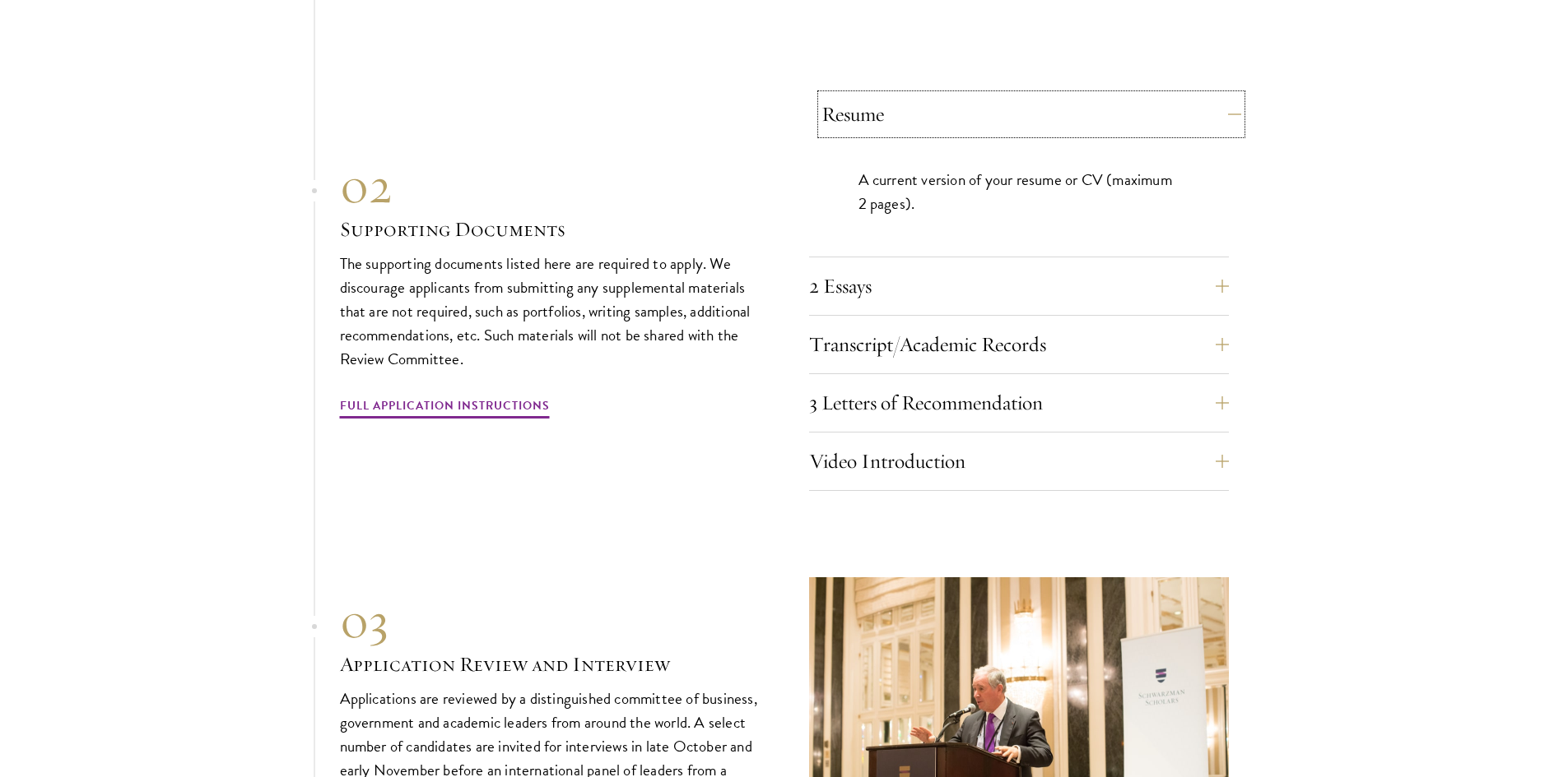
click at [991, 94] on button "Resume" at bounding box center [1031, 114] width 420 height 39
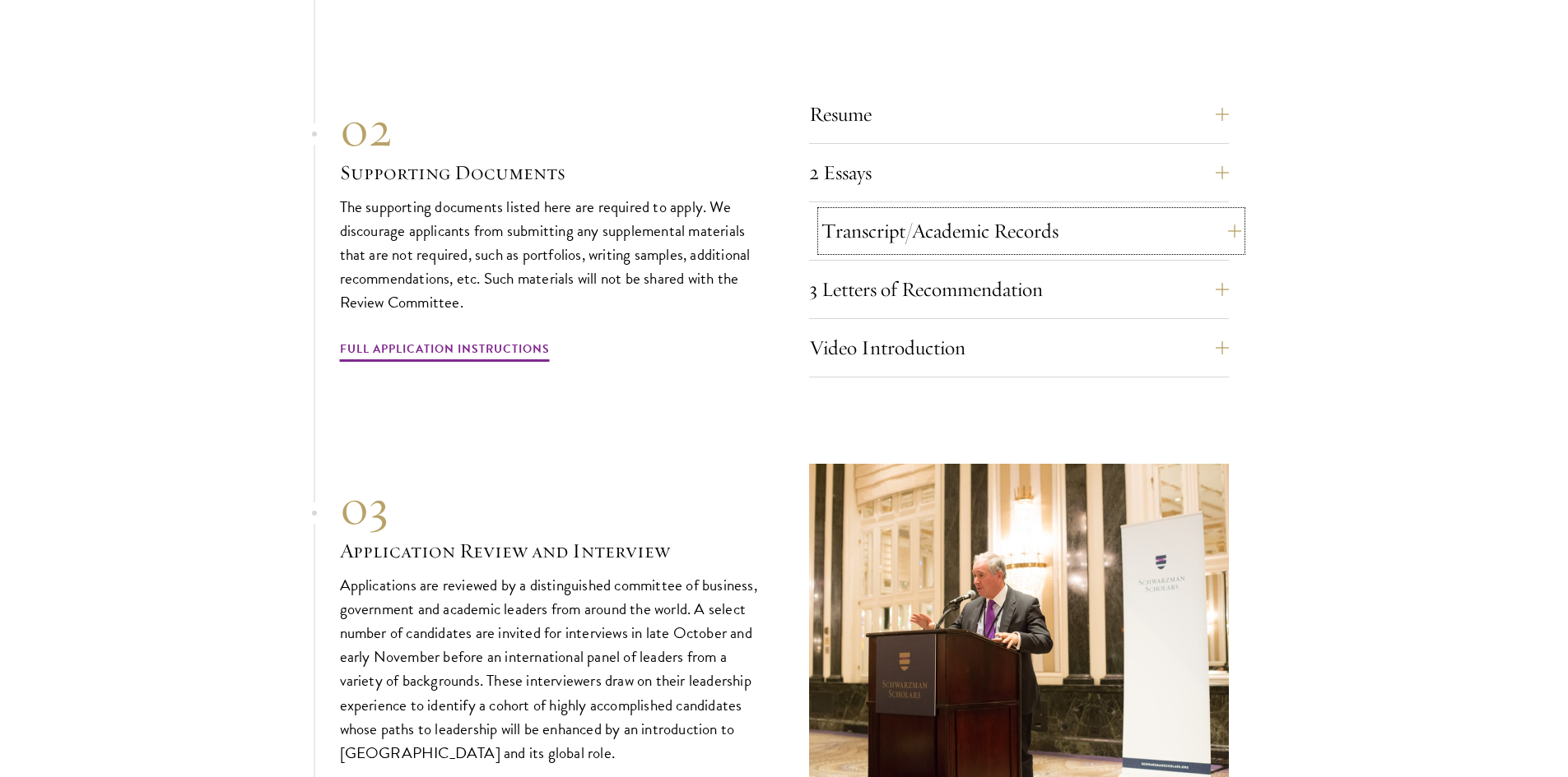
click at [960, 211] on button "Transcript/Academic Records" at bounding box center [1031, 230] width 420 height 39
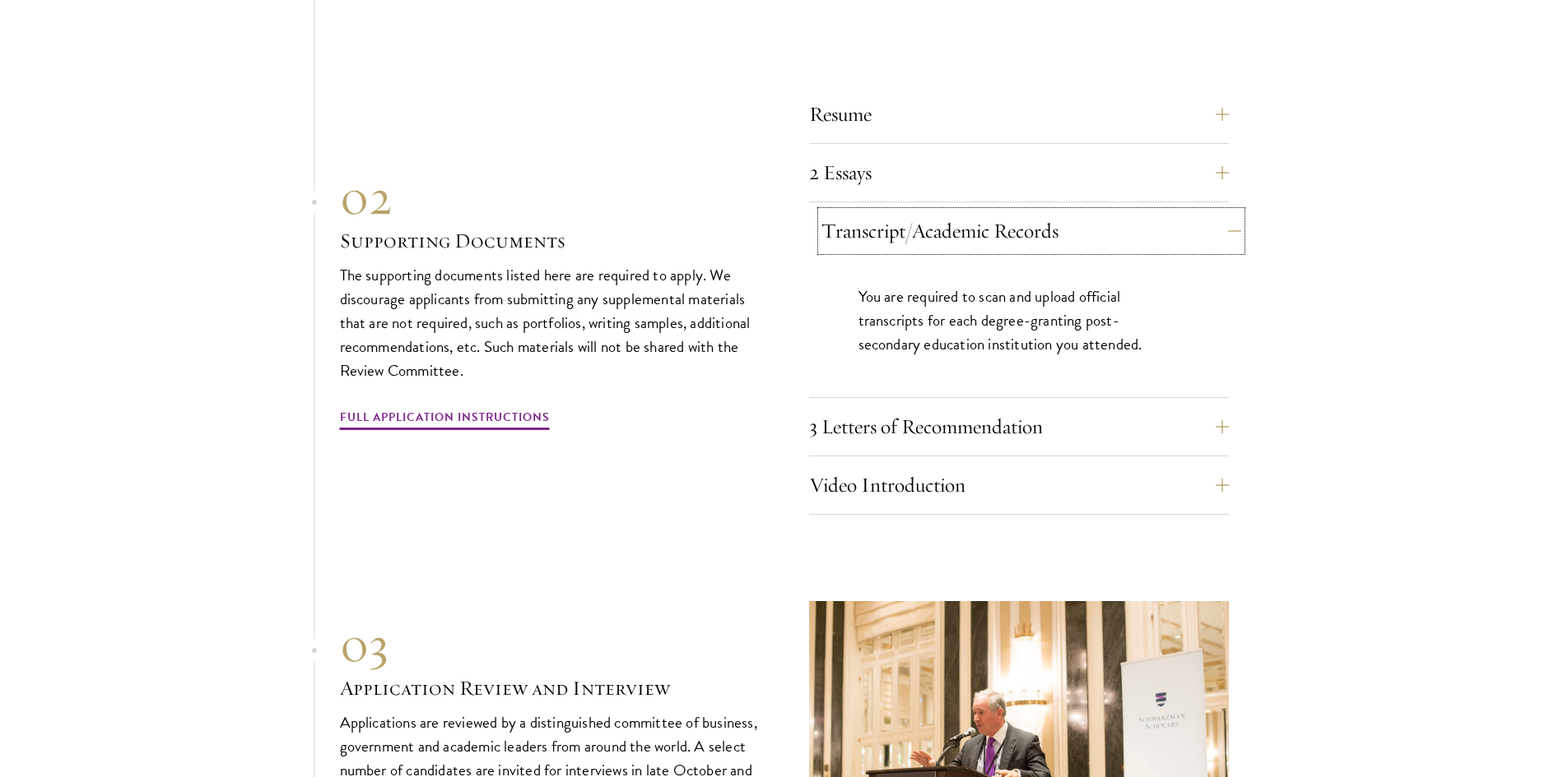
click at [960, 211] on button "Transcript/Academic Records" at bounding box center [1031, 230] width 420 height 39
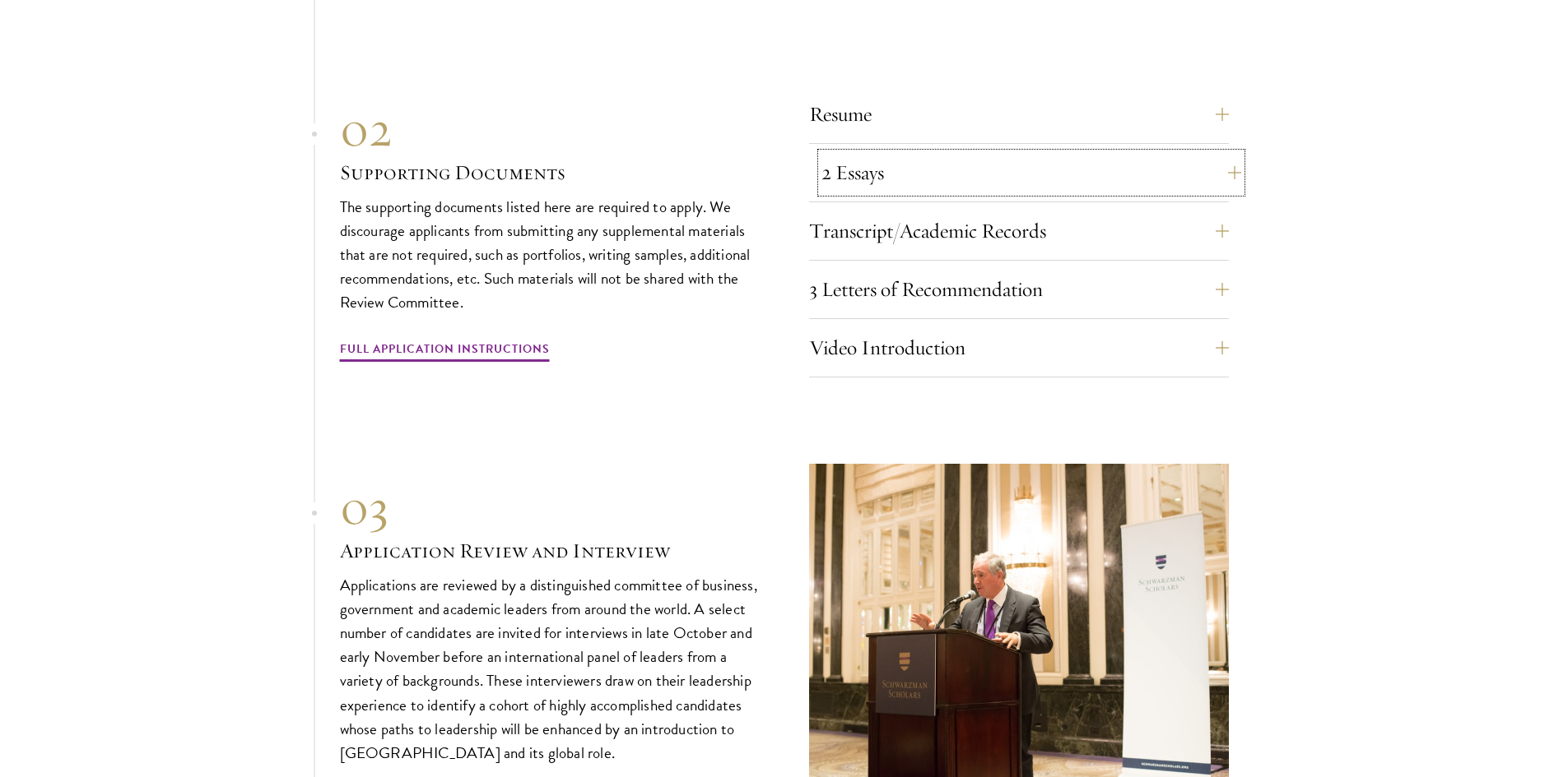
click at [946, 153] on button "2 Essays" at bounding box center [1031, 172] width 420 height 39
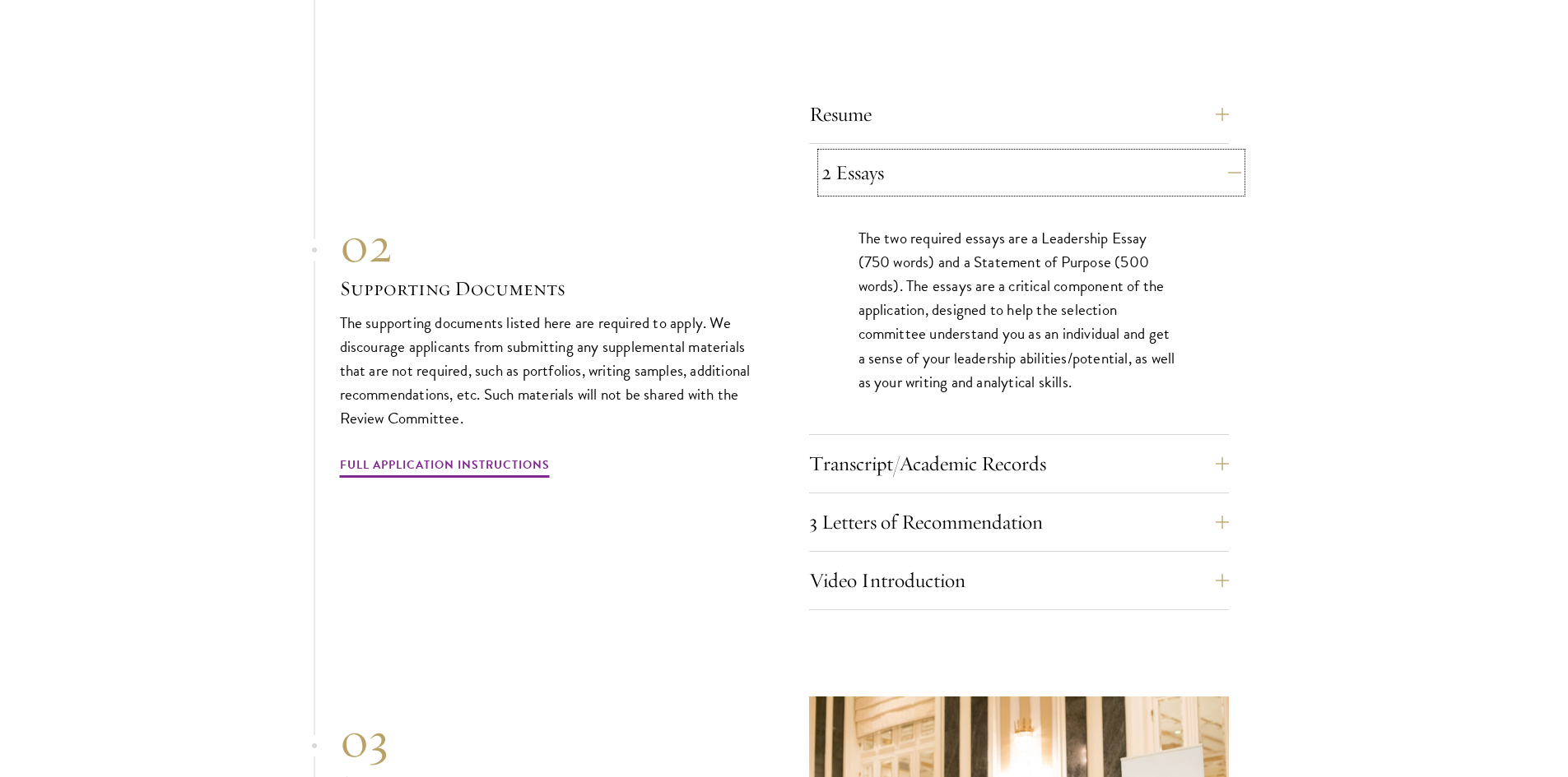
click at [946, 153] on button "2 Essays" at bounding box center [1031, 172] width 420 height 39
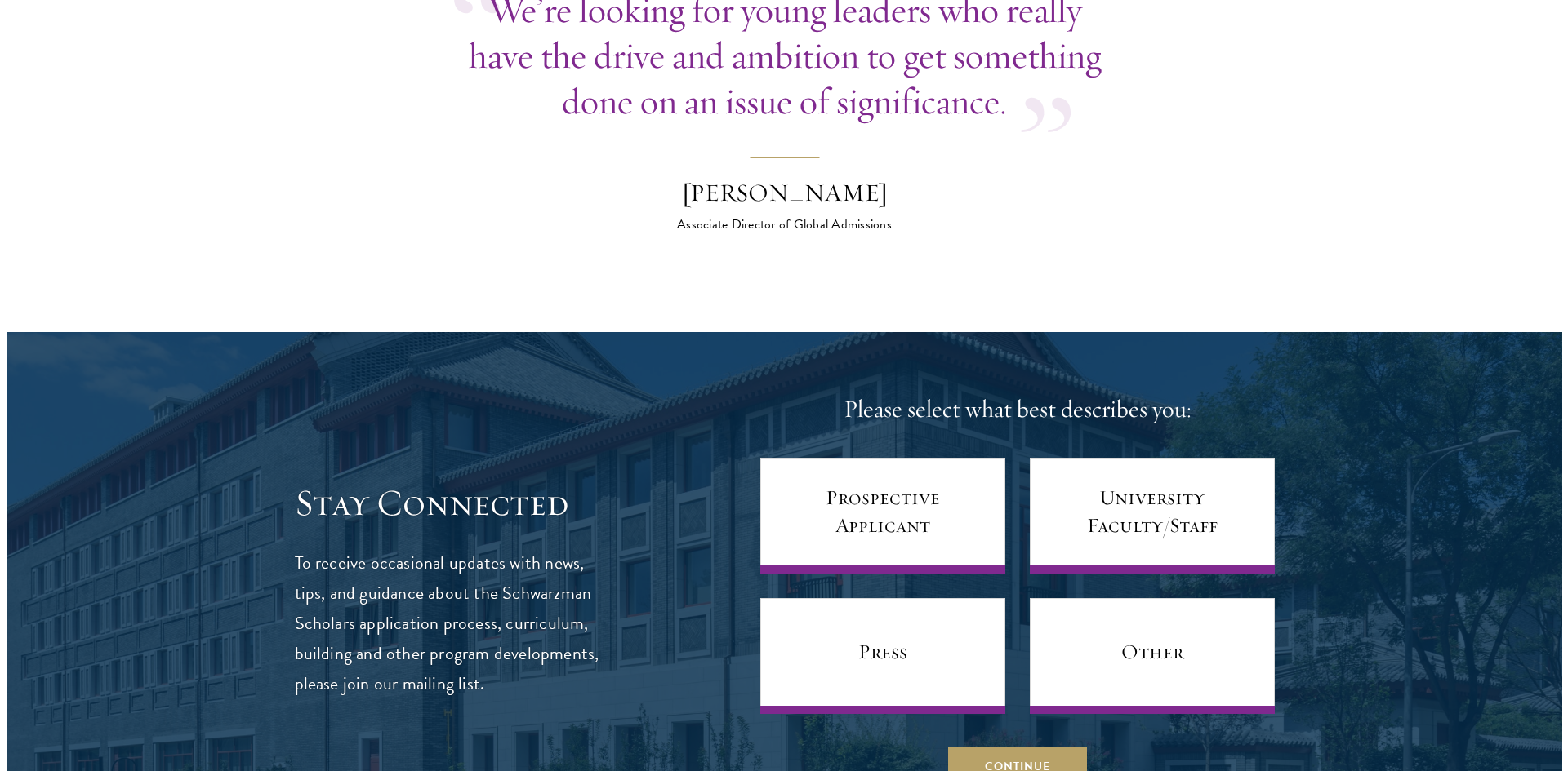
scroll to position [6367, 0]
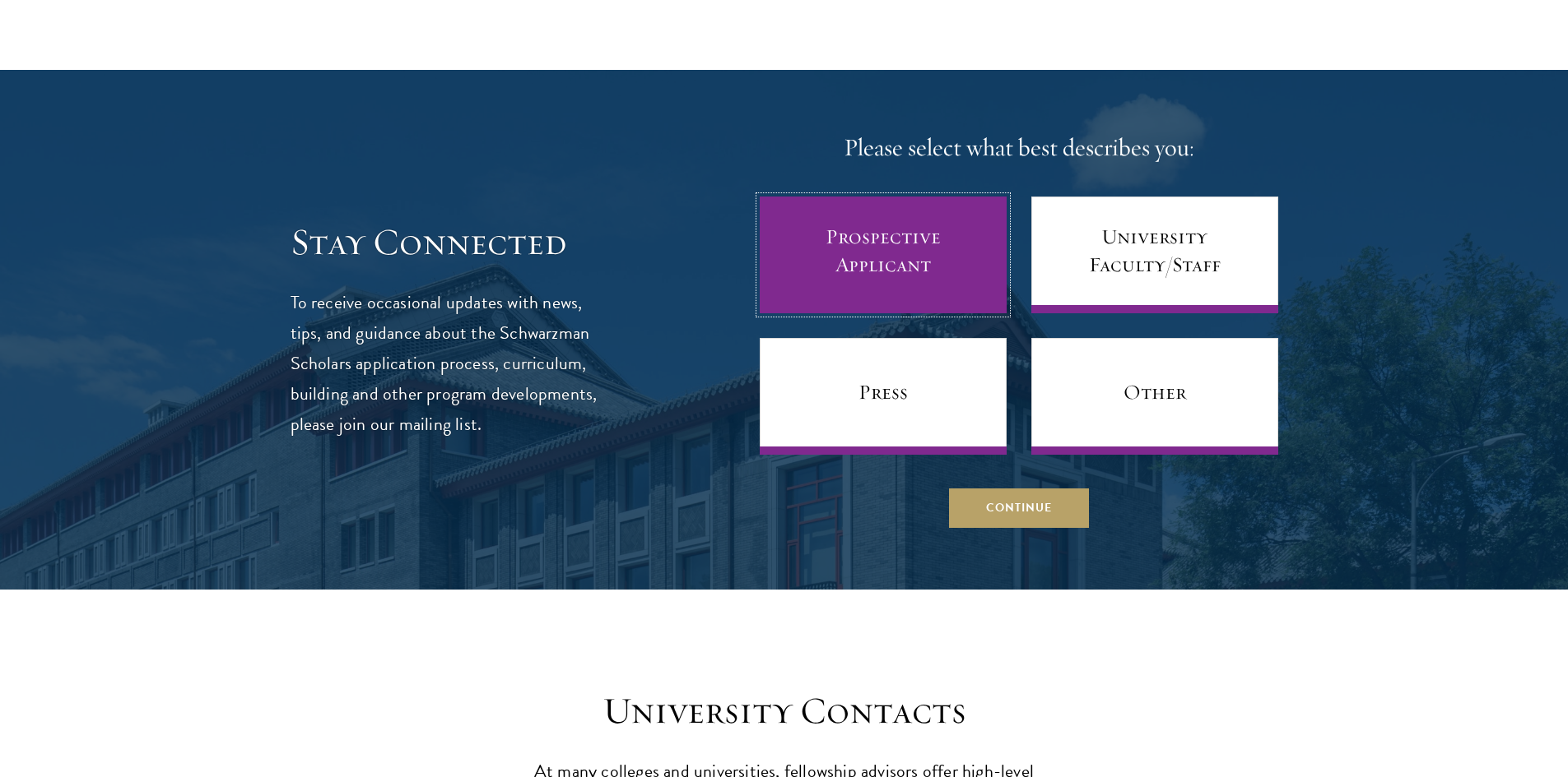
click at [849, 238] on link "Prospective Applicant" at bounding box center [882, 255] width 247 height 116
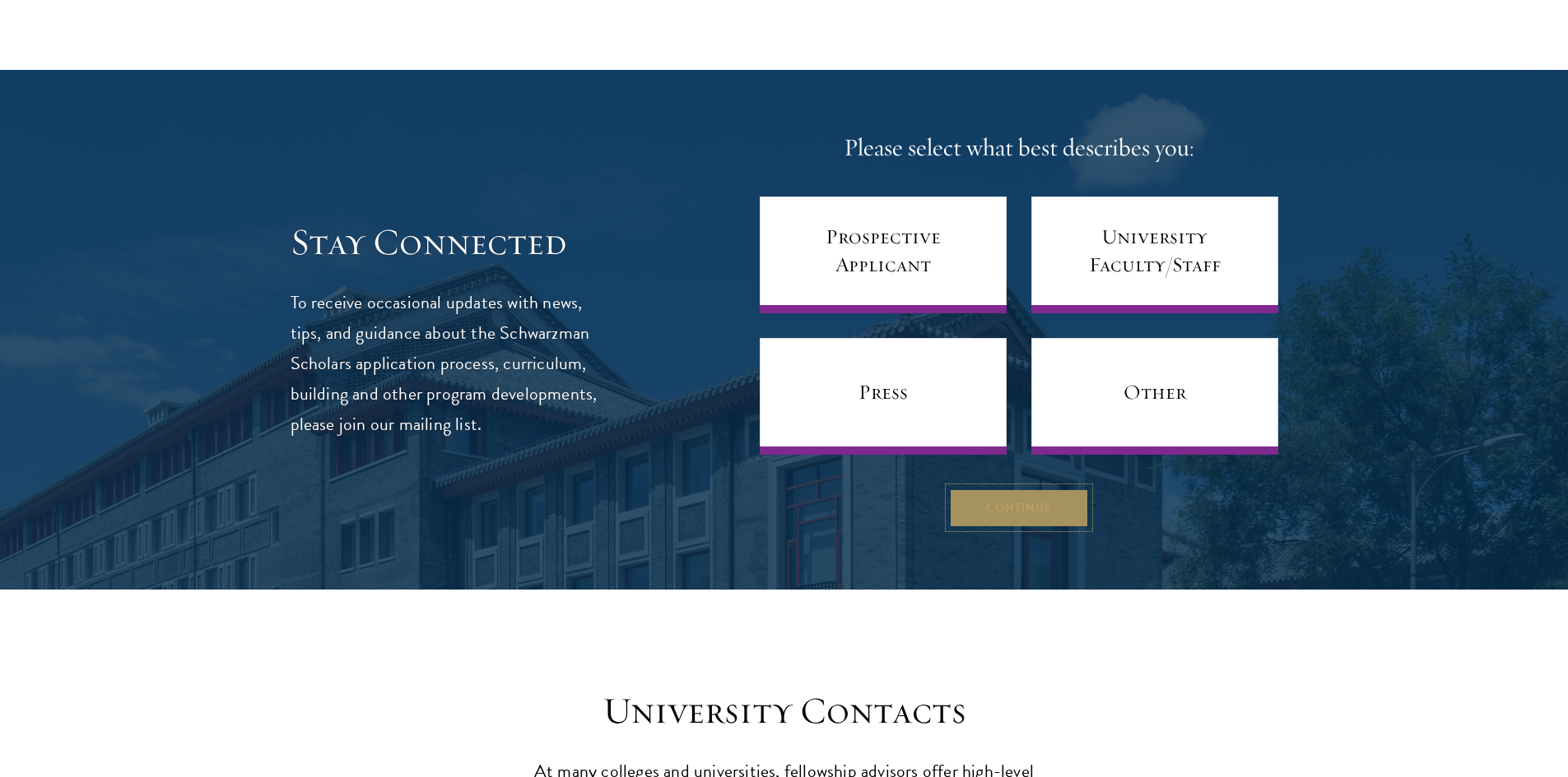
click at [1021, 488] on button "Continue" at bounding box center [1019, 507] width 140 height 39
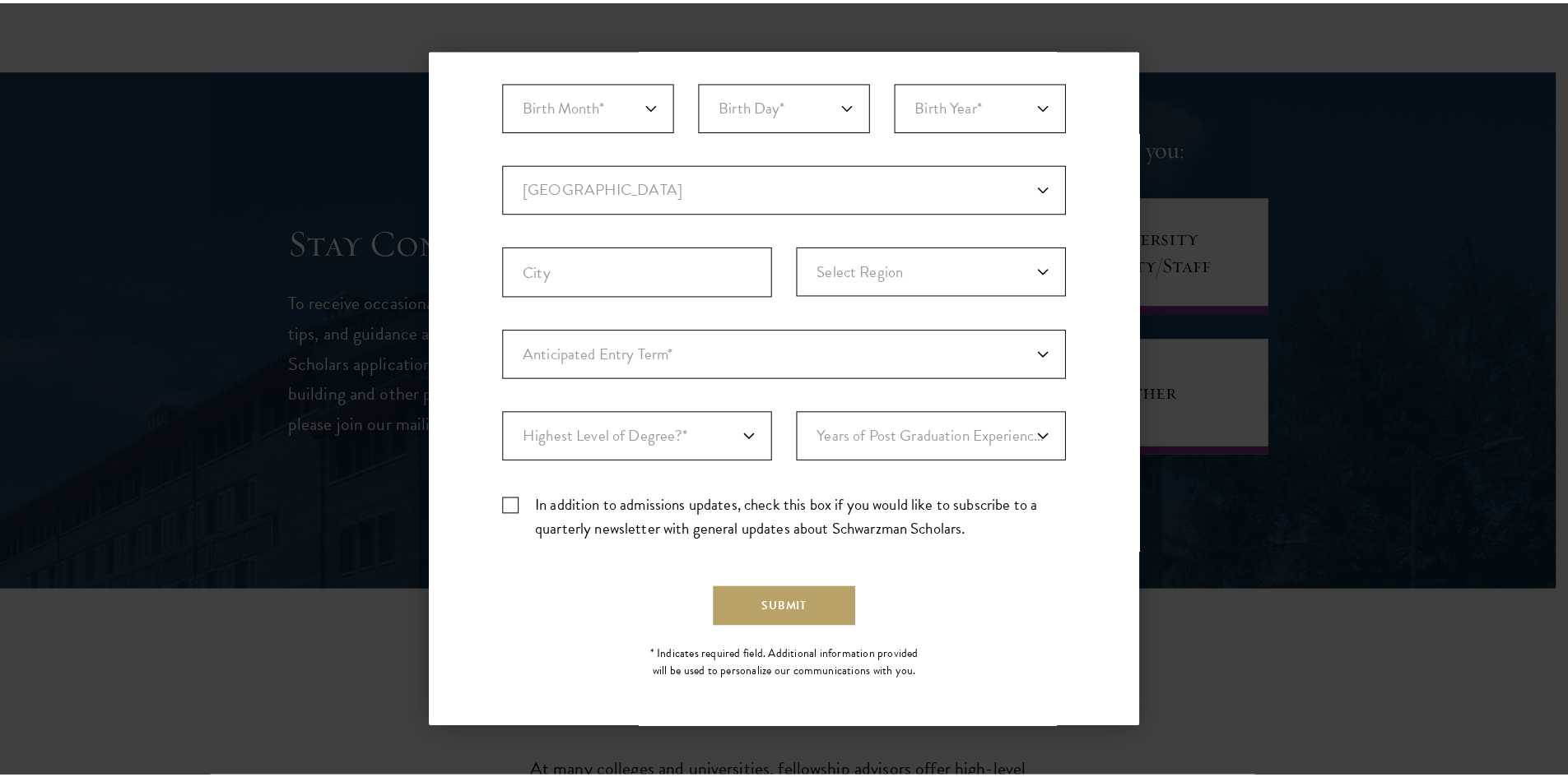
scroll to position [342, 0]
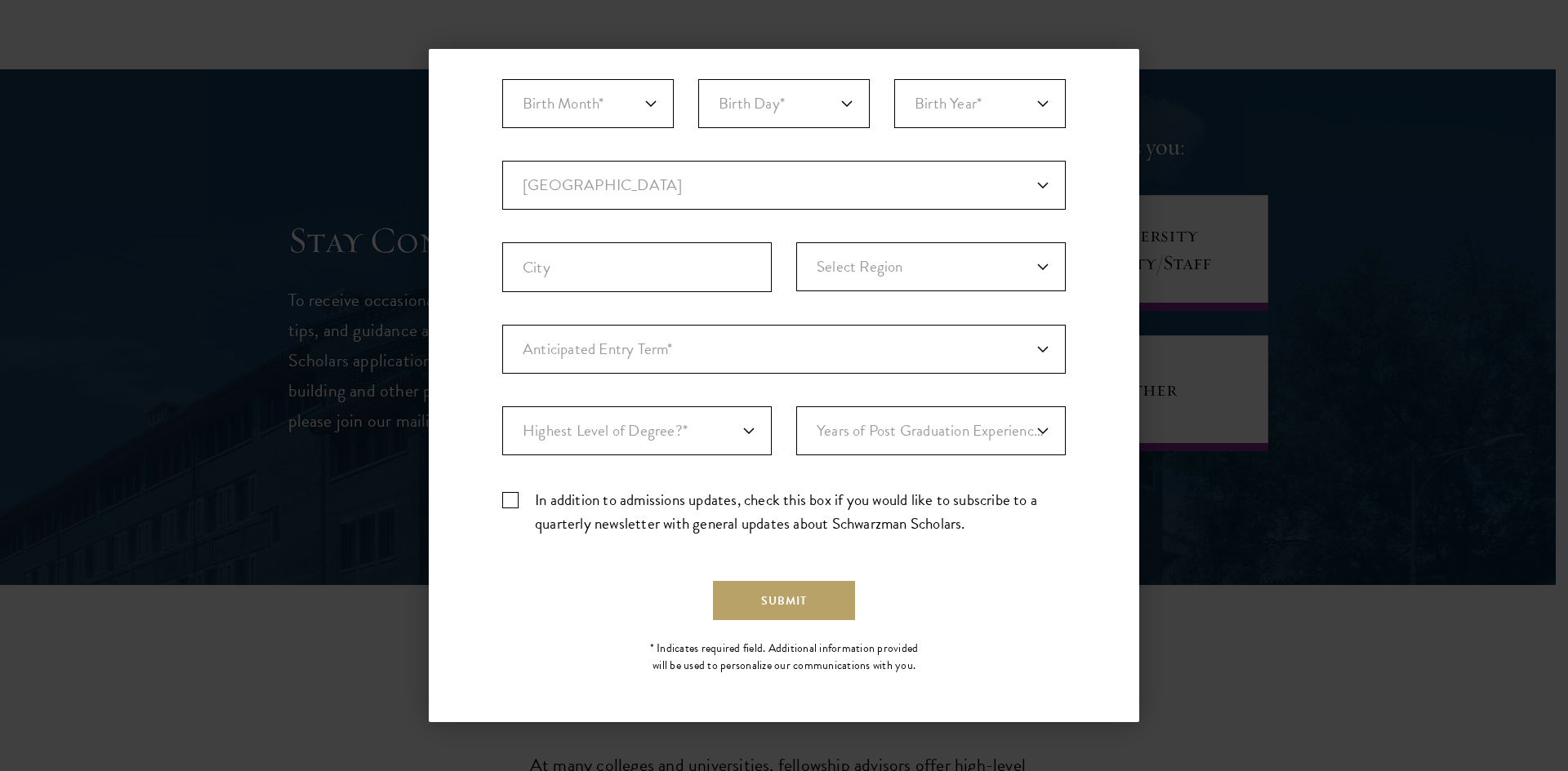
click at [1312, 662] on div "Back Stay Connected Please select what best describes you: Prospective Applican…" at bounding box center [784, 386] width 1568 height 673
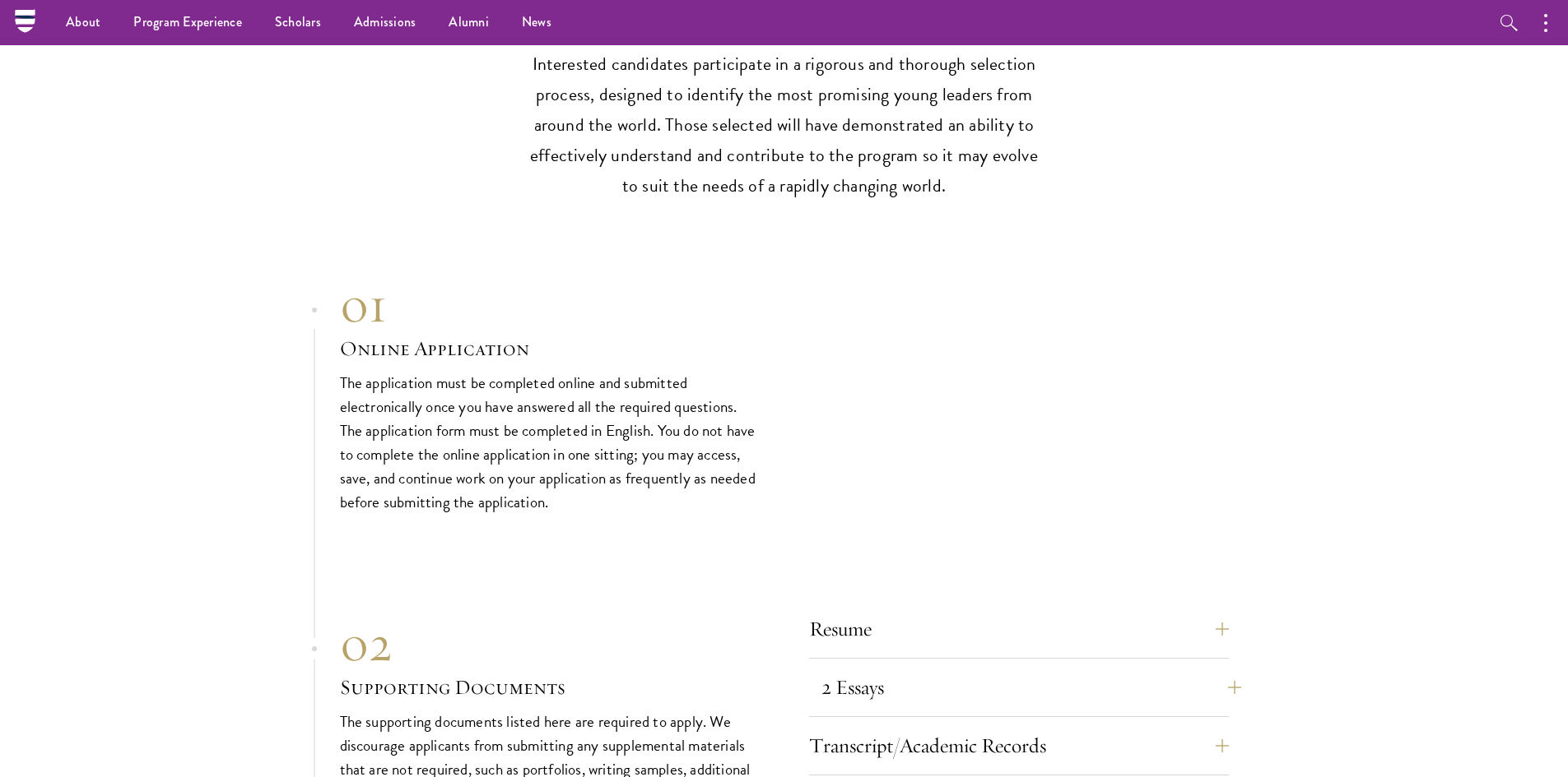
scroll to position [4832, 0]
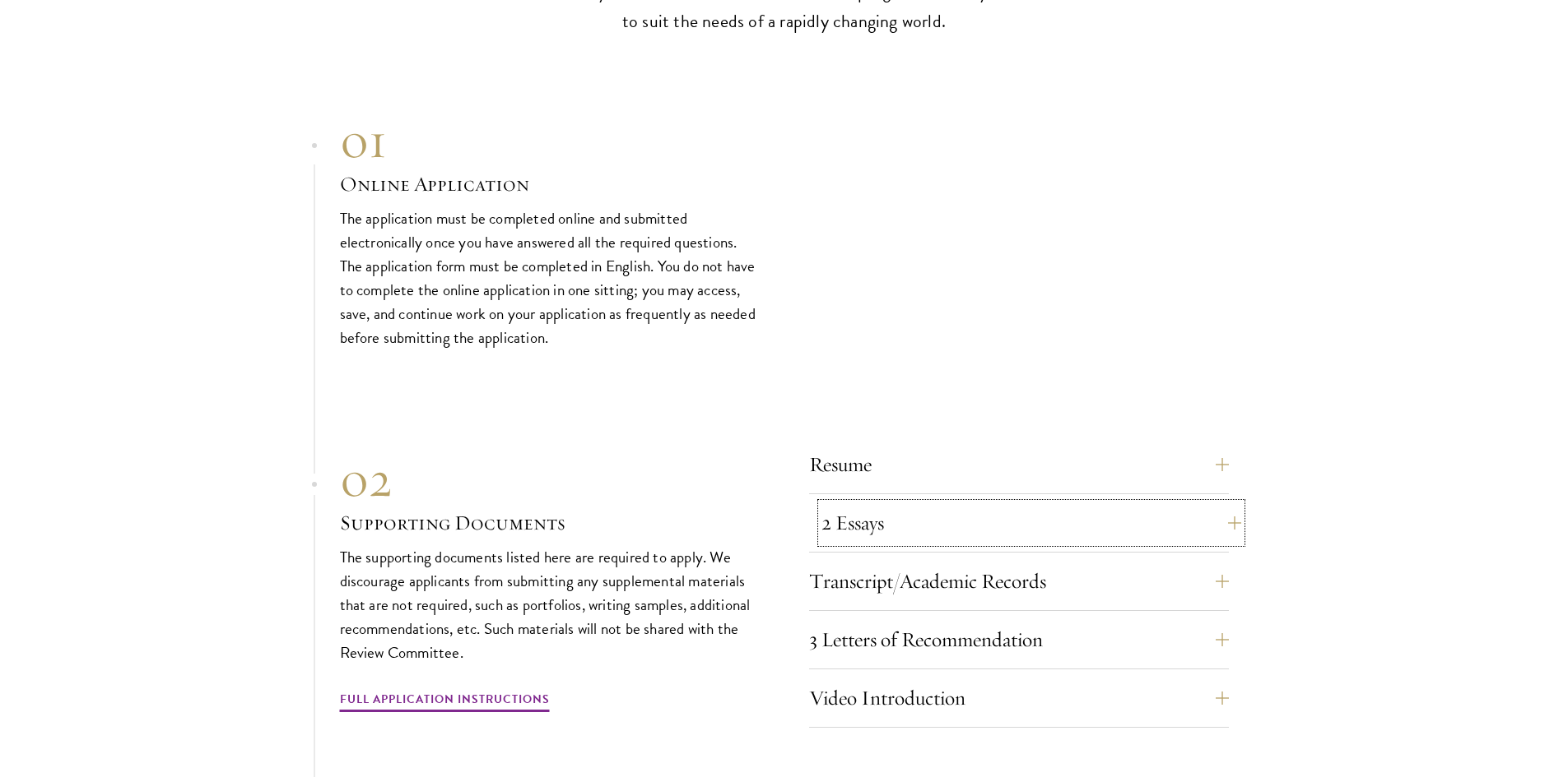
click at [966, 503] on button "2 Essays" at bounding box center [1031, 522] width 420 height 39
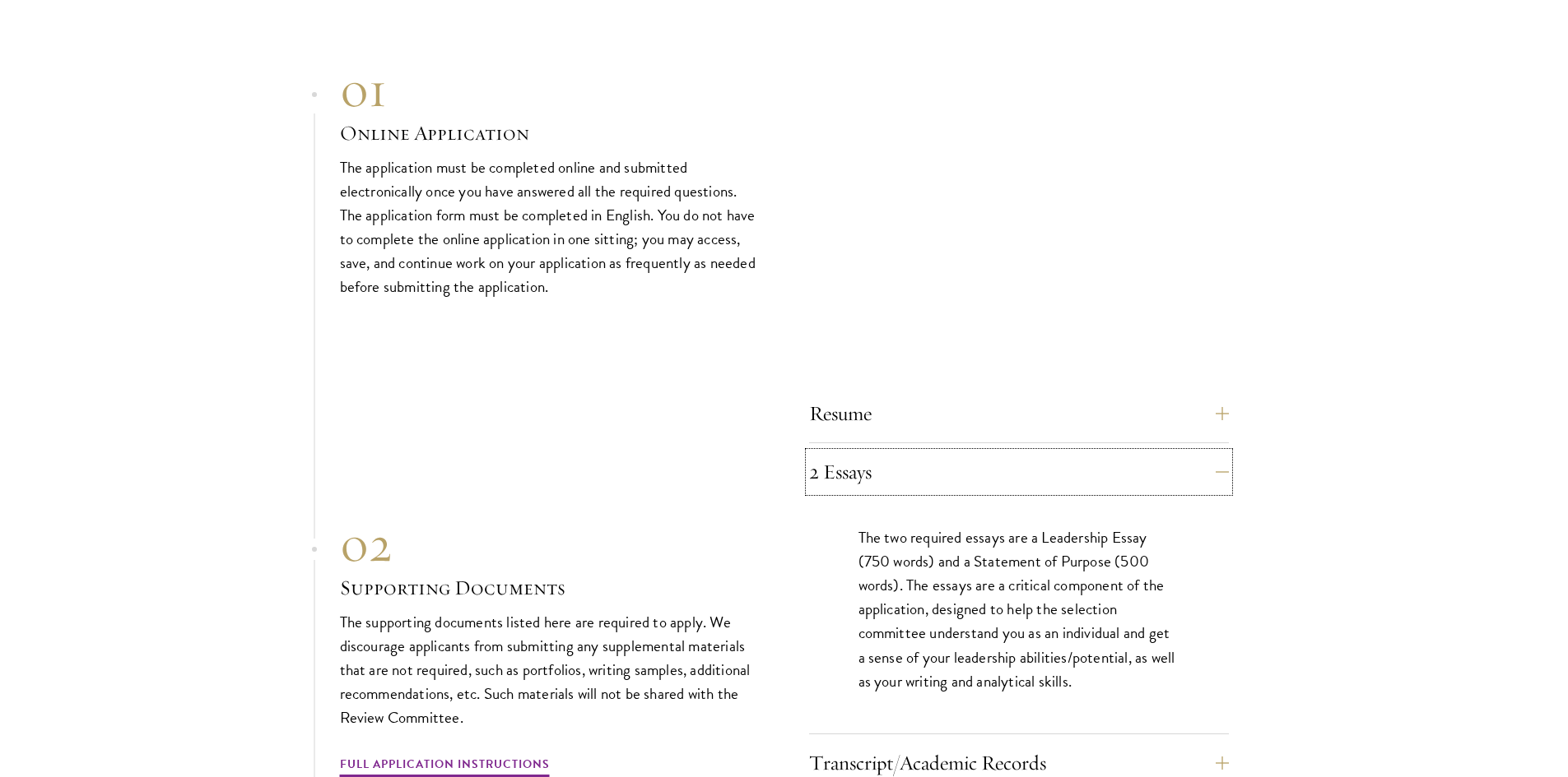
scroll to position [5079, 0]
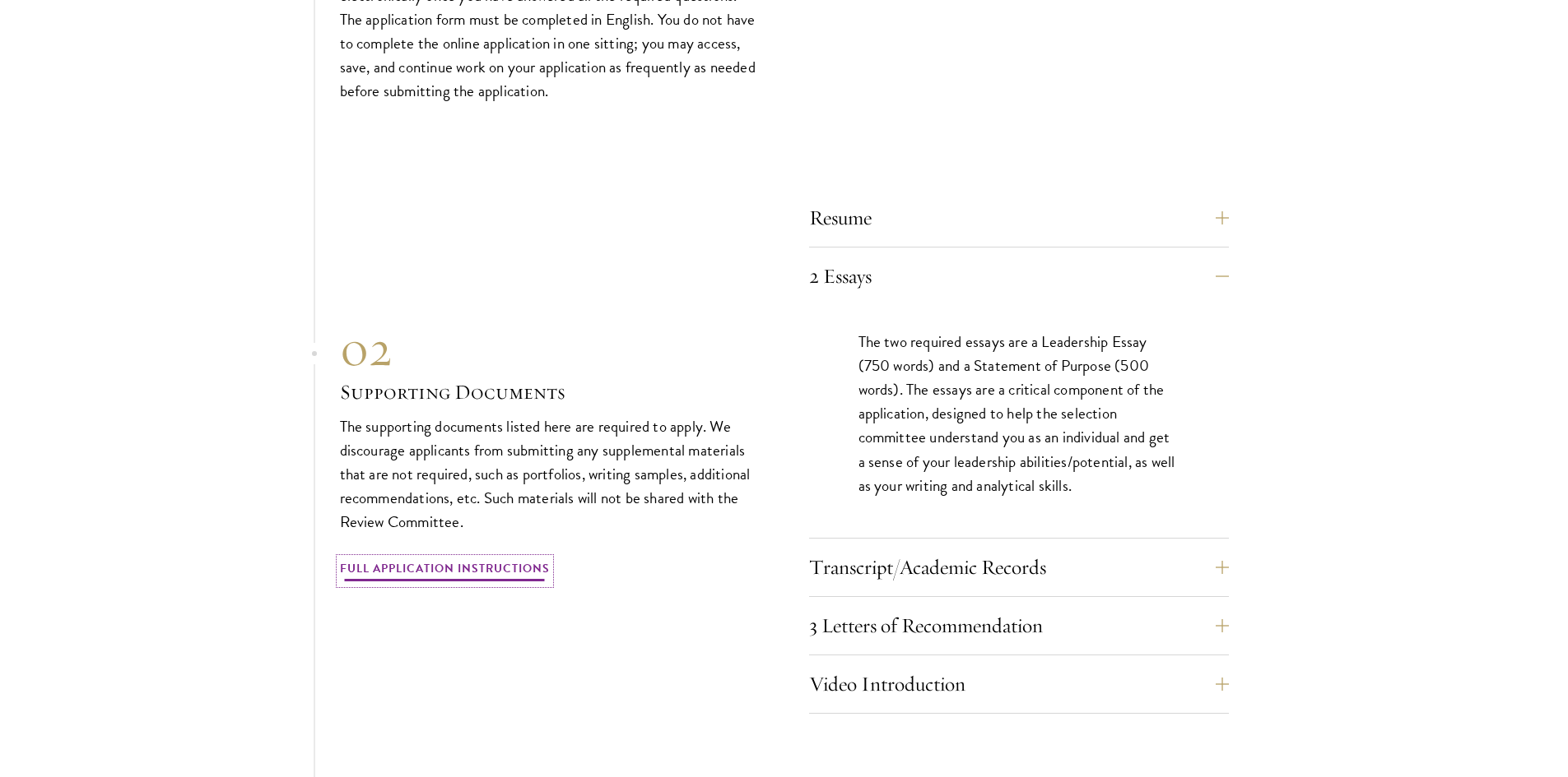
click at [519, 558] on link "Full Application Instructions" at bounding box center [445, 571] width 210 height 26
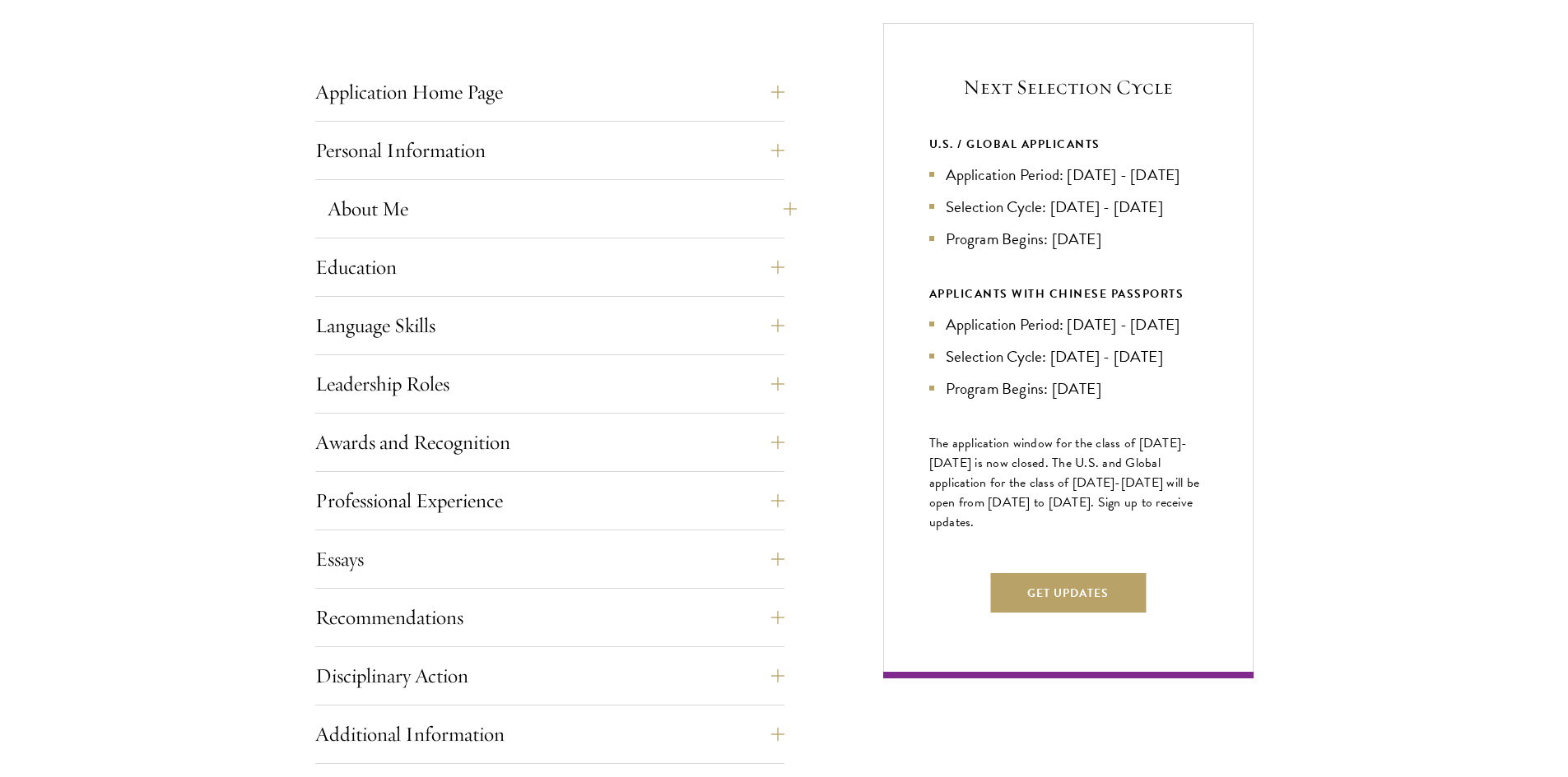
scroll to position [658, 0]
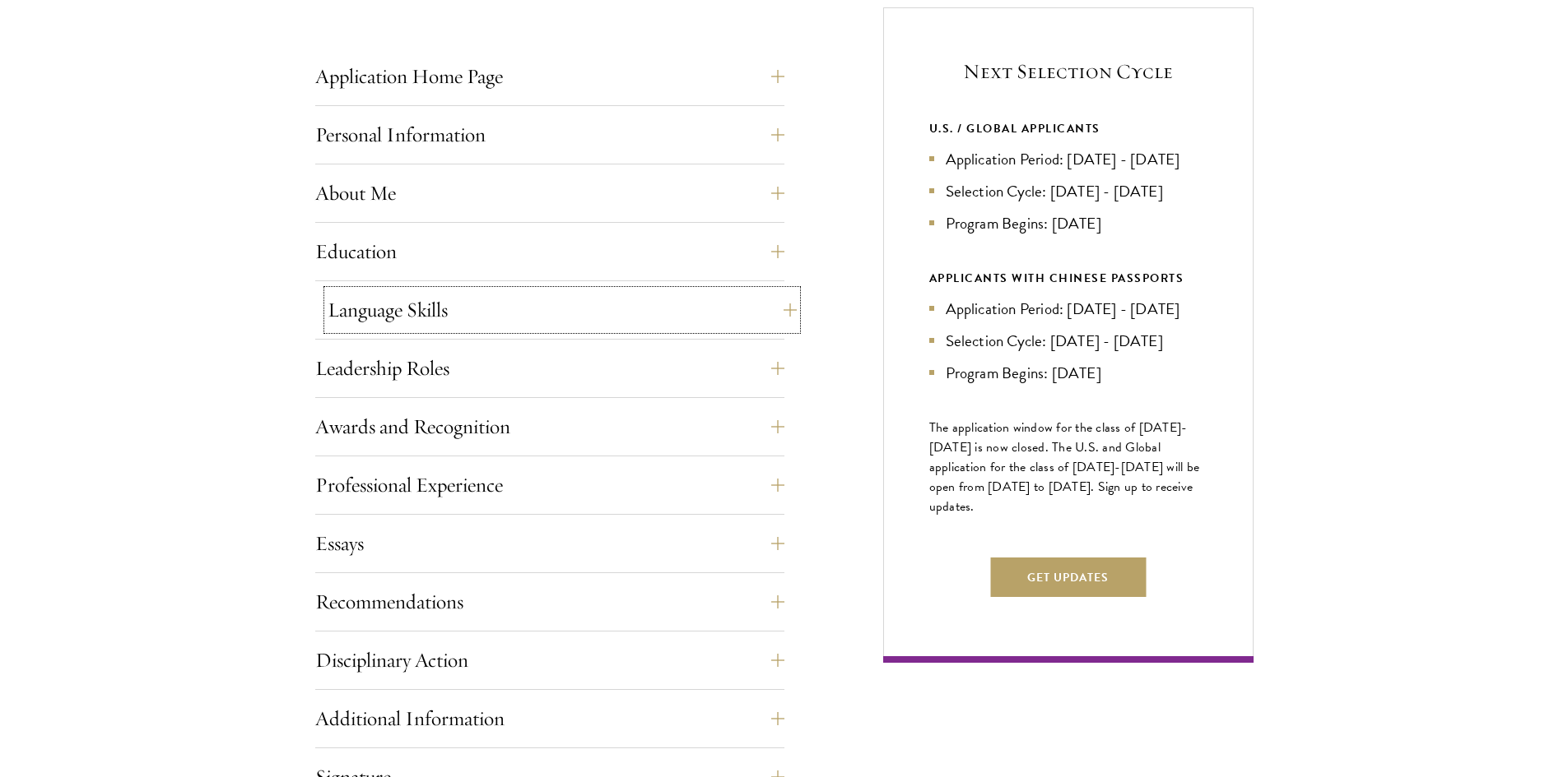
click at [621, 309] on button "Language Skills" at bounding box center [562, 309] width 469 height 39
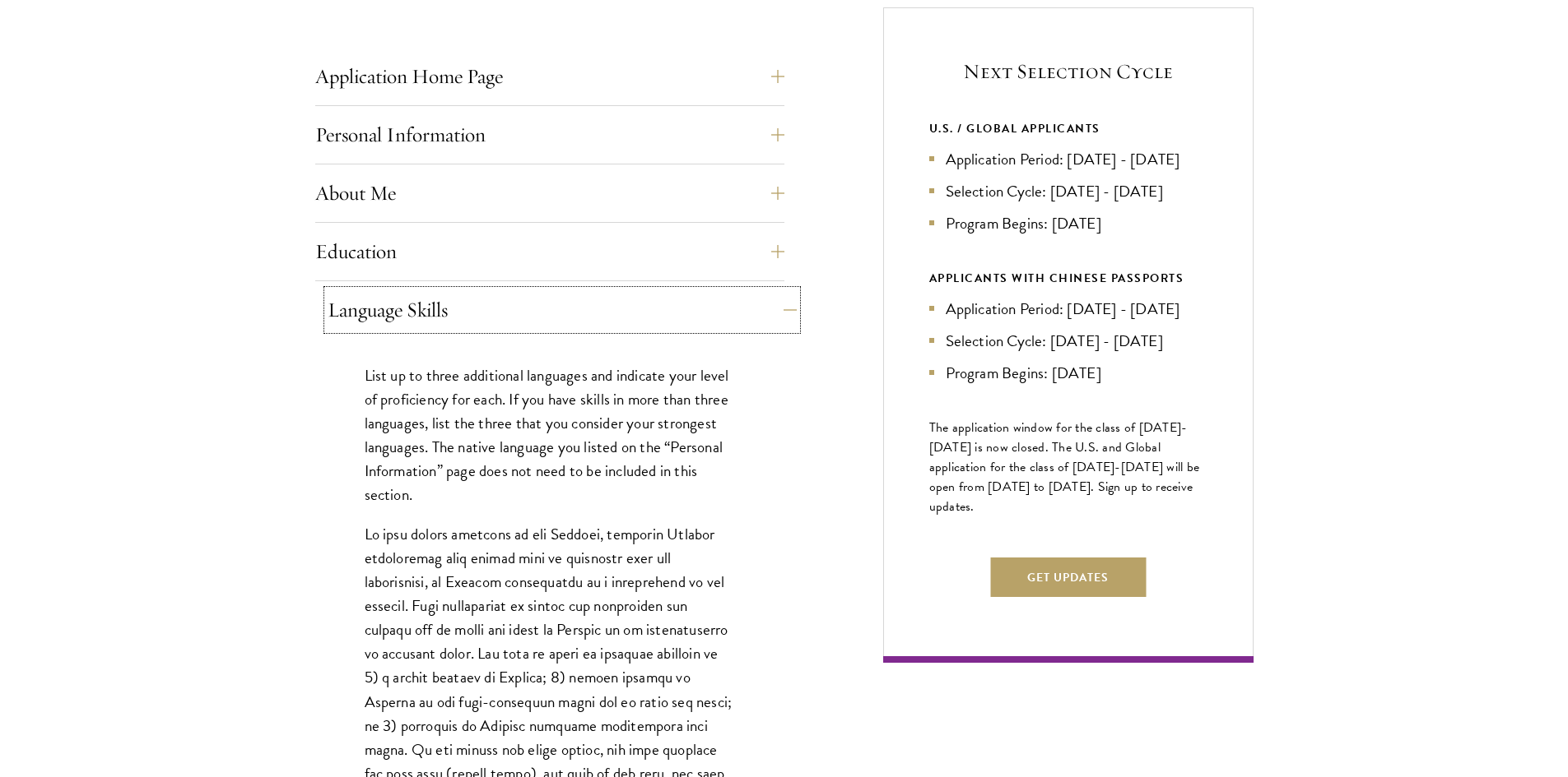
click at [620, 306] on button "Language Skills" at bounding box center [562, 309] width 469 height 39
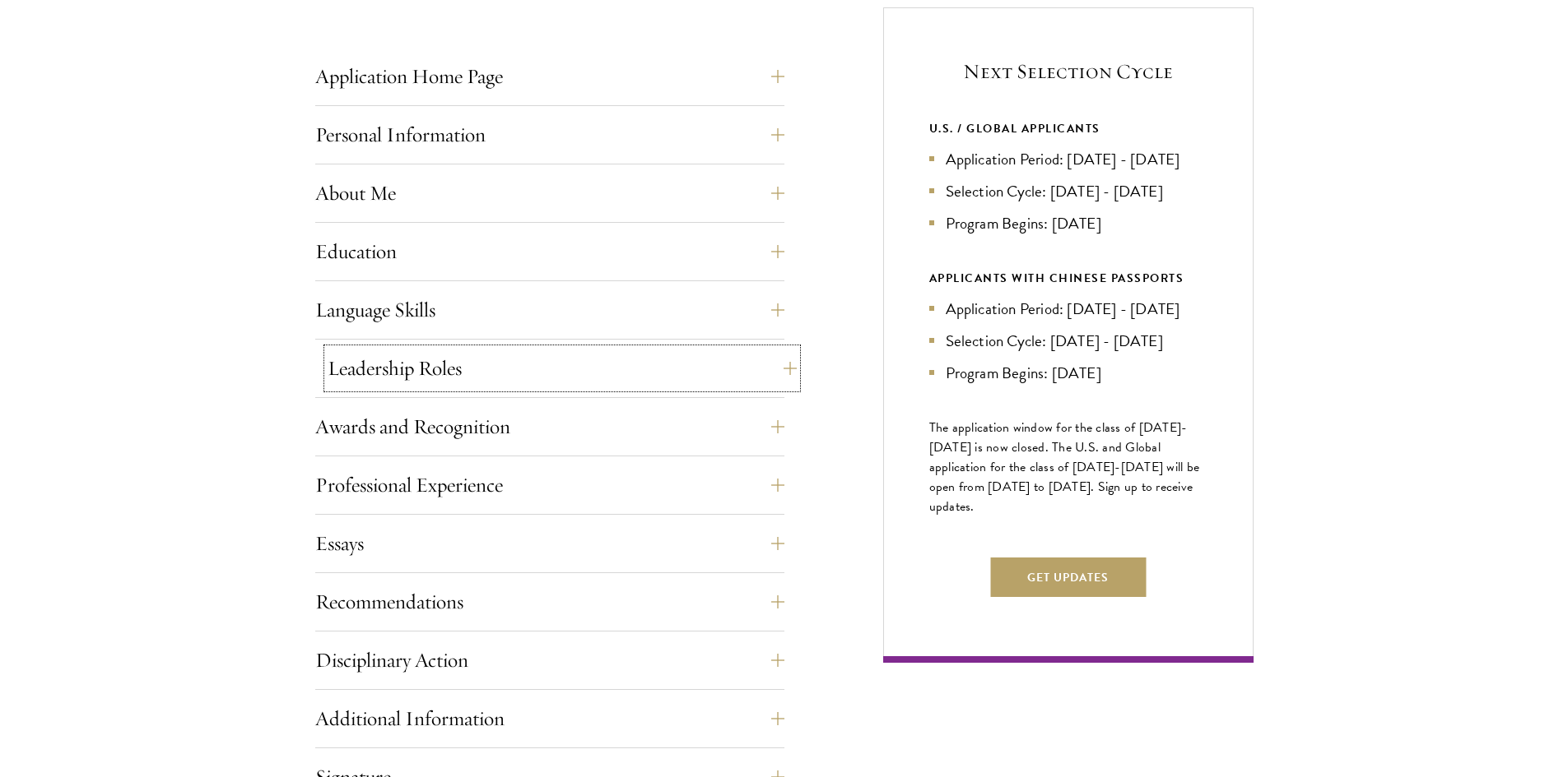
click at [584, 370] on button "Leadership Roles" at bounding box center [562, 368] width 469 height 39
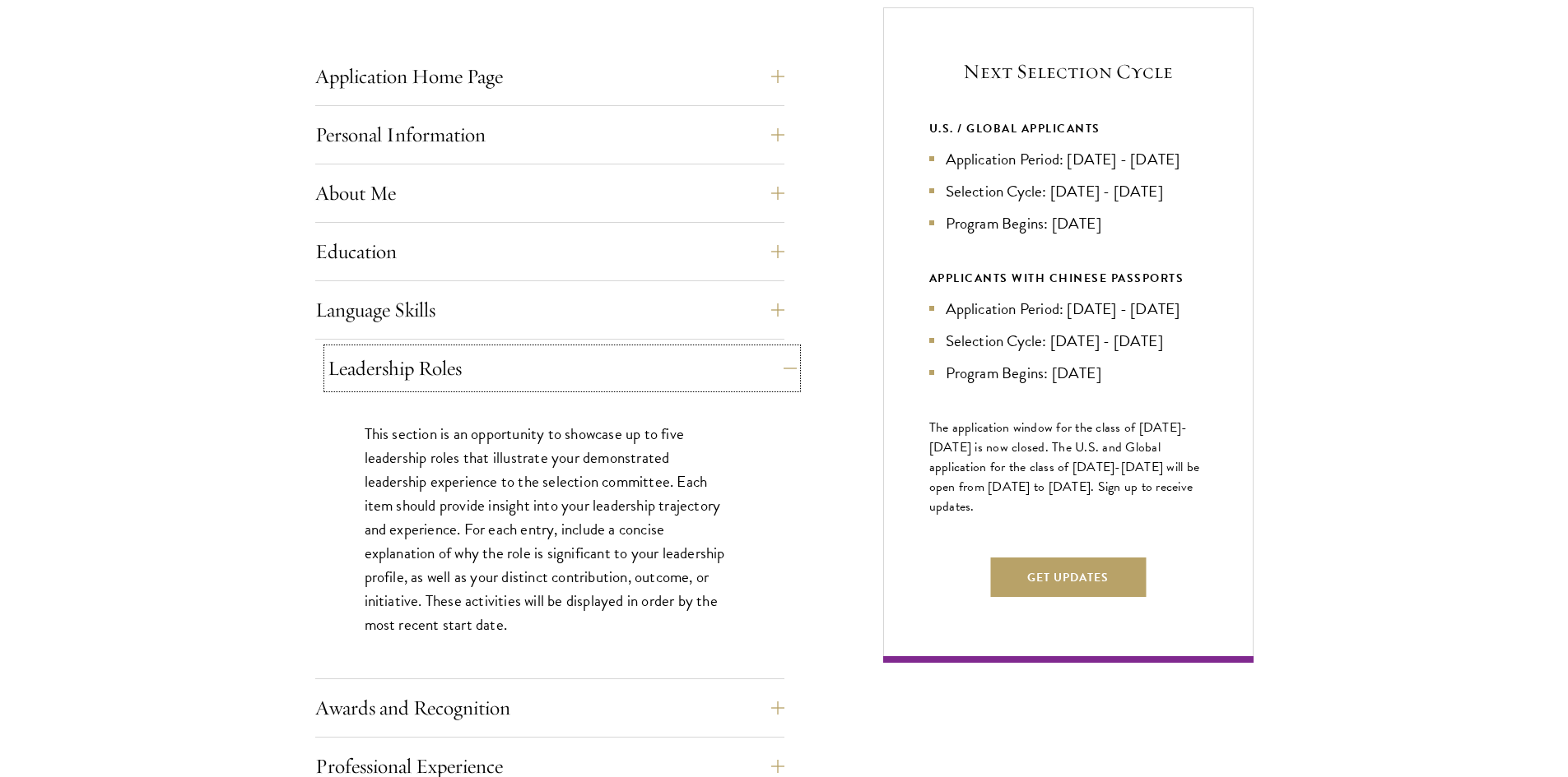
click at [584, 370] on button "Leadership Roles" at bounding box center [562, 368] width 469 height 39
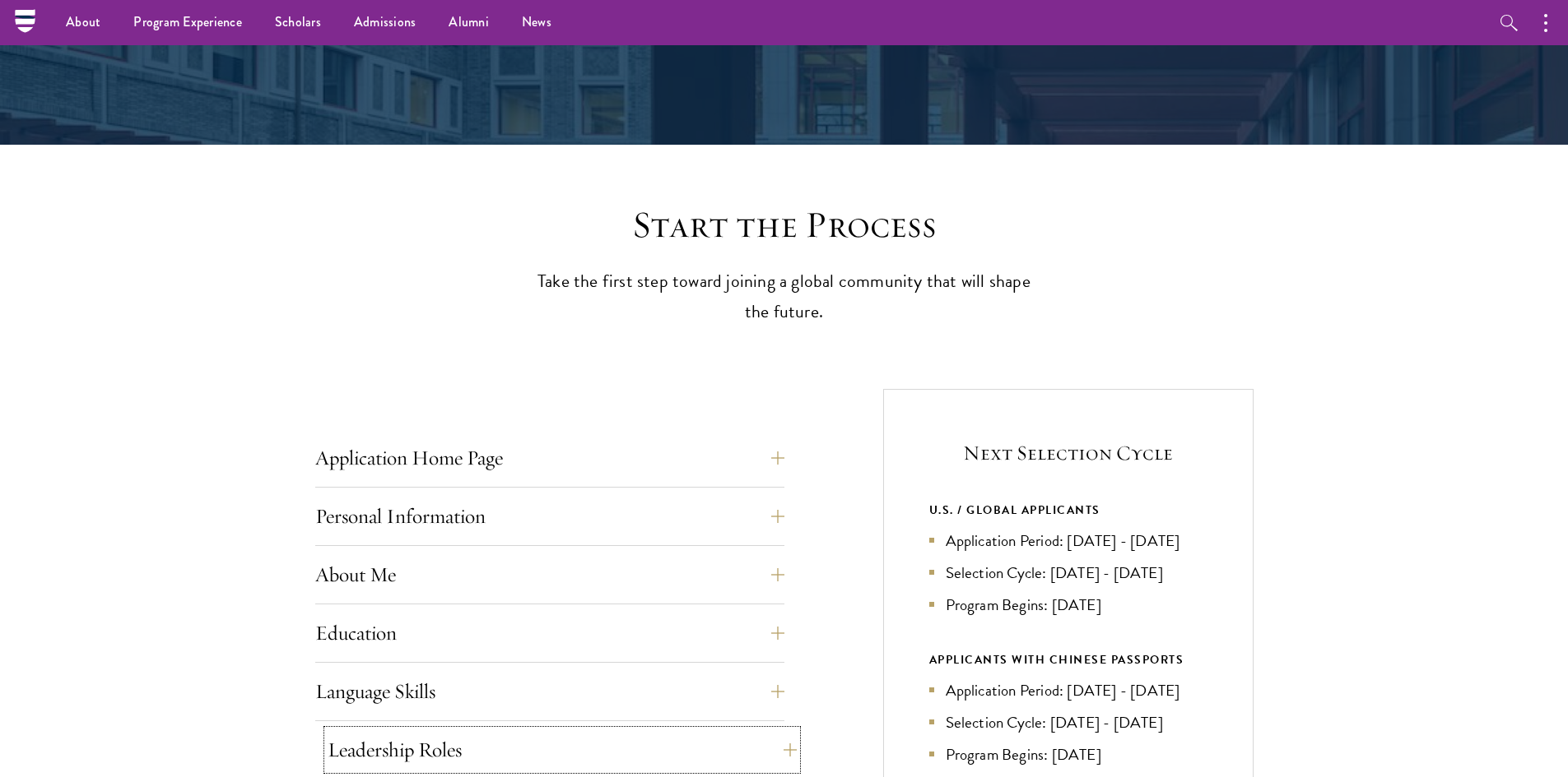
scroll to position [0, 0]
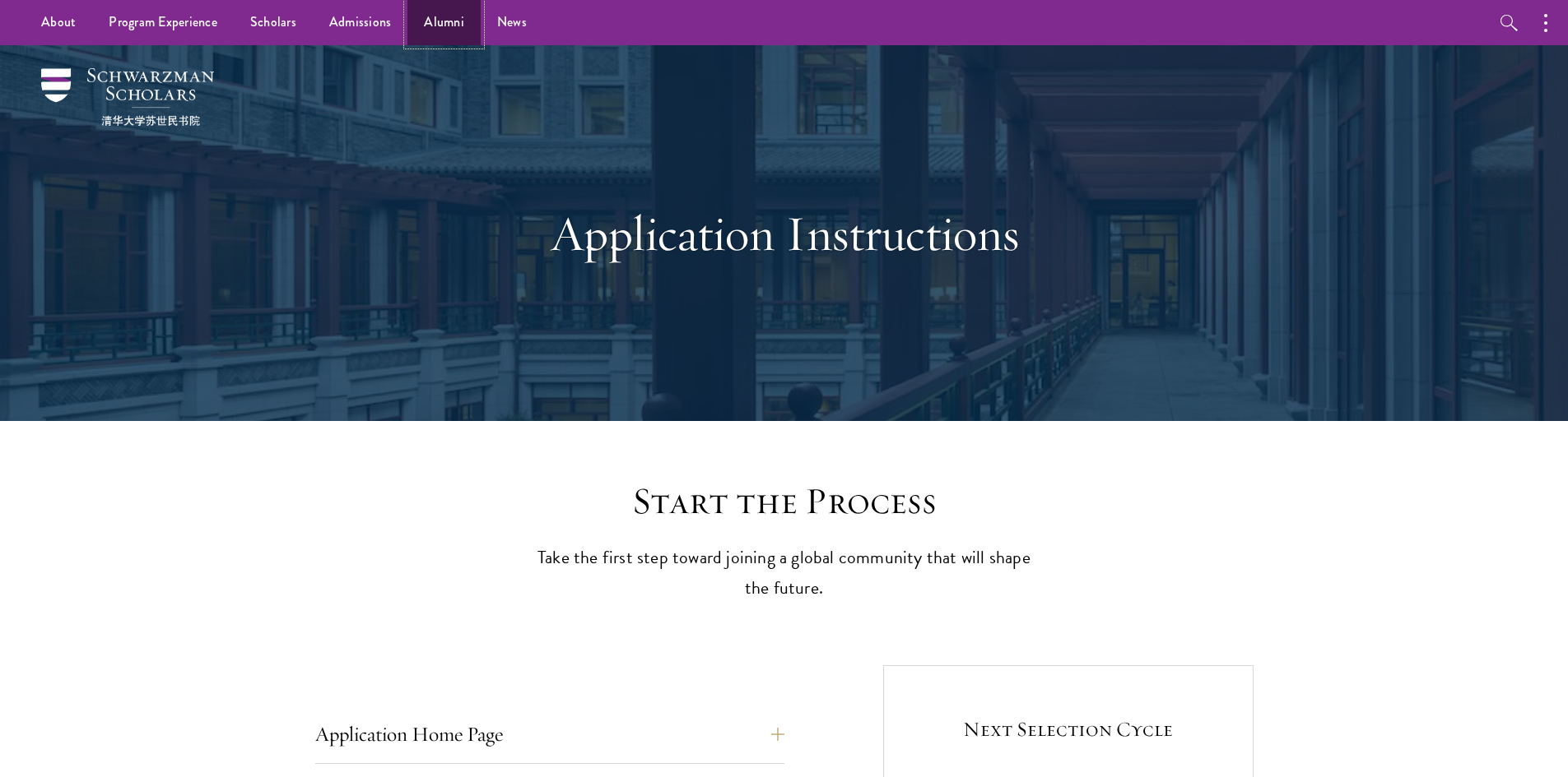
click at [446, 18] on link "Alumni" at bounding box center [444, 22] width 74 height 45
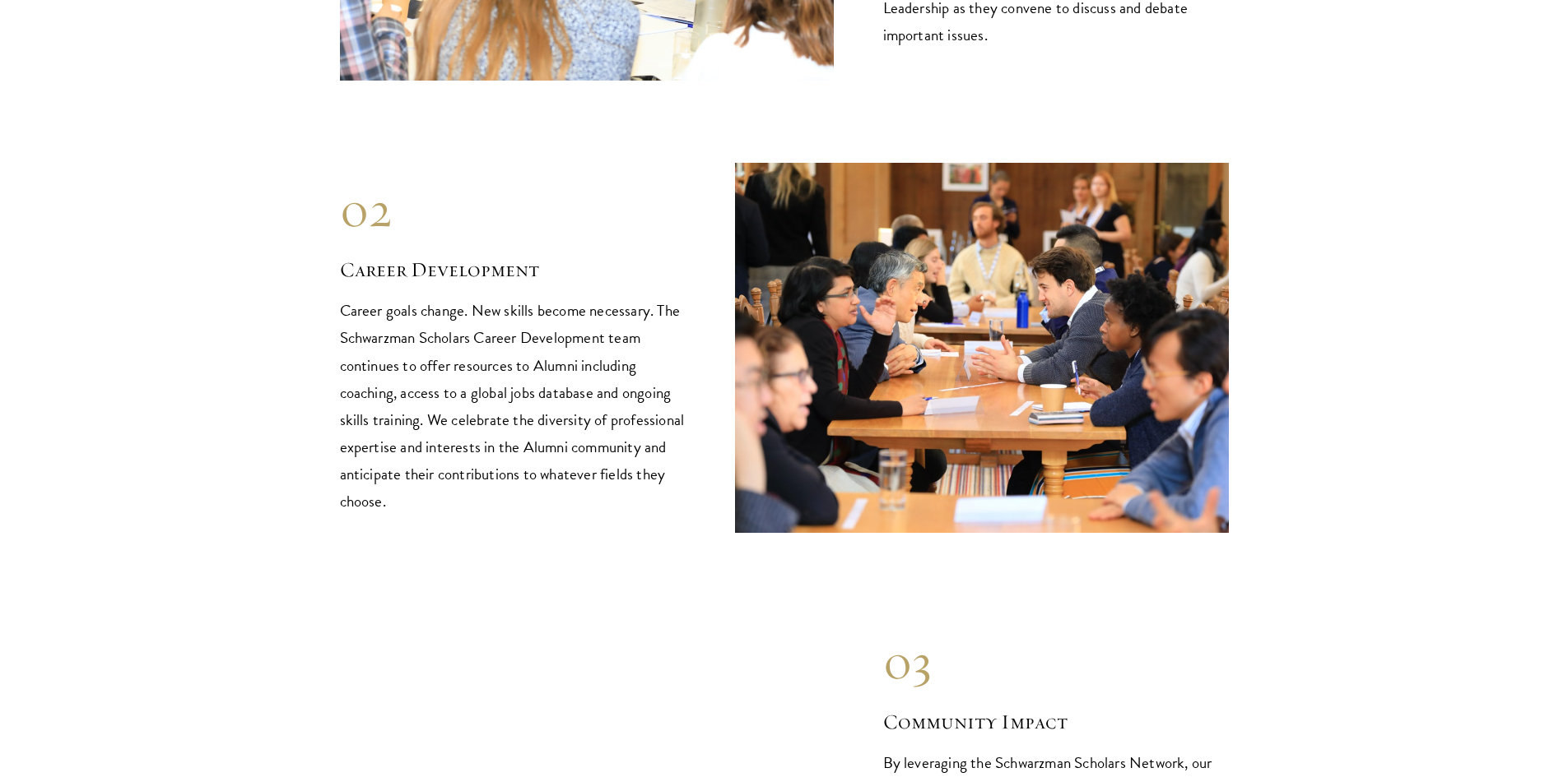
scroll to position [2221, 0]
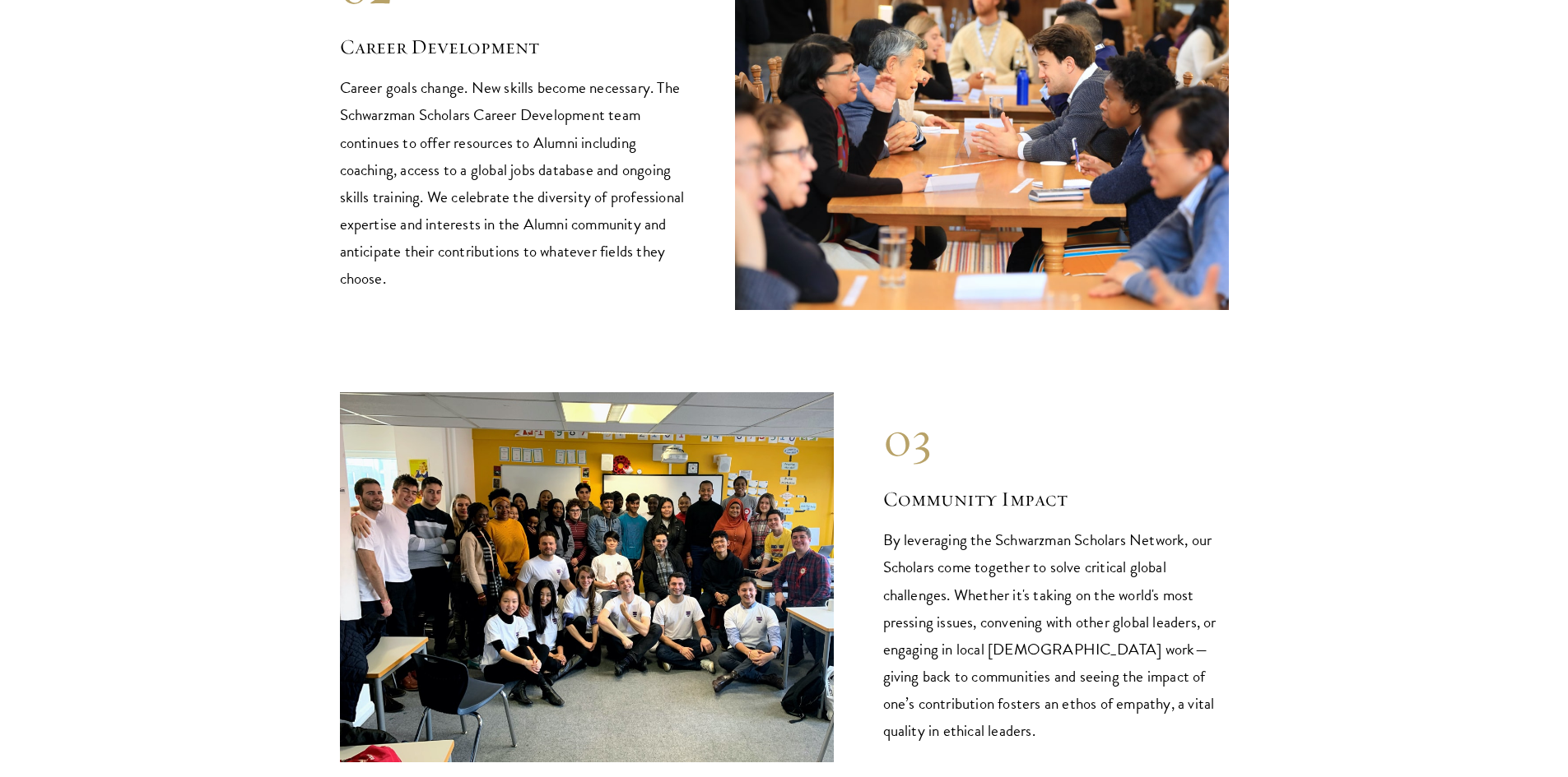
click at [650, 582] on img at bounding box center [586, 578] width 494 height 370
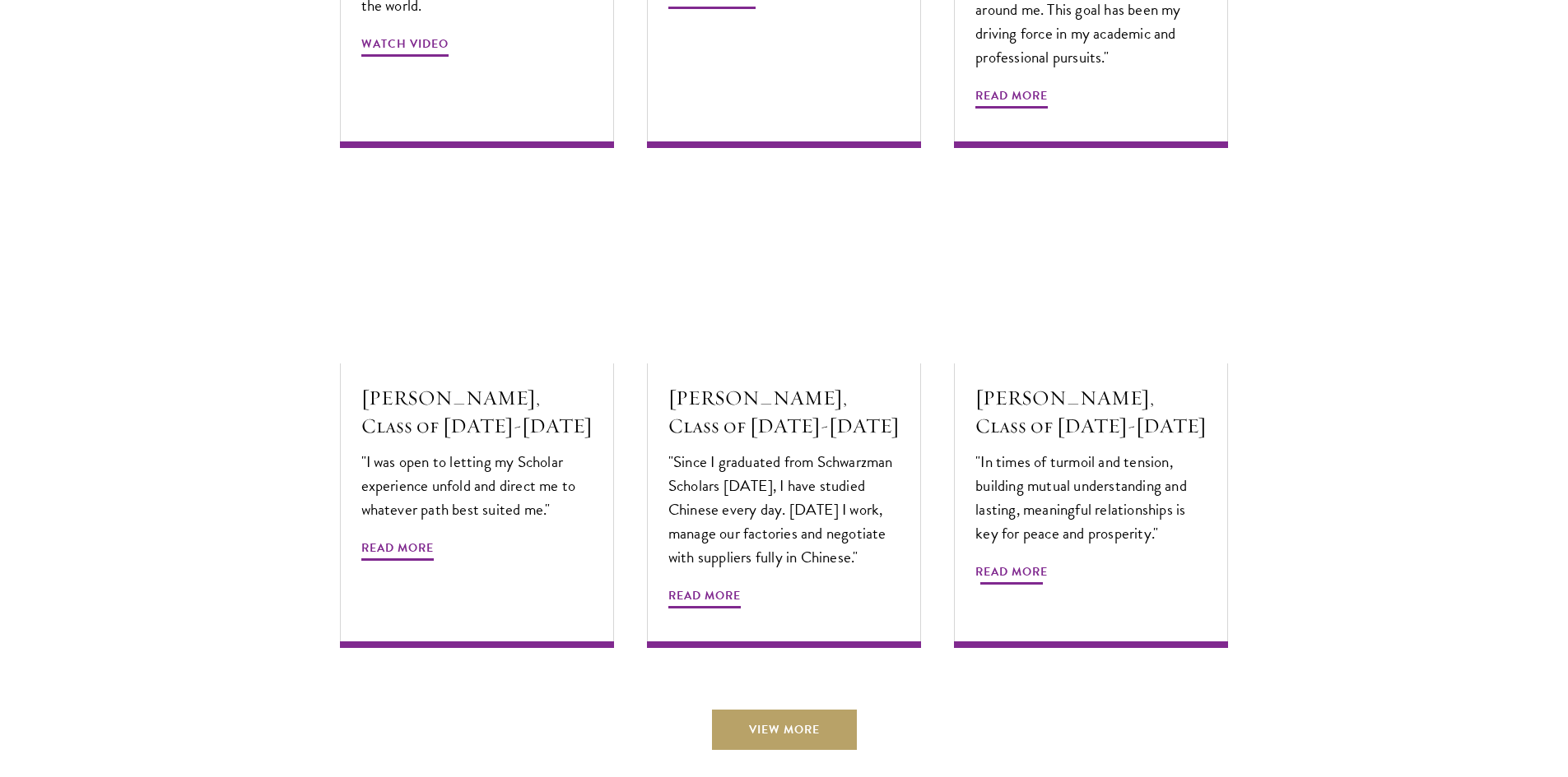
scroll to position [5429, 0]
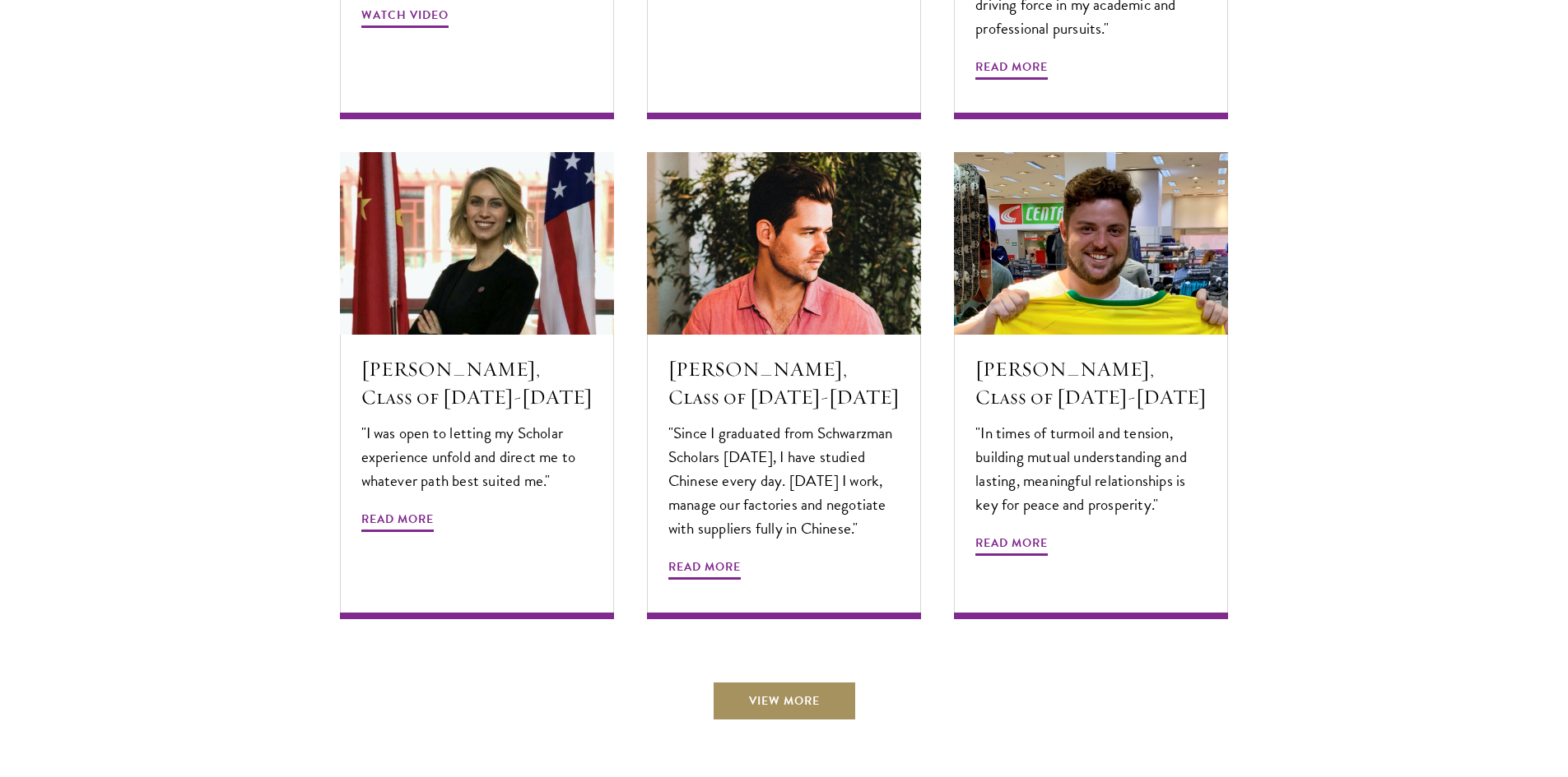
click at [816, 682] on link "View More" at bounding box center [784, 701] width 145 height 39
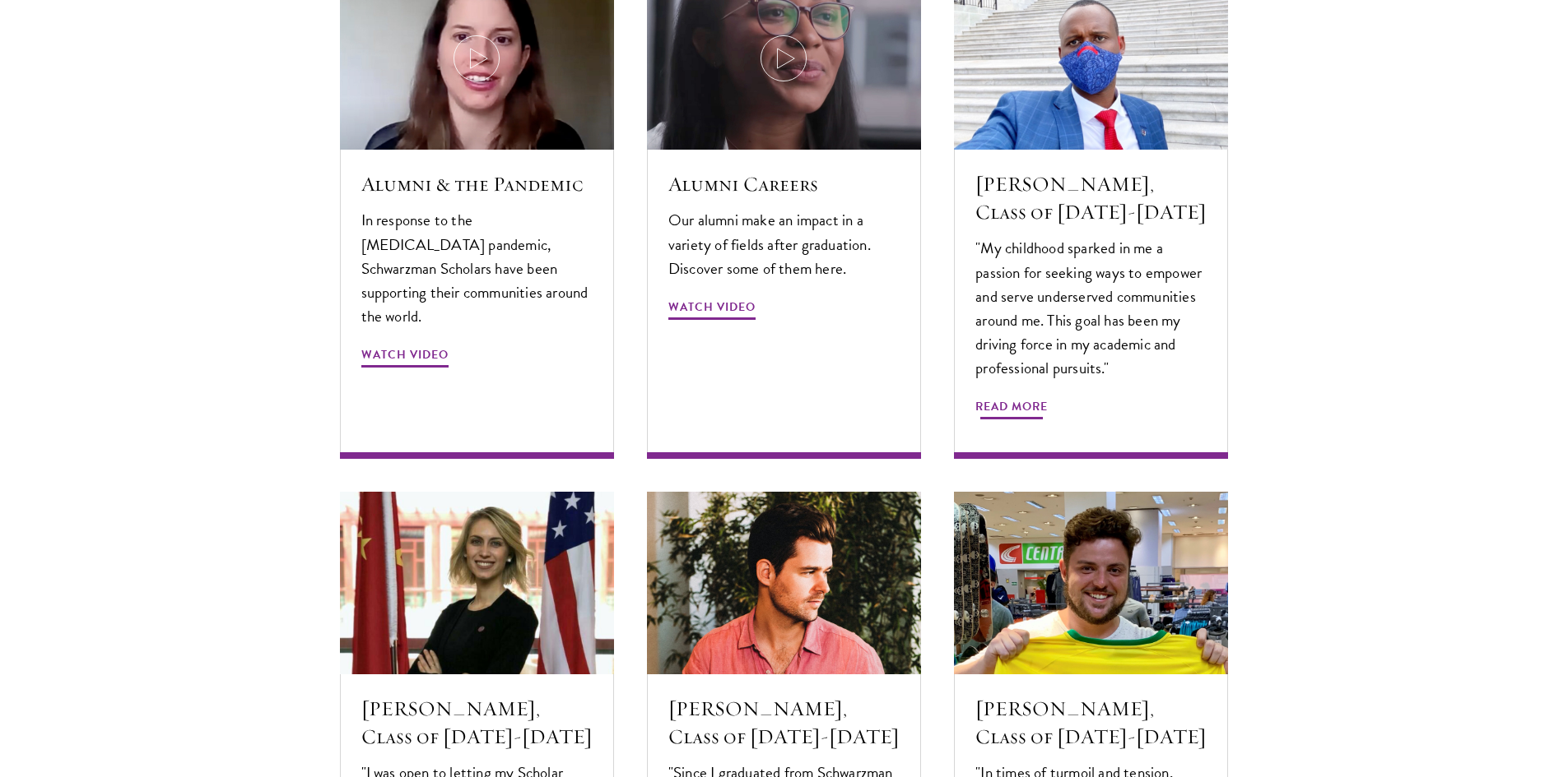
scroll to position [5264, 0]
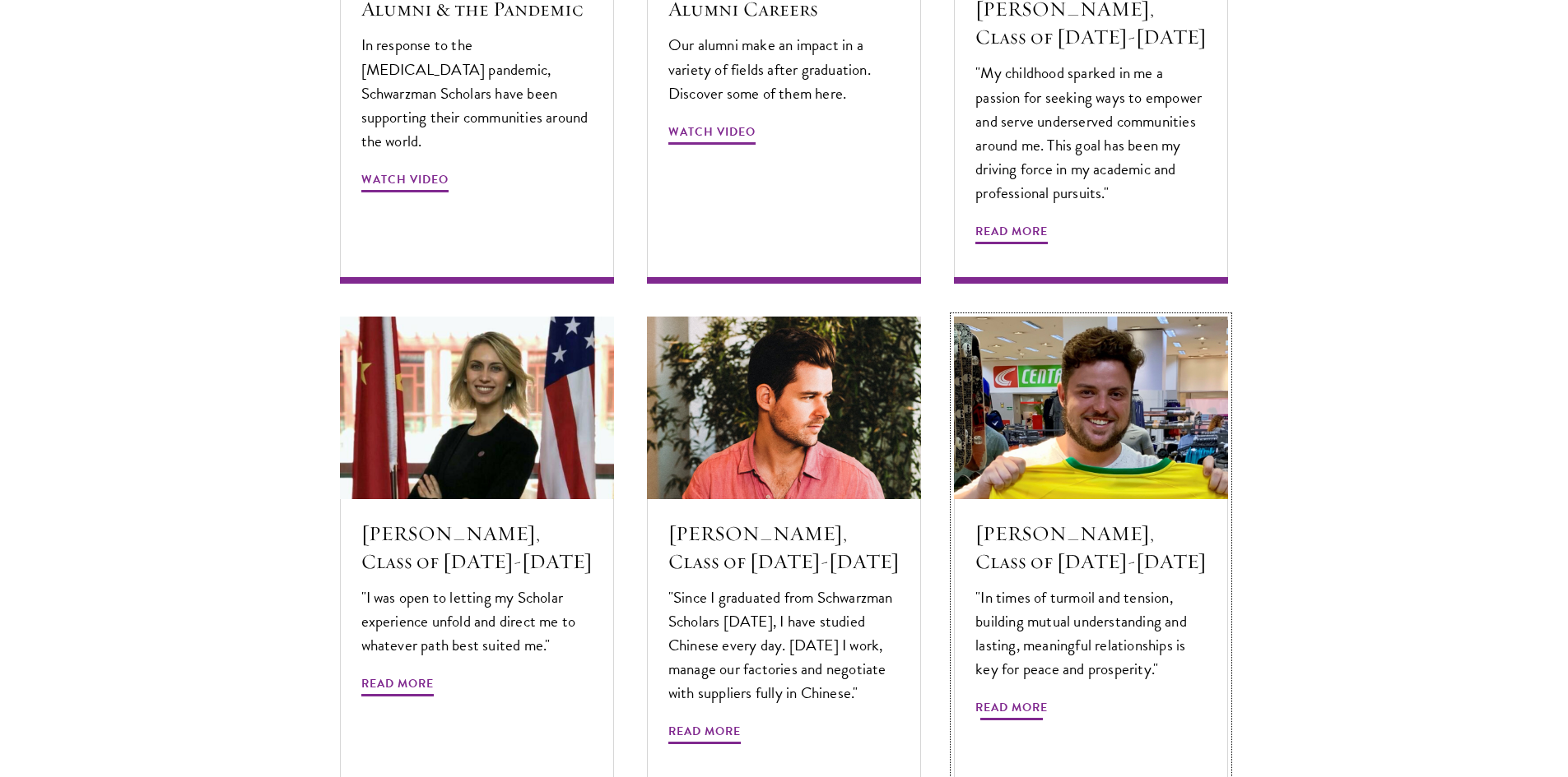
click at [1007, 698] on span "Read More" at bounding box center [1011, 710] width 73 height 26
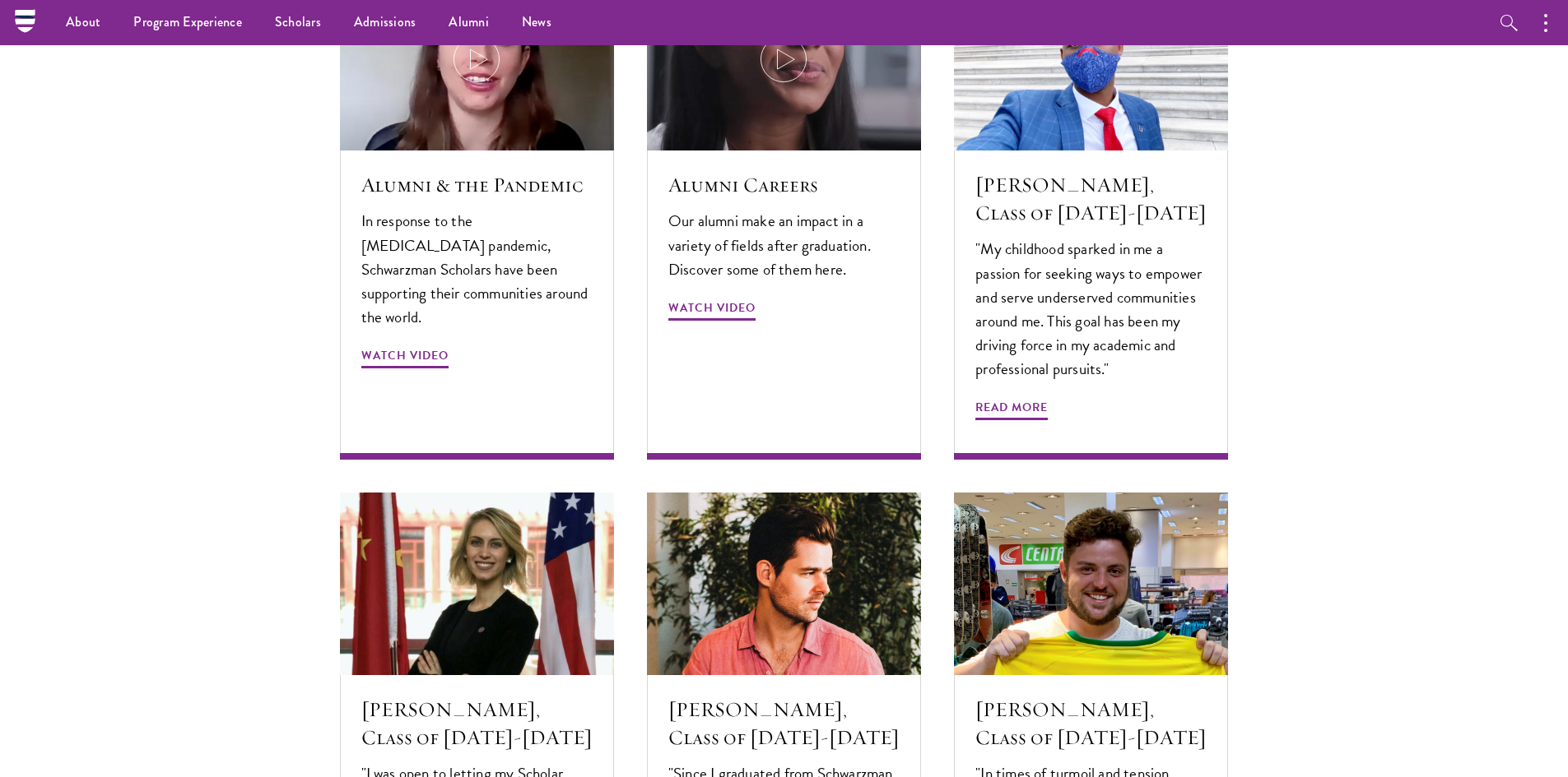
scroll to position [4853, 0]
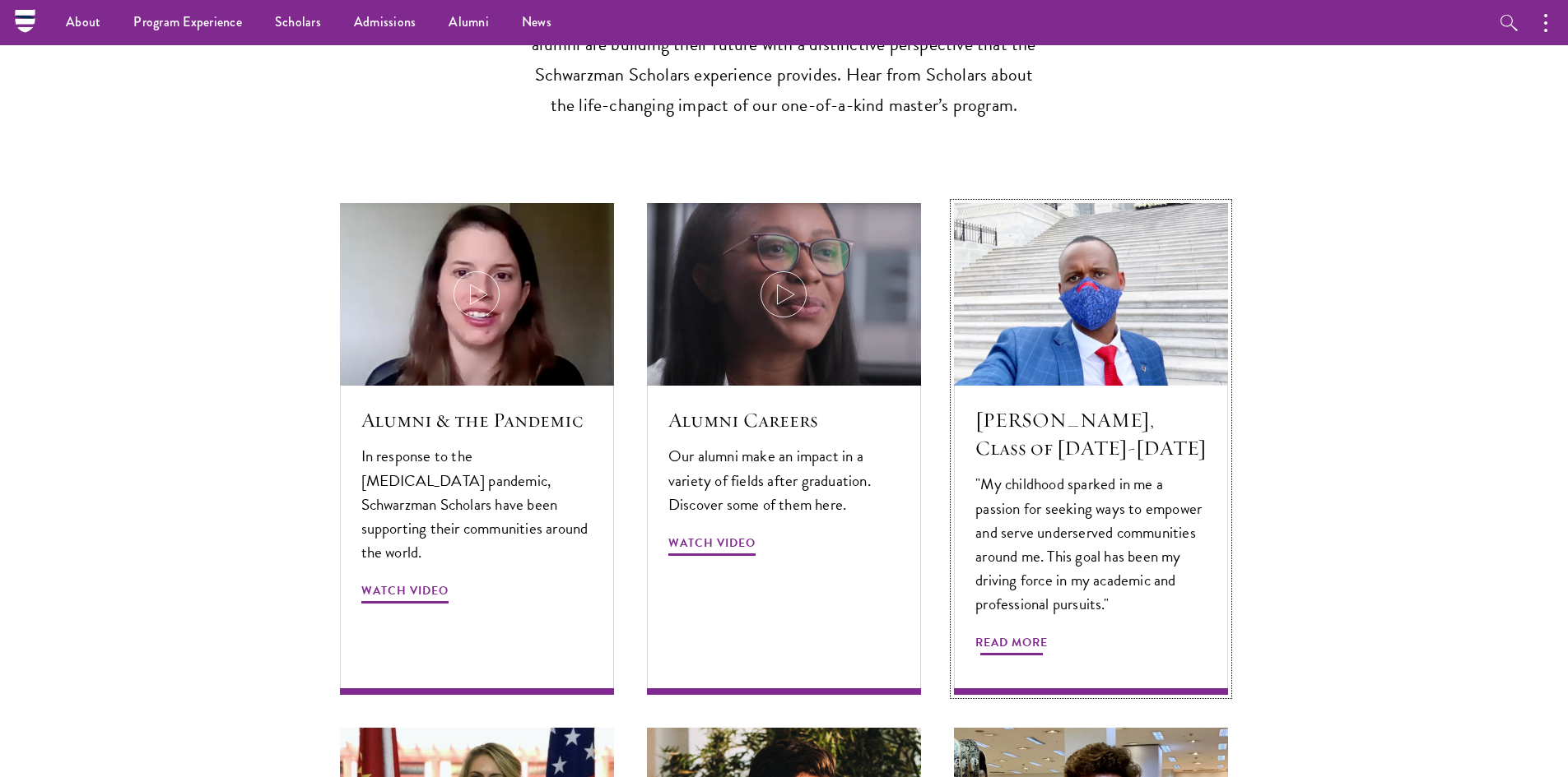
click at [994, 407] on h5 "[PERSON_NAME], Class of [DATE]-[DATE]" at bounding box center [1091, 434] width 231 height 56
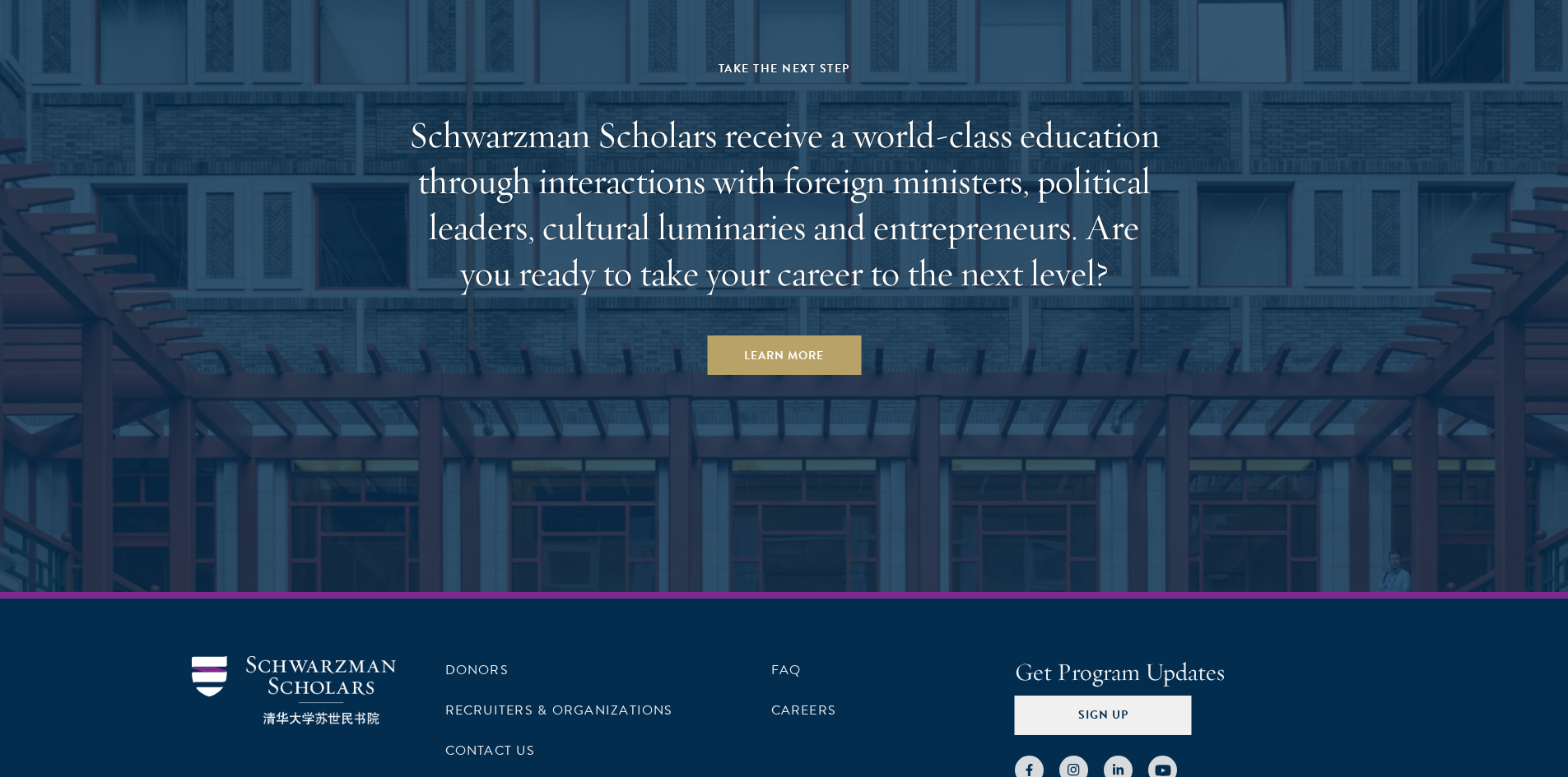
scroll to position [7182, 0]
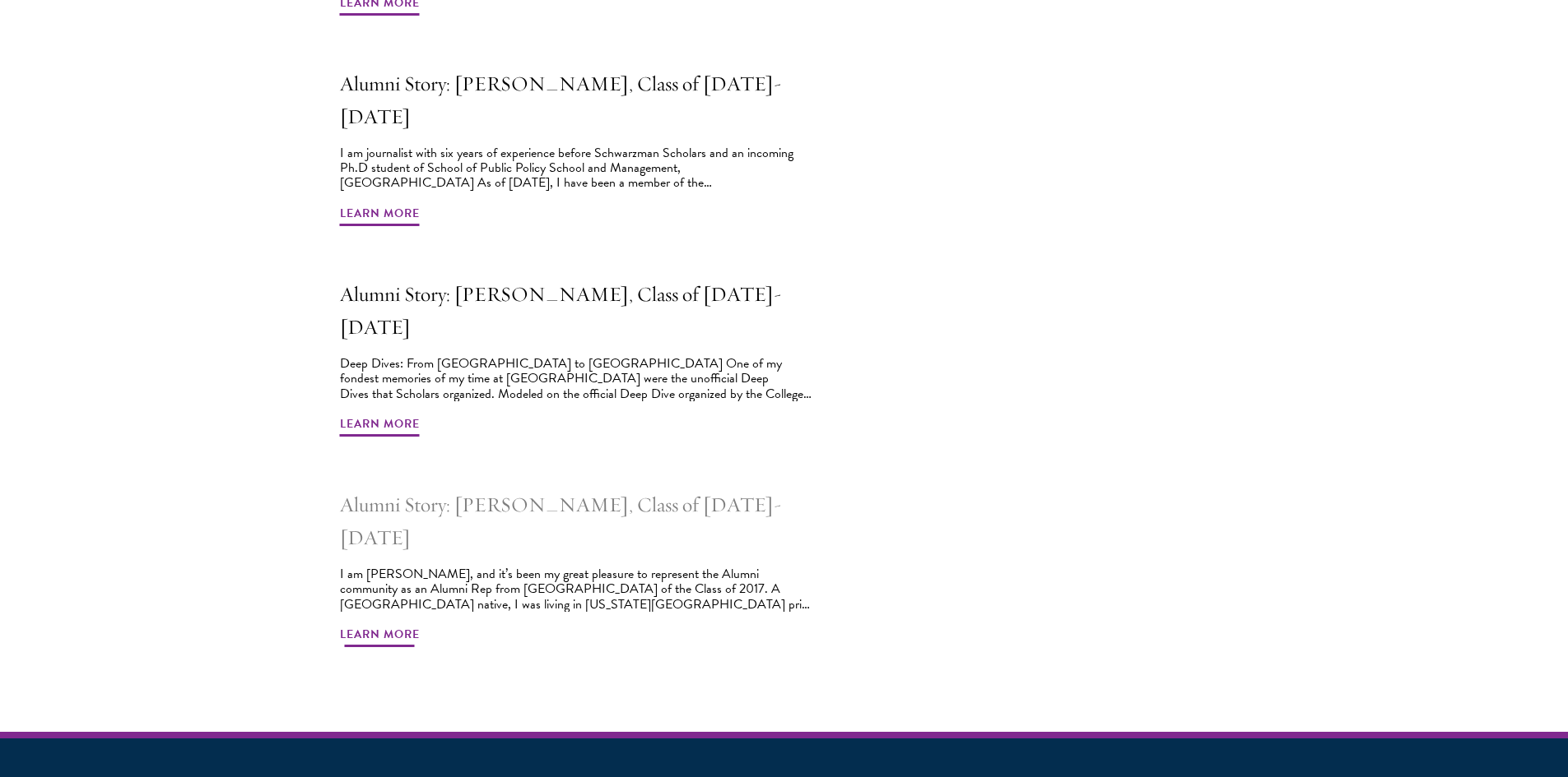
scroll to position [1234, 0]
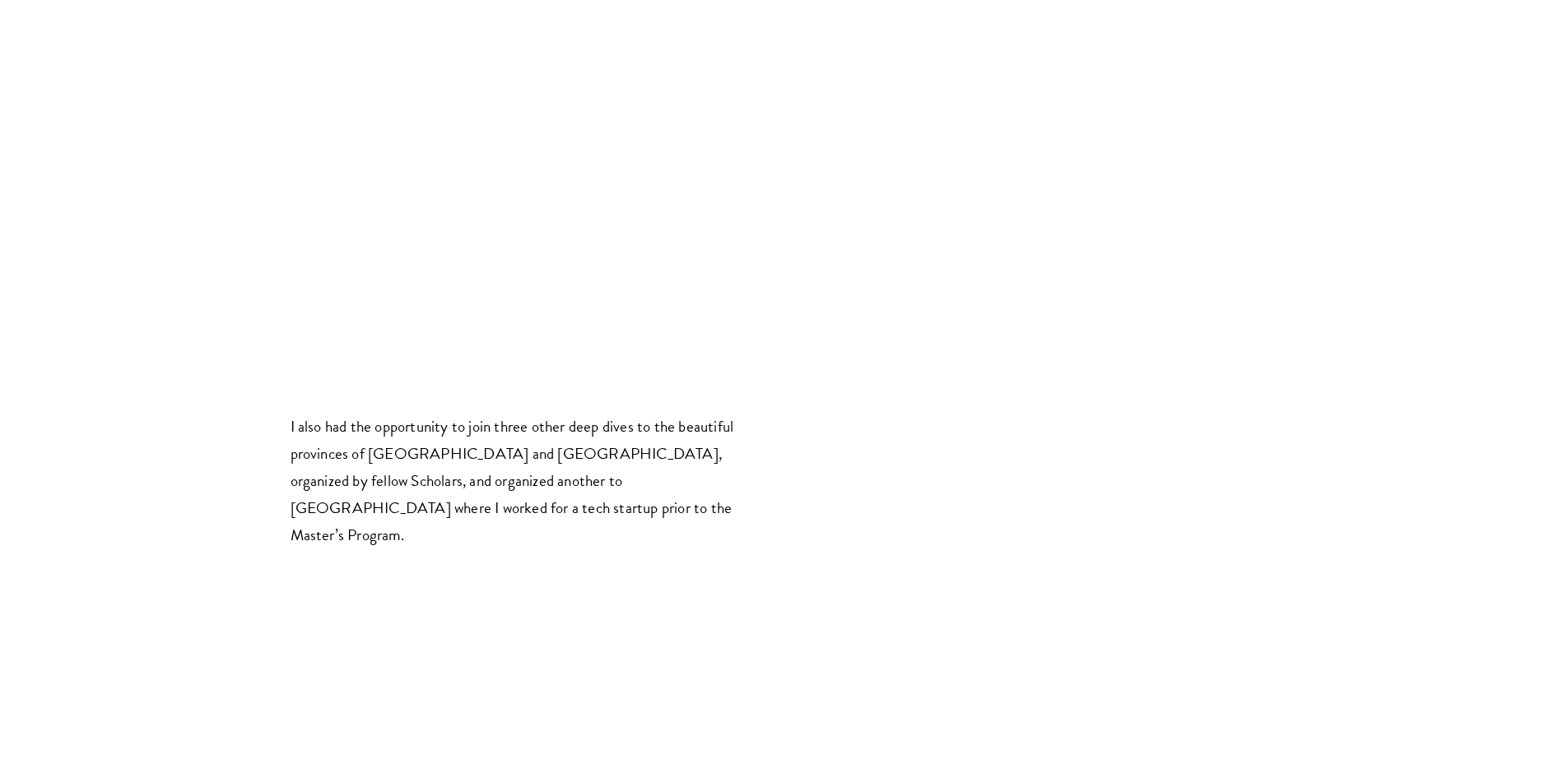
scroll to position [2633, 0]
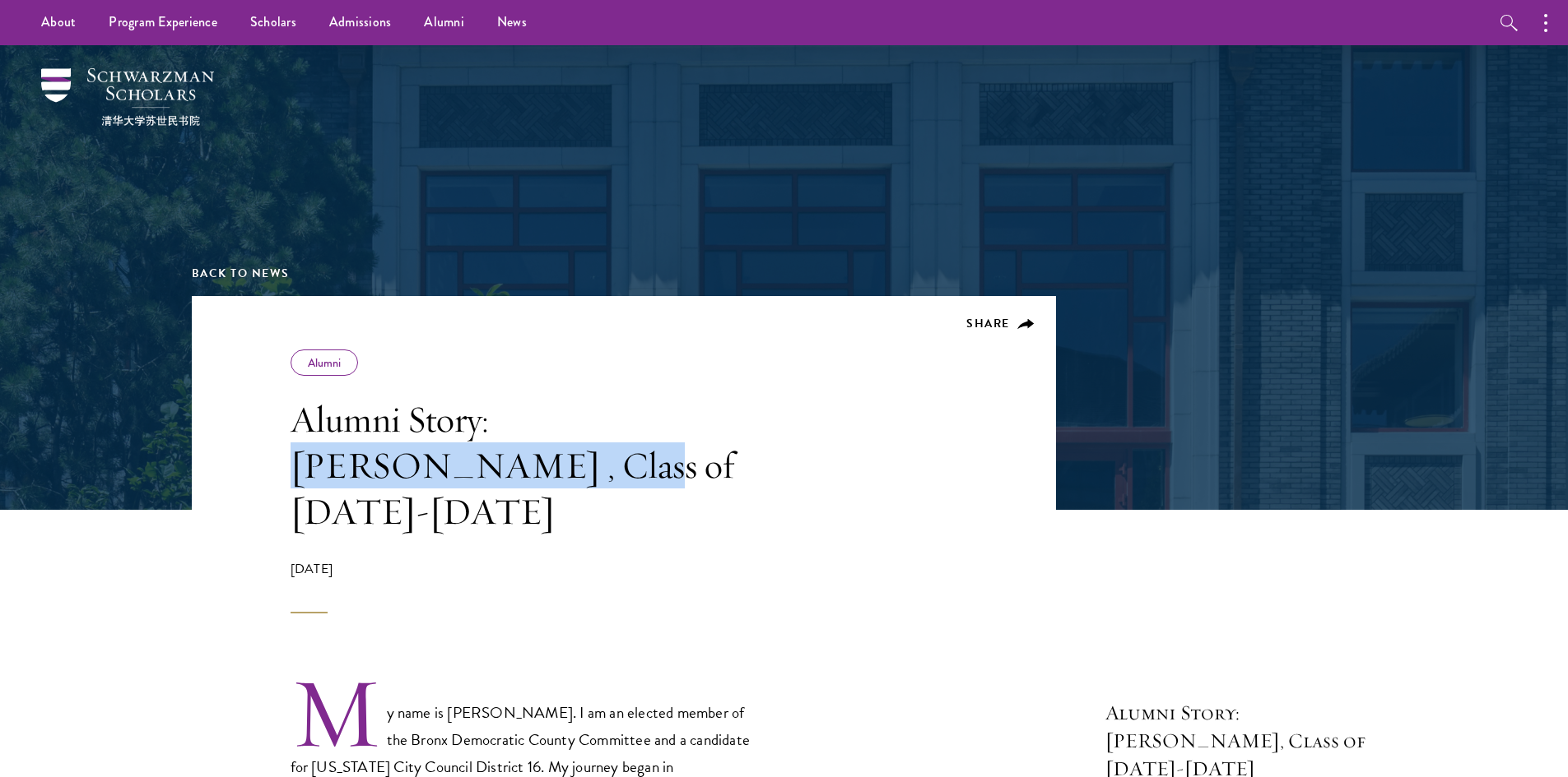
drag, startPoint x: 504, startPoint y: 416, endPoint x: 379, endPoint y: 456, distance: 131.2
click at [379, 456] on h1 "Alumni Story: [PERSON_NAME] , Class of [DATE]-[DATE]" at bounding box center [524, 465] width 469 height 138
copy h1 "[PERSON_NAME]"
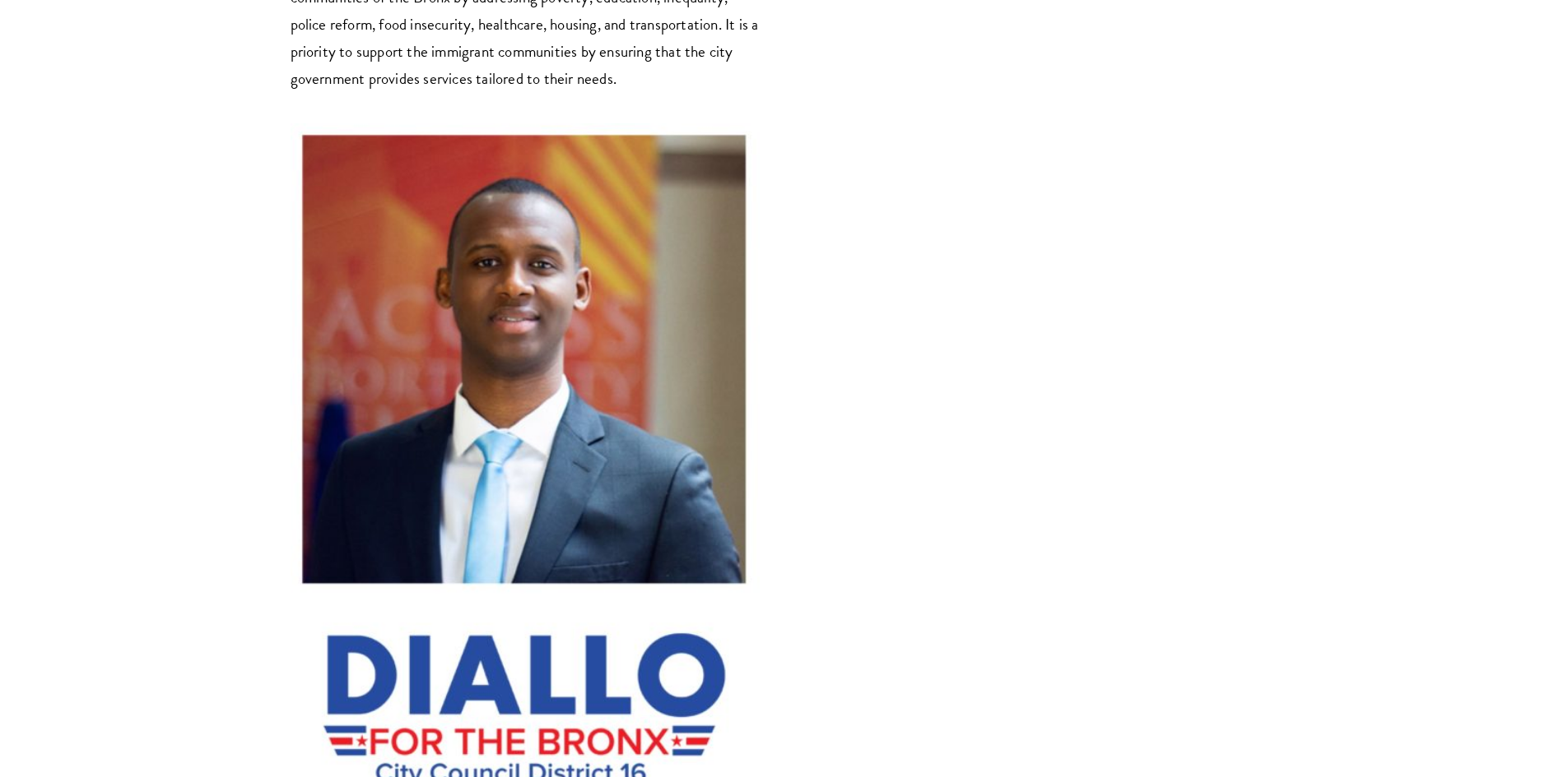
scroll to position [5274, 0]
